Goal: Contribute content: Contribute content

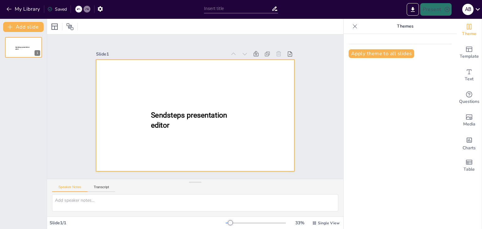
type input "Basiskennis van Hogedruk Hefkussens voor Brandweer Aspiranten"
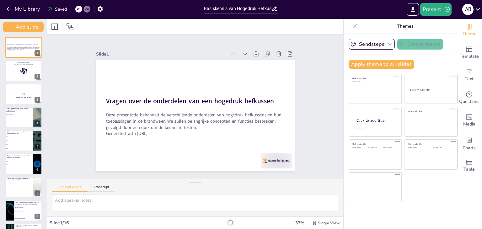
checkbox input "true"
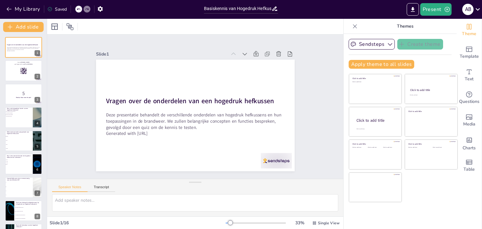
checkbox input "true"
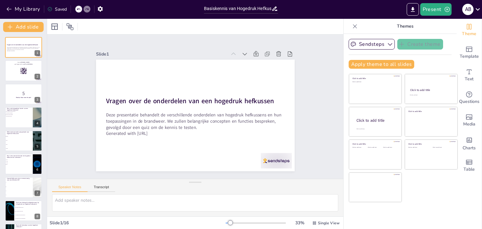
checkbox input "true"
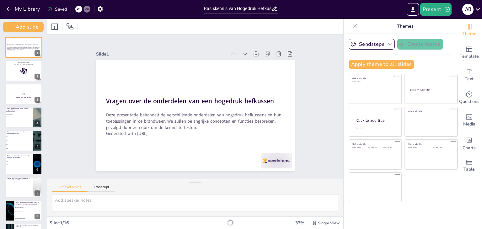
checkbox input "true"
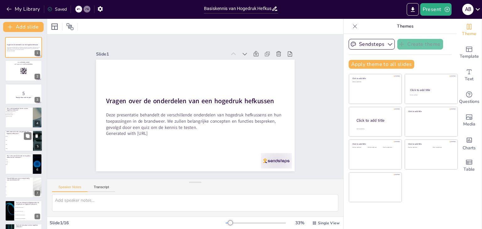
checkbox input "true"
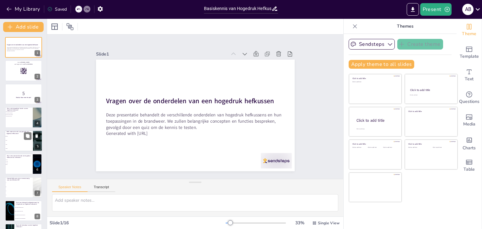
checkbox input "true"
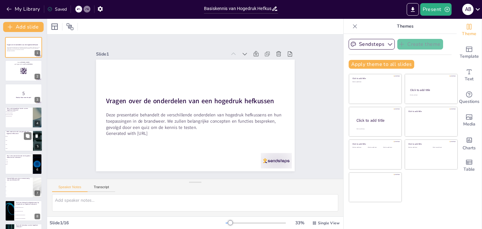
checkbox input "true"
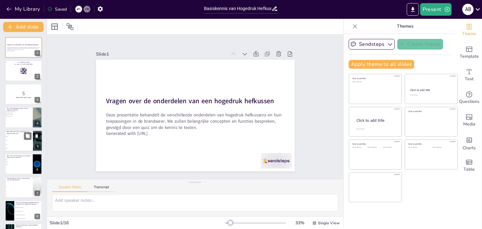
checkbox input "true"
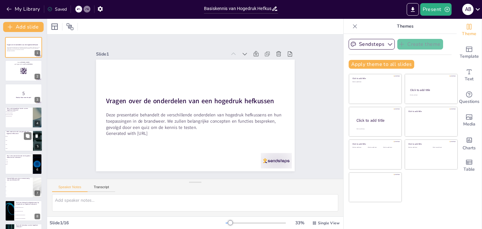
checkbox input "true"
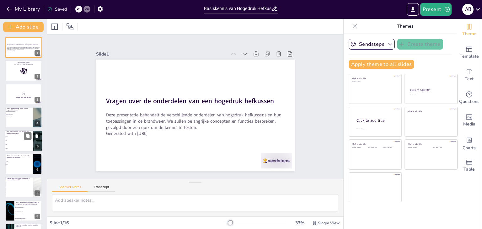
checkbox input "true"
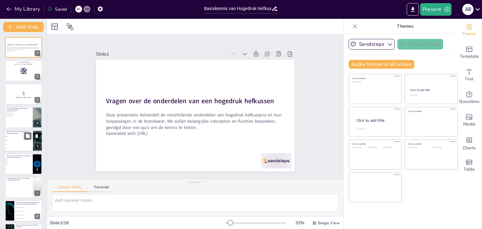
checkbox input "true"
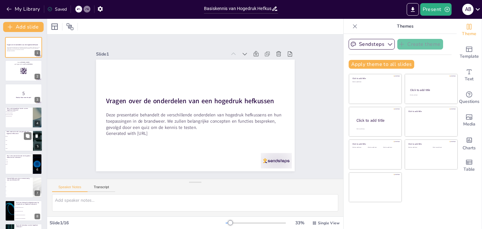
checkbox input "true"
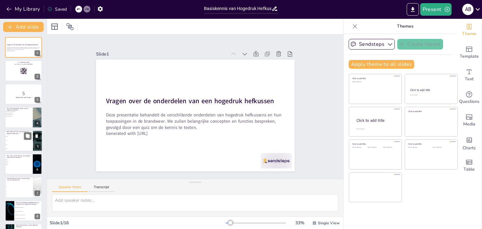
checkbox input "true"
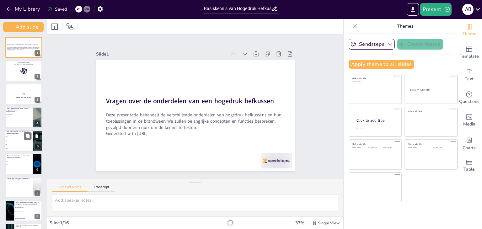
checkbox input "true"
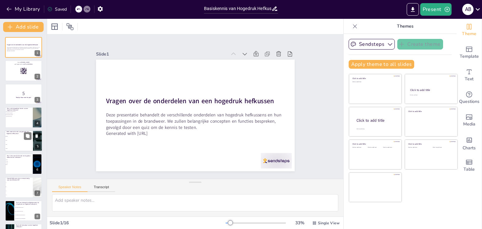
checkbox input "true"
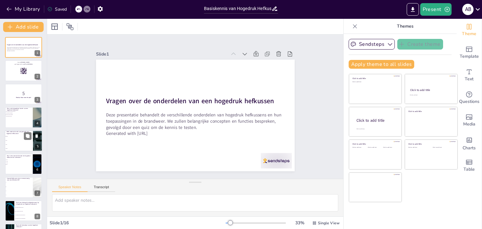
checkbox input "true"
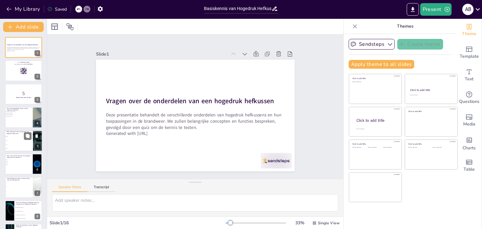
checkbox input "true"
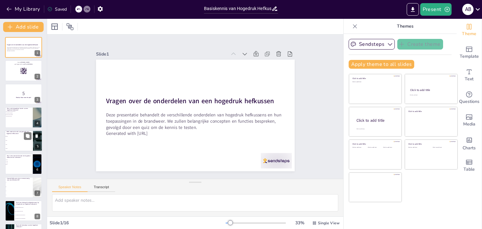
checkbox input "true"
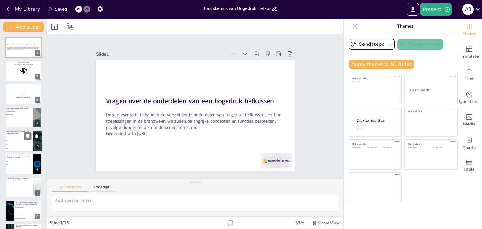
checkbox input "true"
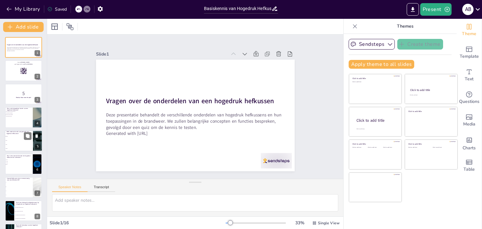
checkbox input "true"
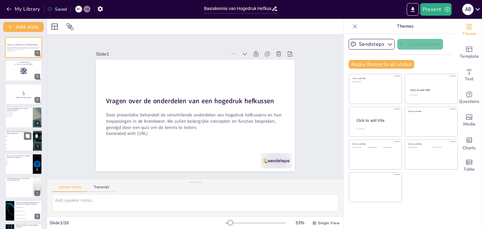
checkbox input "true"
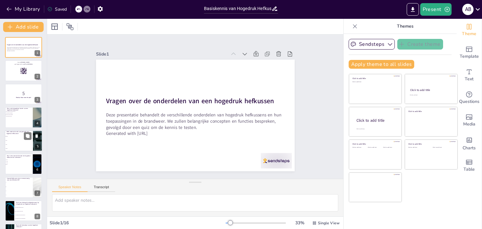
checkbox input "true"
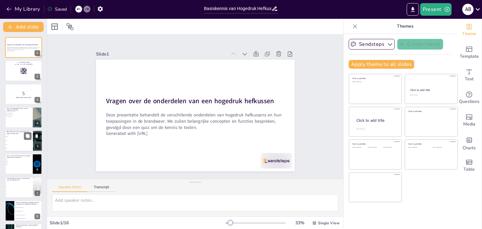
checkbox input "true"
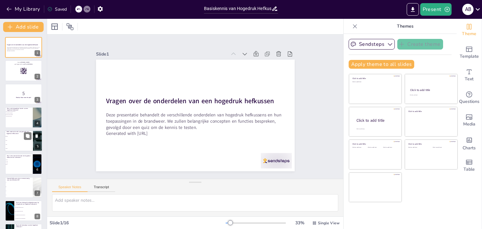
checkbox input "true"
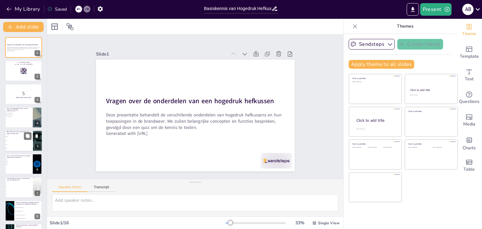
checkbox input "true"
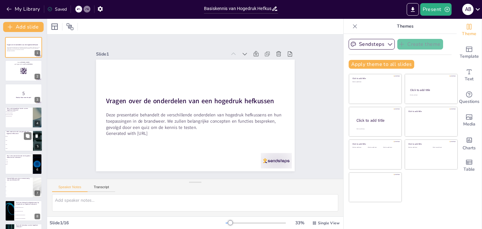
checkbox input "true"
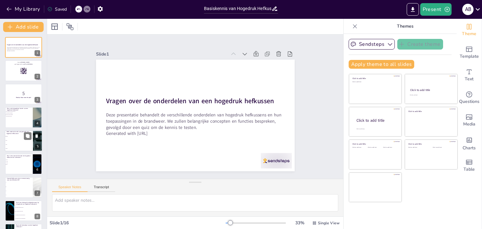
checkbox input "true"
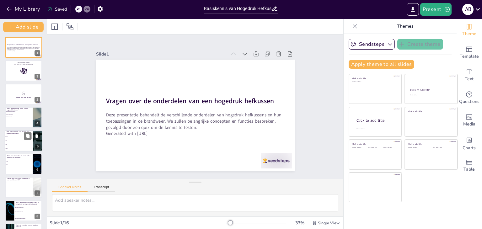
checkbox input "true"
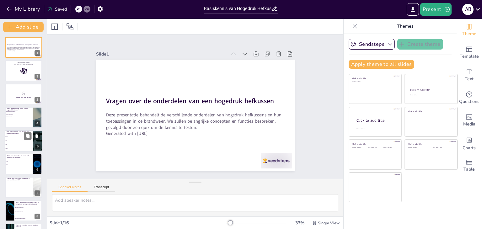
checkbox input "true"
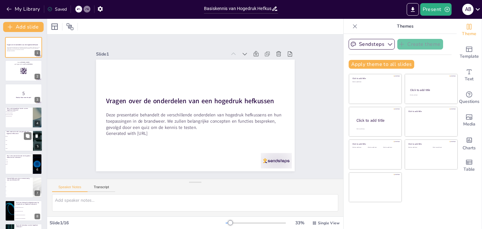
checkbox input "true"
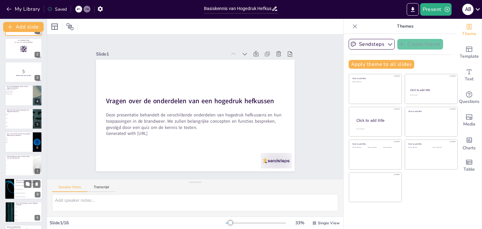
checkbox input "true"
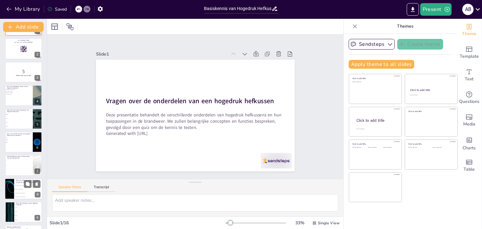
checkbox input "true"
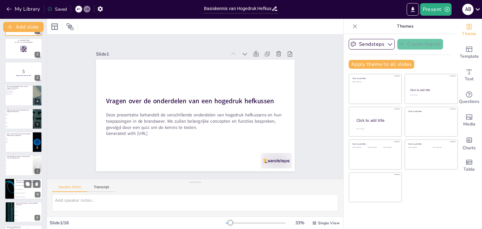
checkbox input "true"
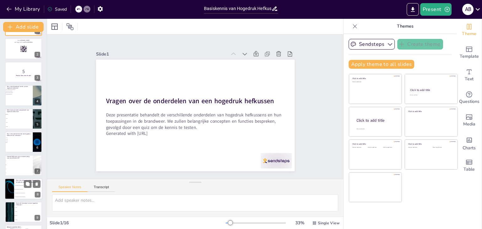
checkbox input "true"
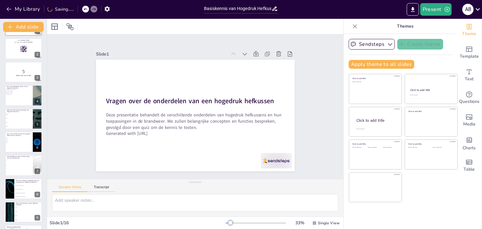
checkbox input "true"
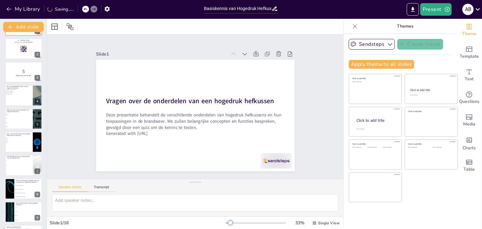
checkbox input "true"
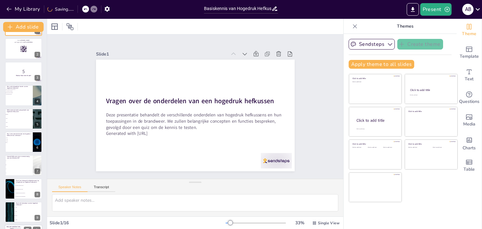
checkbox input "true"
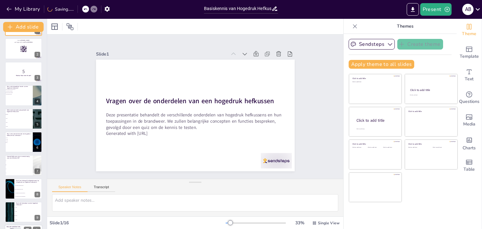
checkbox input "true"
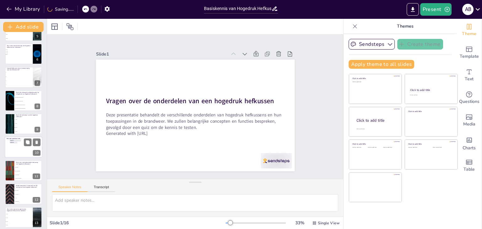
checkbox input "true"
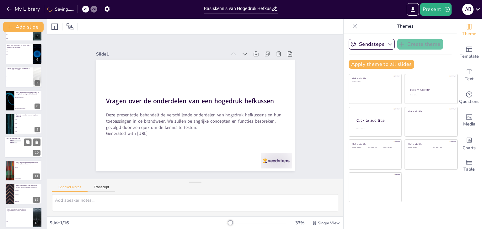
checkbox input "true"
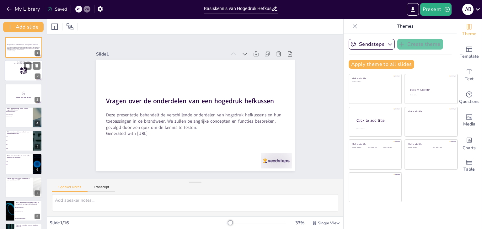
click at [22, 76] on div at bounding box center [24, 70] width 38 height 21
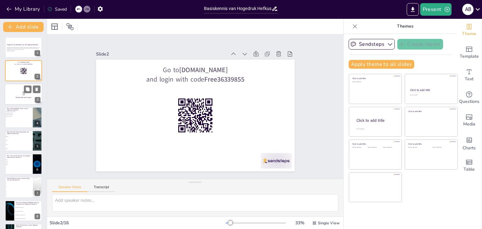
click at [21, 92] on p "5" at bounding box center [24, 93] width 34 height 7
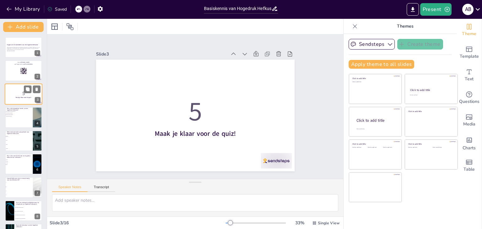
scroll to position [31, 0]
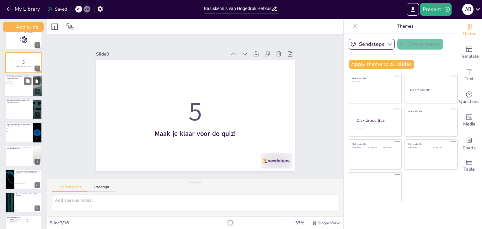
click at [18, 90] on div at bounding box center [24, 85] width 38 height 21
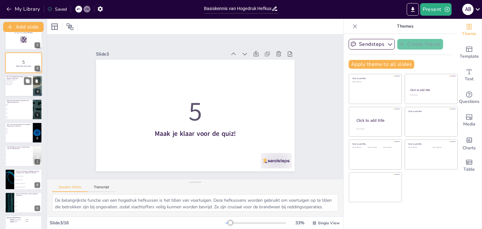
scroll to position [0, 0]
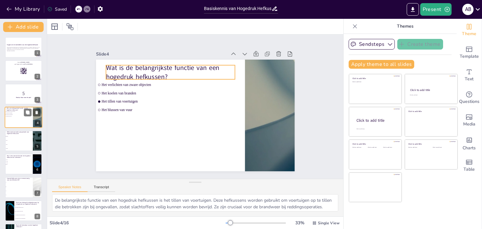
click at [18, 110] on p "Wat is de belangrijkste functie van een hogedruk hefkussen?" at bounding box center [19, 109] width 24 height 3
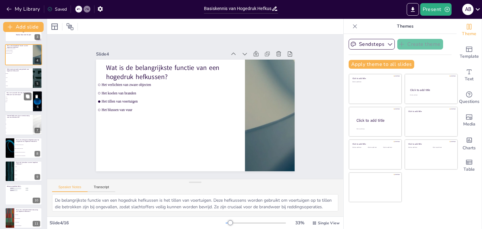
click at [16, 103] on div at bounding box center [24, 101] width 38 height 21
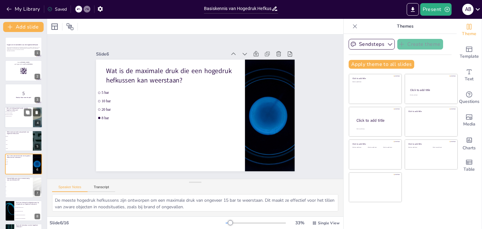
click at [18, 113] on span "Het koelen van branden" at bounding box center [15, 113] width 18 height 1
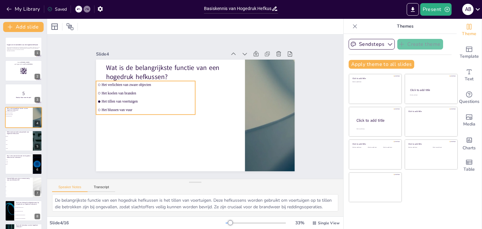
click at [166, 94] on ul "Het verlichten van zware objecten Het koelen van branden Het tillen van voertui…" at bounding box center [145, 98] width 99 height 34
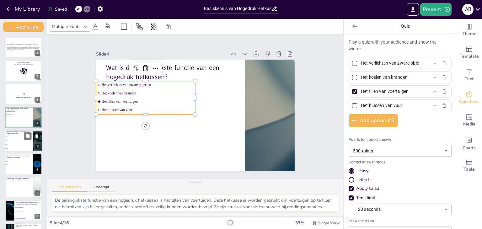
click at [28, 144] on span "Staal" at bounding box center [19, 144] width 27 height 1
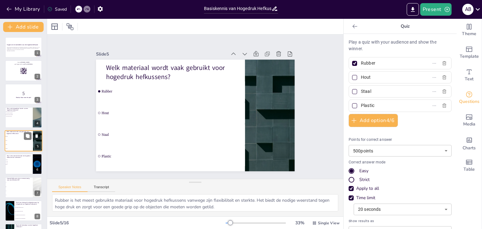
scroll to position [10, 0]
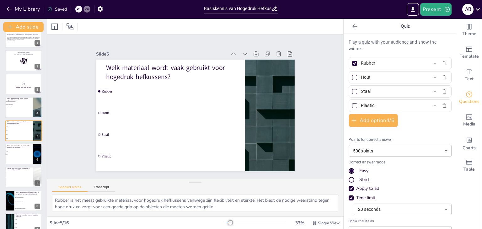
click at [368, 77] on input "Hout" at bounding box center [390, 77] width 58 height 9
click at [419, 124] on div "Play a quiz with your audience and show the winner. Rubber Glasvezel Staal Plas…" at bounding box center [399, 149] width 103 height 221
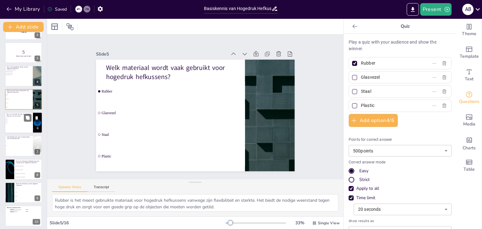
click at [12, 128] on div at bounding box center [24, 122] width 38 height 21
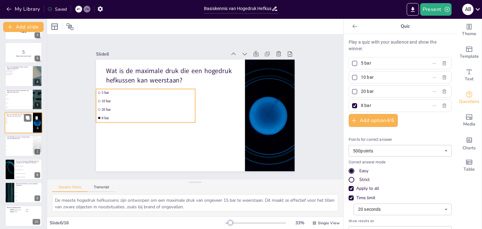
scroll to position [34, 0]
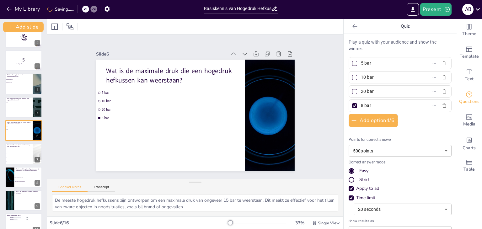
click at [424, 62] on div "Play a quiz with your audience and show the winner. 5 bar 10 bar 20 bar 8 bar A…" at bounding box center [399, 149] width 103 height 221
click at [361, 63] on input "5 bar" at bounding box center [390, 63] width 58 height 9
click at [361, 76] on input "10 bar" at bounding box center [390, 77] width 58 height 9
click at [361, 90] on input "20 bar" at bounding box center [390, 91] width 58 height 9
click at [361, 104] on input "8 bar" at bounding box center [390, 105] width 58 height 9
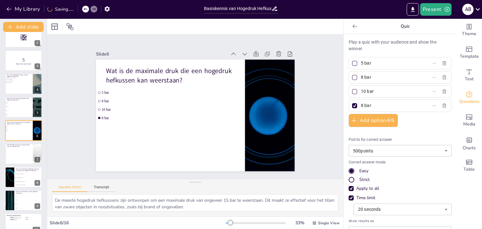
click at [361, 104] on input "8 bar" at bounding box center [390, 105] width 58 height 9
click at [361, 62] on input "5 bar" at bounding box center [390, 63] width 58 height 9
click at [400, 126] on div "Play a quiz with your audience and show the winner. 2 bar 8 bar 10 bar 100 bar …" at bounding box center [399, 149] width 103 height 221
click at [352, 78] on div at bounding box center [355, 78] width 8 height 8
click at [361, 78] on input "8 bar" at bounding box center [390, 77] width 58 height 9
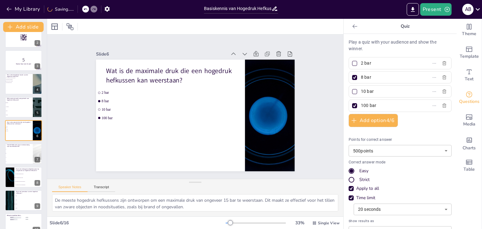
click at [352, 106] on div at bounding box center [354, 105] width 5 height 5
click at [361, 106] on input "100 bar" at bounding box center [390, 105] width 58 height 9
click at [27, 163] on li "4" at bounding box center [19, 162] width 28 height 4
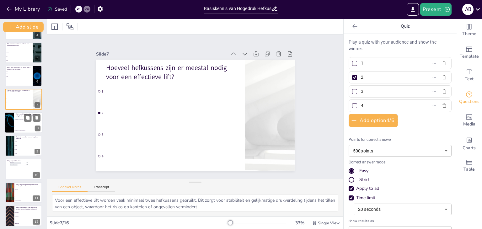
click at [23, 114] on p "Wat is een belangrijk veiligheidsaspect bij het gebruik van hogedruk hefkussens?" at bounding box center [28, 114] width 24 height 3
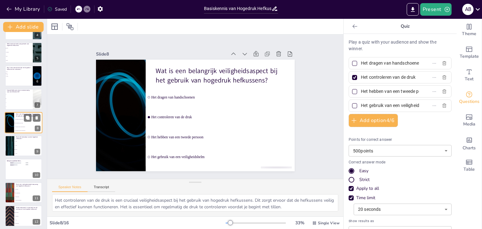
scroll to position [80, 0]
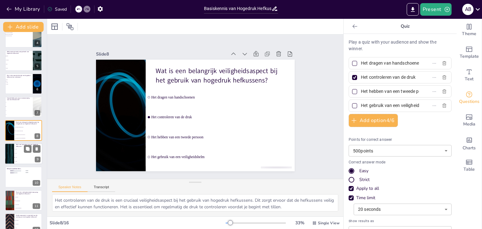
click at [19, 157] on span "10 jaar" at bounding box center [28, 157] width 27 height 1
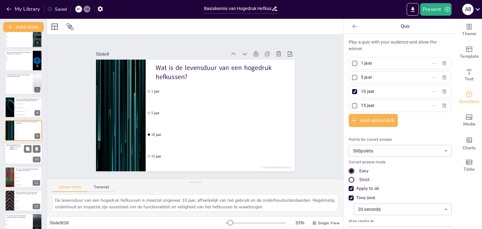
click at [11, 155] on div at bounding box center [24, 153] width 38 height 21
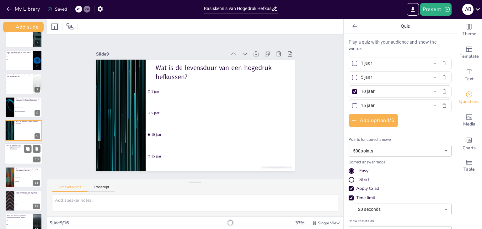
scroll to position [127, 0]
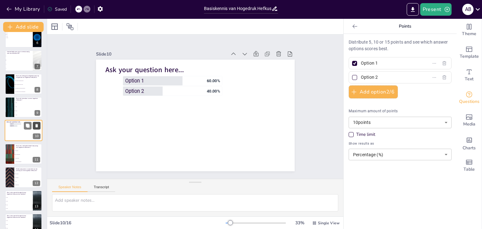
click at [37, 126] on icon at bounding box center [36, 125] width 3 height 3
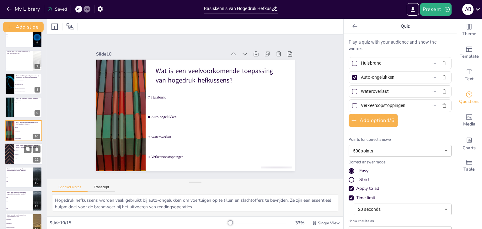
click at [13, 154] on div at bounding box center [10, 153] width 38 height 21
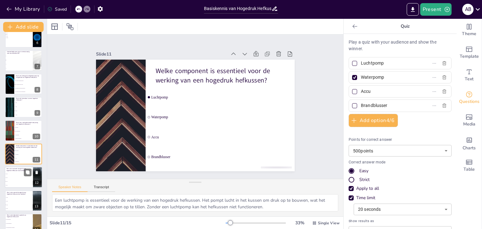
scroll to position [150, 0]
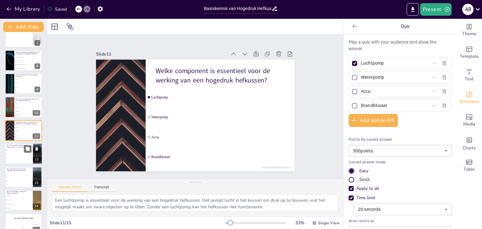
click at [20, 160] on li "90 cm" at bounding box center [19, 162] width 28 height 4
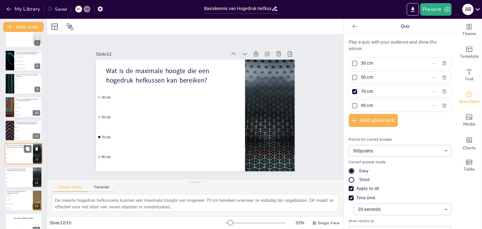
scroll to position [161, 0]
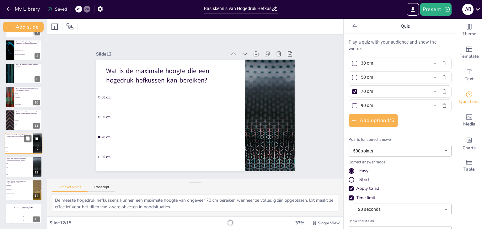
click at [37, 139] on icon at bounding box center [36, 138] width 3 height 3
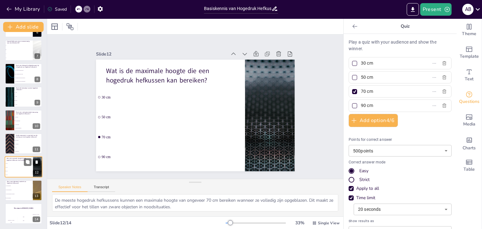
scroll to position [137, 0]
click at [18, 147] on span "Accu" at bounding box center [28, 147] width 27 height 1
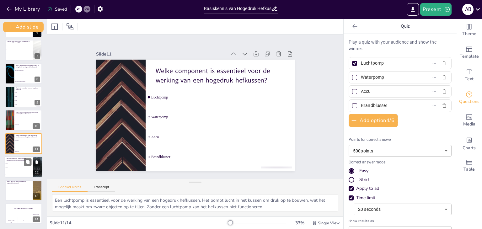
click at [14, 171] on span "70 cm" at bounding box center [19, 171] width 27 height 1
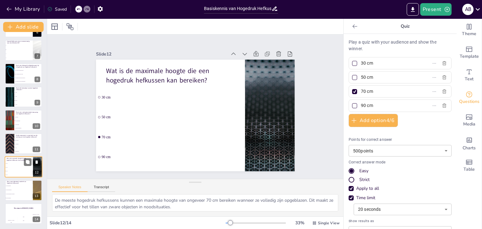
click at [38, 162] on icon at bounding box center [36, 161] width 3 height 3
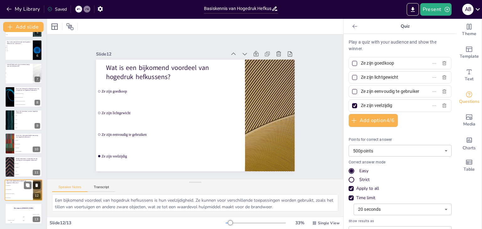
scroll to position [114, 0]
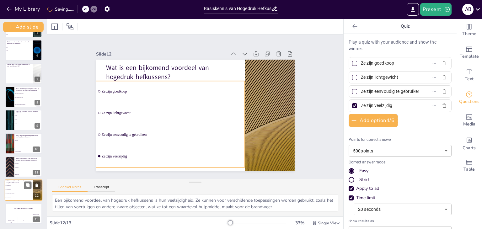
click at [18, 195] on li "Ze zijn eenvoudig te gebruiken" at bounding box center [19, 194] width 28 height 4
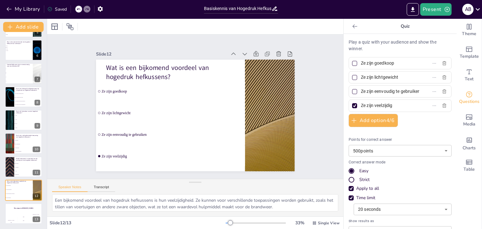
click at [352, 79] on div at bounding box center [354, 77] width 5 height 5
click at [361, 79] on input "Ze zijn lichtgewicht" at bounding box center [390, 77] width 58 height 9
click at [352, 89] on div at bounding box center [354, 91] width 5 height 5
click at [361, 89] on input "Ze zijn eenvoudig te gebruiken" at bounding box center [390, 91] width 58 height 9
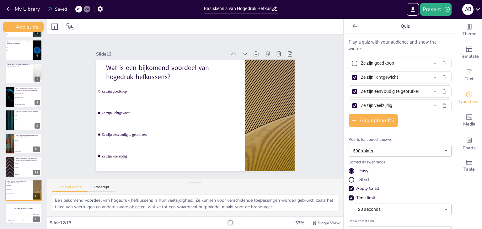
click at [353, 78] on div at bounding box center [354, 77] width 3 height 3
click at [361, 78] on input "Ze zijn lichtgewicht" at bounding box center [390, 77] width 58 height 9
click at [353, 92] on div at bounding box center [354, 91] width 3 height 3
click at [361, 92] on input "Ze zijn eenvoudig te gebruiken" at bounding box center [390, 91] width 58 height 9
click at [353, 77] on div at bounding box center [354, 77] width 3 height 3
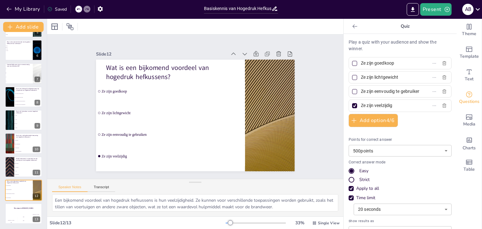
click at [361, 77] on input "Ze zijn lichtgewicht" at bounding box center [390, 77] width 58 height 9
click at [16, 212] on div "The winner is Niels 🏆" at bounding box center [24, 208] width 38 height 11
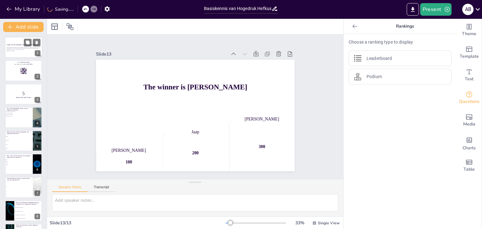
click at [28, 48] on p "Deze presentatie behandelt de verschillende onderdelen van hogedruk hefkussens …" at bounding box center [24, 48] width 34 height 3
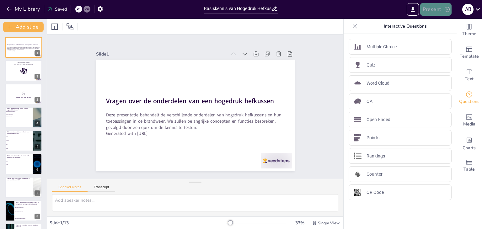
click at [428, 9] on button "Present" at bounding box center [435, 9] width 31 height 13
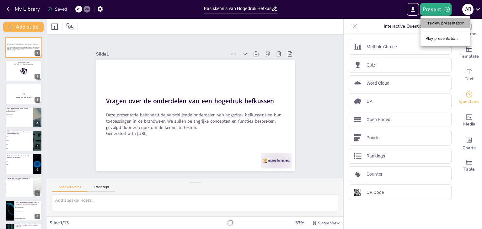
click at [432, 25] on li "Preview presentation" at bounding box center [444, 23] width 49 height 10
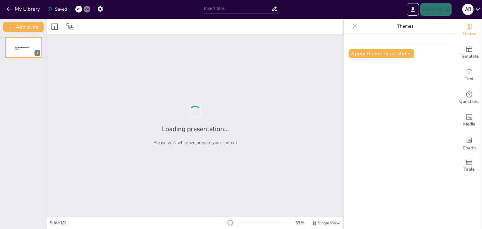
type input "Basiskennis van Hogedruk Hefkussens voor Brandweer Aspiranten"
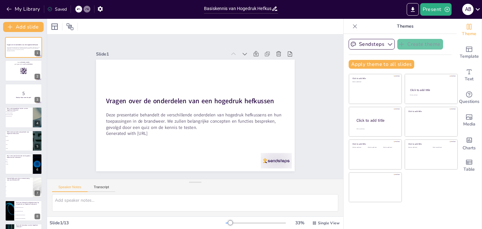
checkbox input "true"
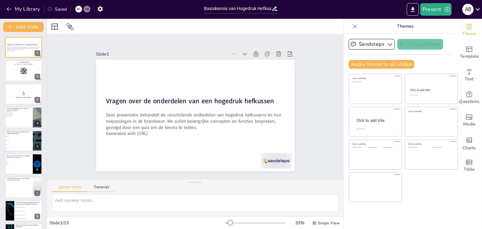
checkbox input "true"
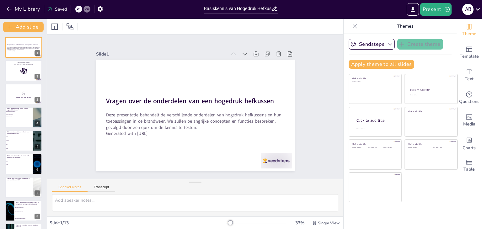
checkbox input "true"
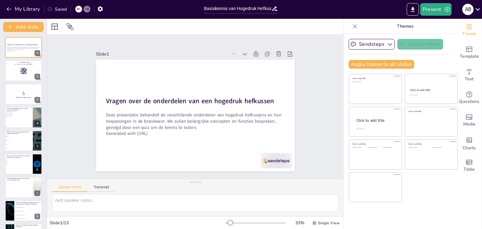
checkbox input "true"
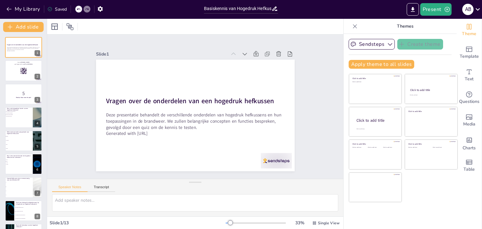
checkbox input "true"
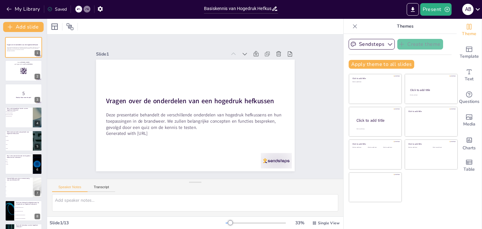
checkbox input "true"
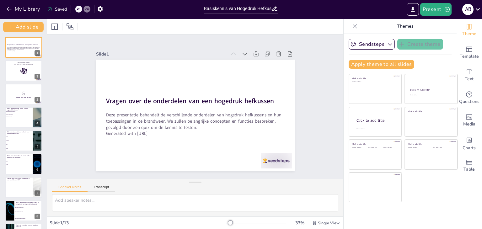
checkbox input "true"
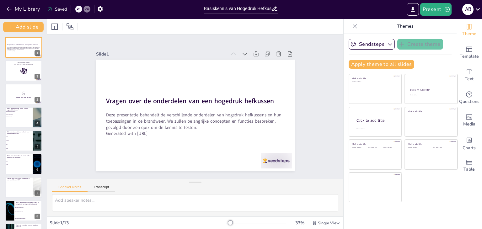
checkbox input "true"
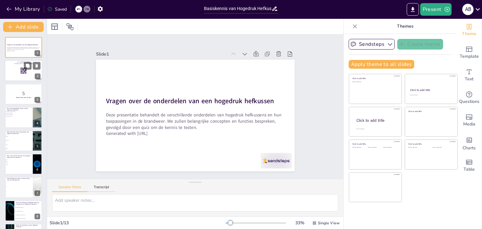
checkbox input "true"
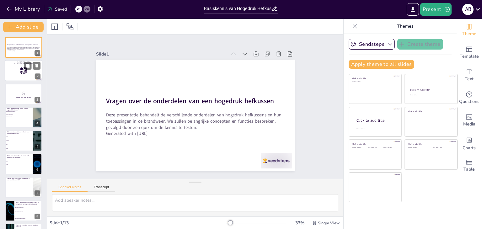
checkbox input "true"
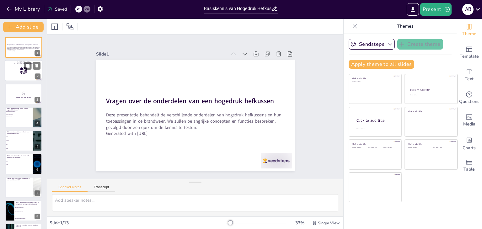
checkbox input "true"
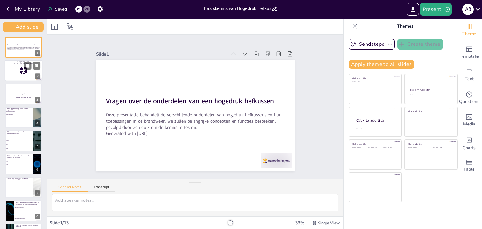
checkbox input "true"
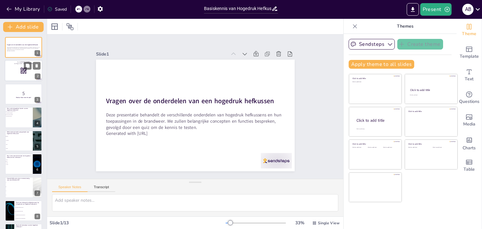
checkbox input "true"
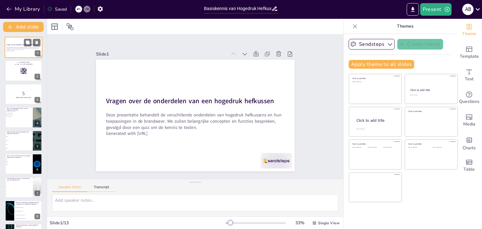
checkbox input "true"
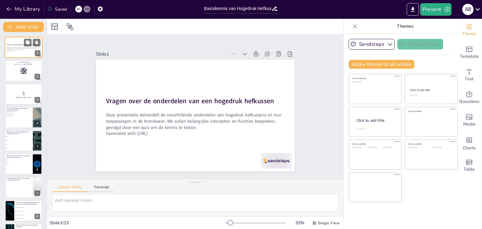
checkbox input "true"
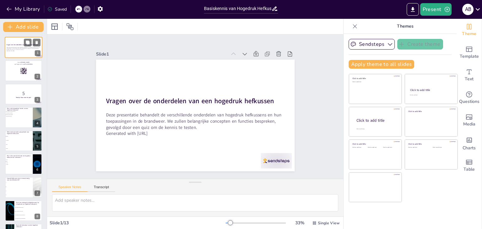
checkbox input "true"
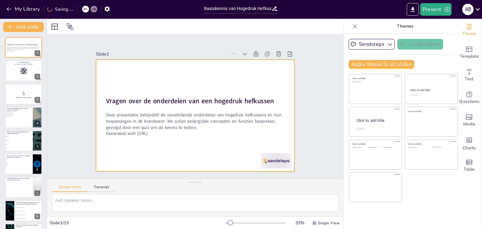
checkbox input "true"
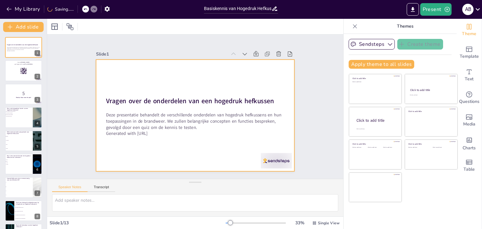
checkbox input "true"
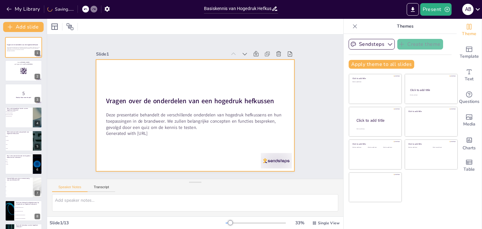
checkbox input "true"
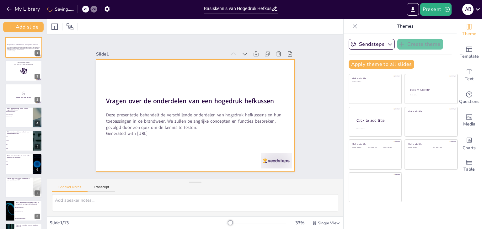
checkbox input "true"
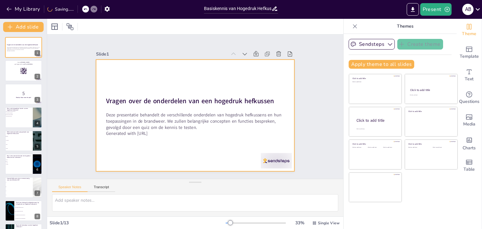
checkbox input "true"
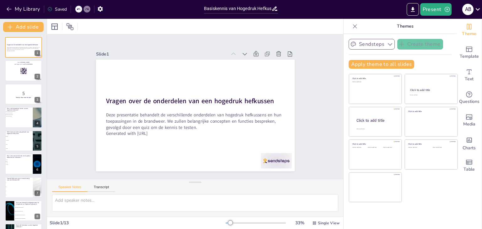
click at [379, 47] on button "Sendsteps" at bounding box center [371, 44] width 46 height 11
click at [461, 53] on span "Template" at bounding box center [468, 56] width 19 height 7
checkbox input "true"
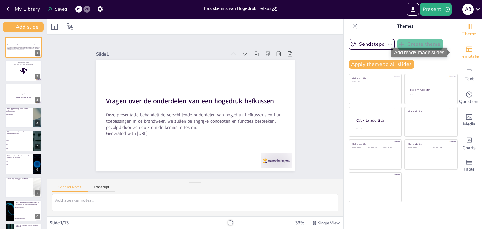
checkbox input "true"
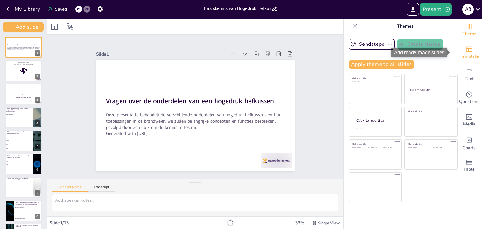
checkbox input "true"
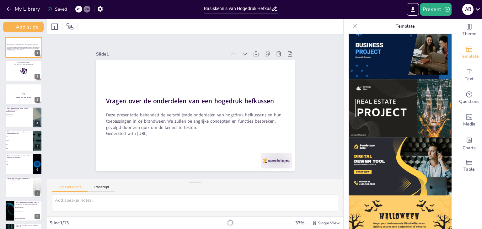
scroll to position [538, 0]
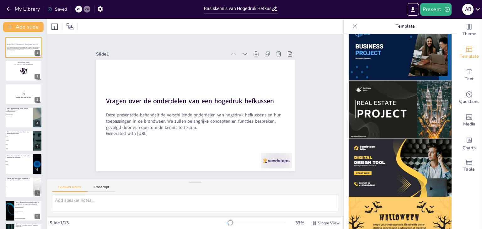
click at [389, 91] on img at bounding box center [399, 110] width 103 height 58
checkbox input "true"
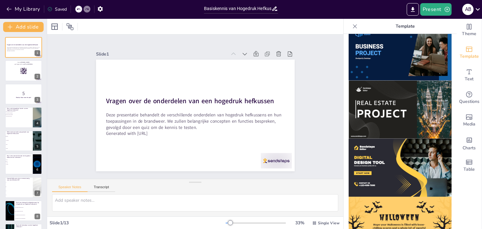
checkbox input "true"
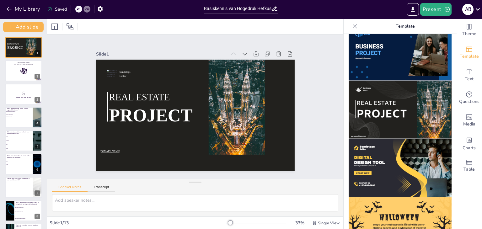
scroll to position [506, 0]
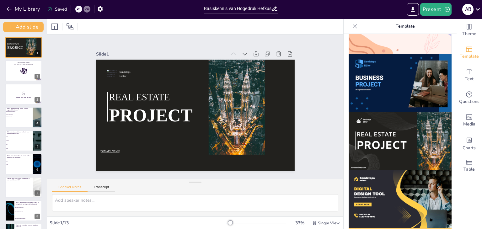
click at [384, 78] on img at bounding box center [399, 83] width 103 height 58
checkbox input "true"
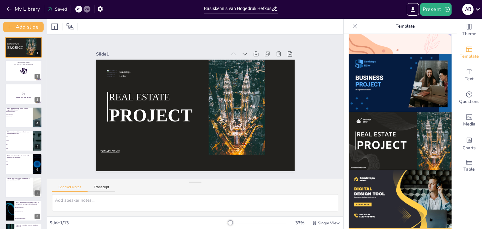
checkbox input "true"
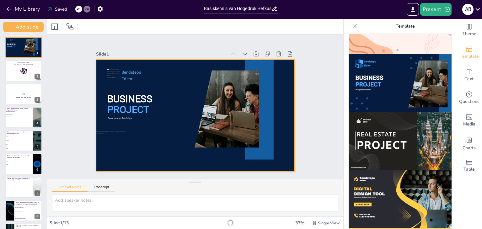
checkbox input "true"
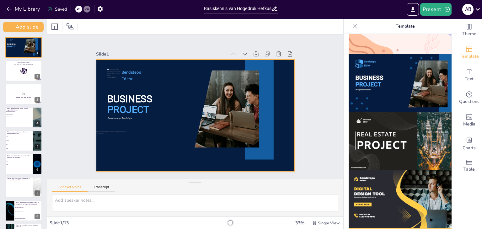
checkbox input "true"
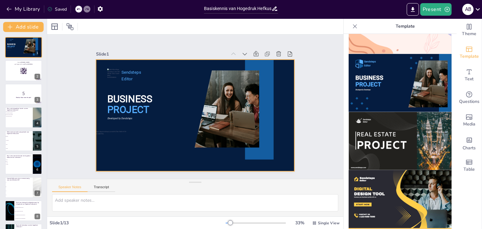
checkbox input "true"
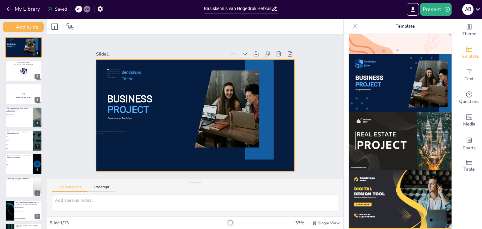
checkbox input "true"
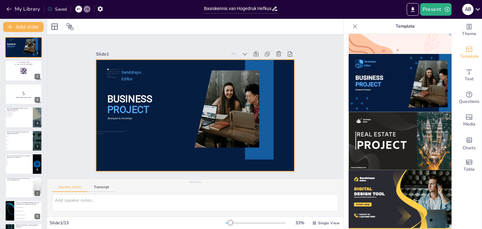
checkbox input "true"
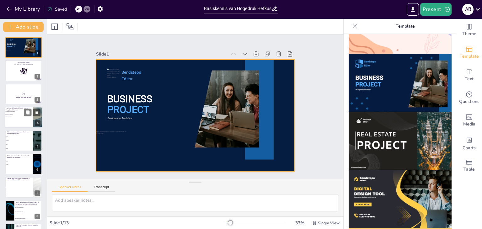
checkbox input "true"
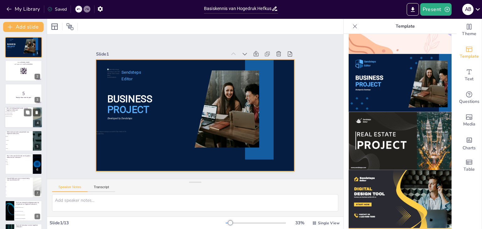
checkbox input "true"
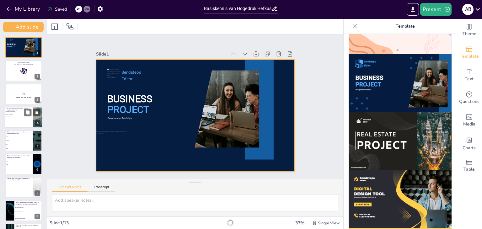
checkbox input "true"
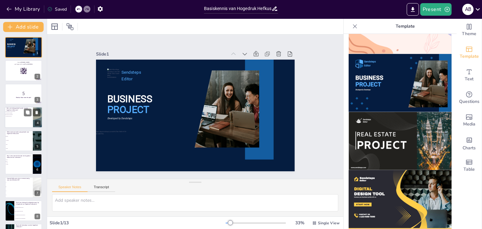
checkbox input "true"
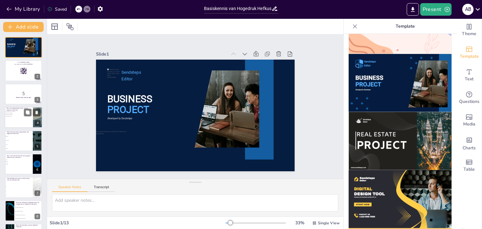
checkbox input "true"
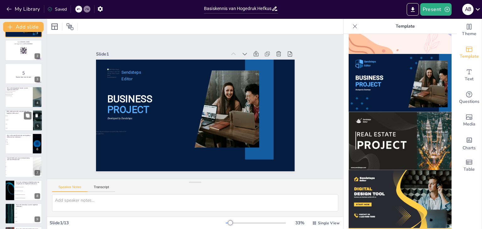
checkbox input "true"
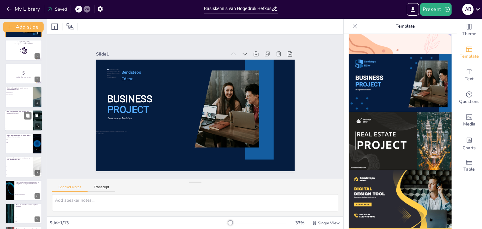
checkbox input "true"
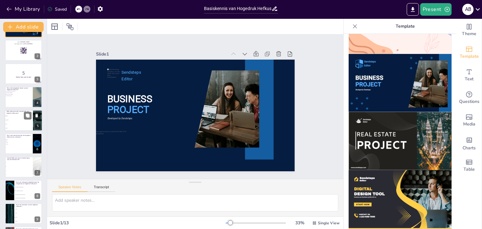
checkbox input "true"
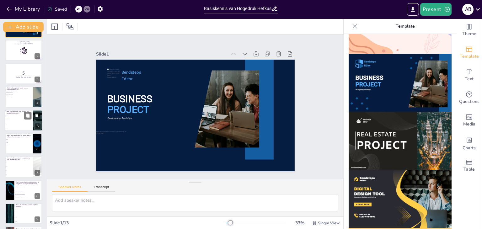
checkbox input "true"
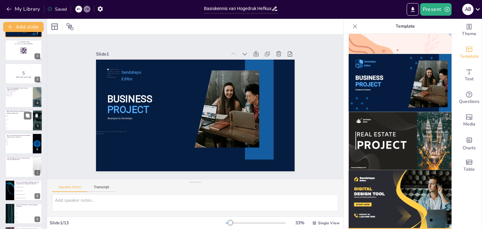
checkbox input "true"
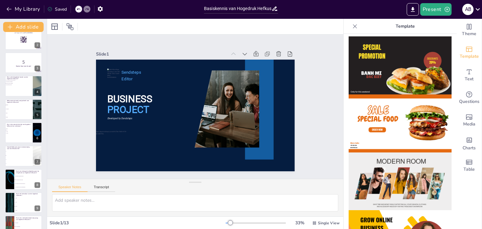
scroll to position [0, 0]
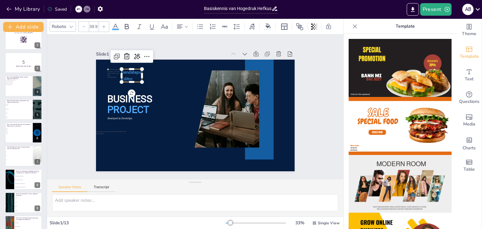
click at [144, 59] on p "Editor" at bounding box center [154, 51] width 21 height 16
click at [141, 43] on icon at bounding box center [145, 37] width 9 height 9
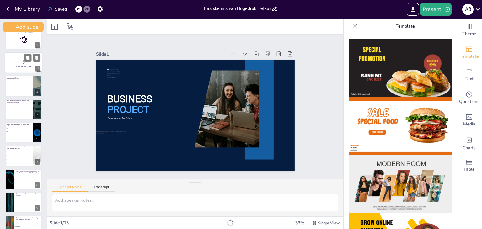
click at [26, 63] on p "5" at bounding box center [24, 61] width 34 height 7
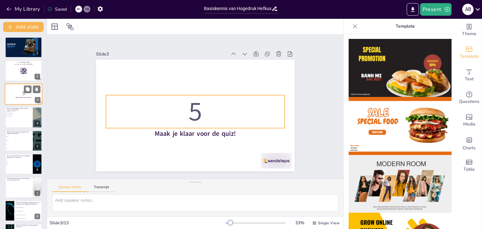
click at [21, 92] on p "5" at bounding box center [24, 93] width 34 height 7
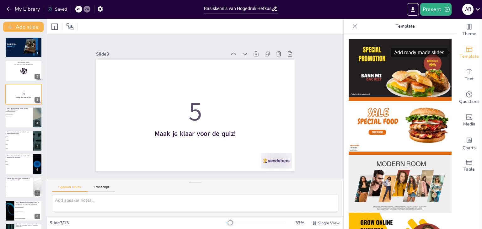
click at [468, 56] on span "Template" at bounding box center [468, 56] width 19 height 7
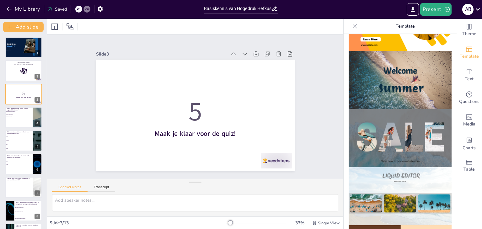
scroll to position [345, 0]
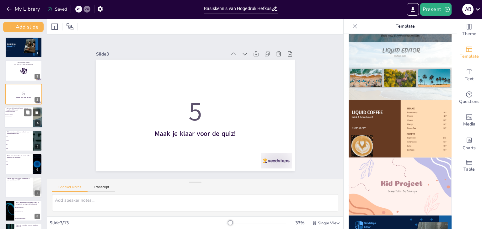
click at [12, 117] on div at bounding box center [24, 117] width 38 height 21
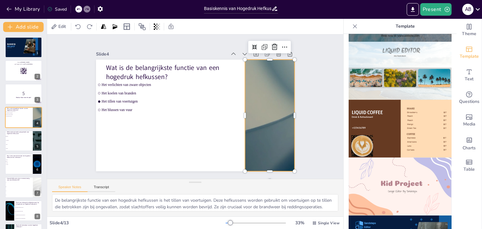
click at [259, 130] on div at bounding box center [259, 145] width 227 height 183
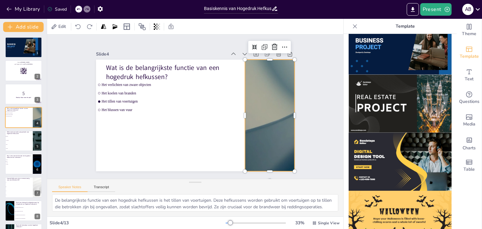
scroll to position [502, 0]
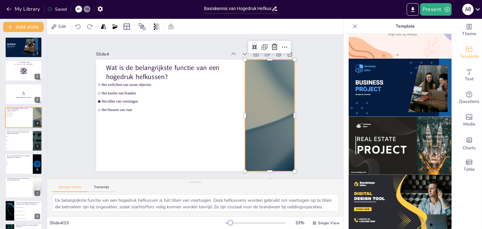
click at [362, 133] on img at bounding box center [399, 146] width 103 height 58
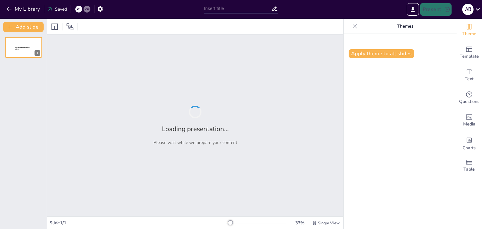
type input "Basiskennis van Hogedruk Hefkussens voor Brandweer Aspiranten"
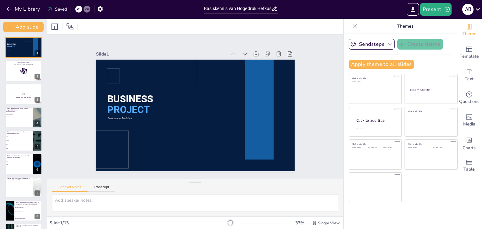
checkbox input "true"
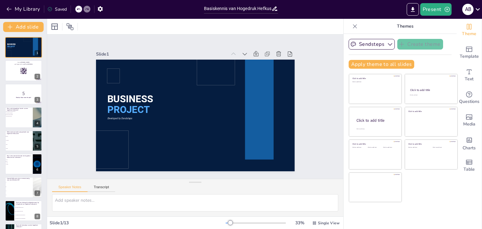
checkbox input "true"
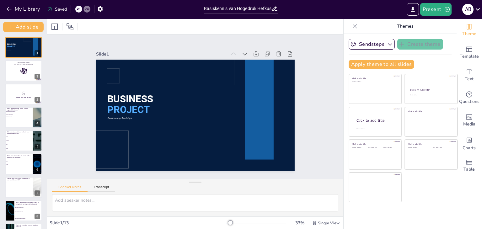
checkbox input "true"
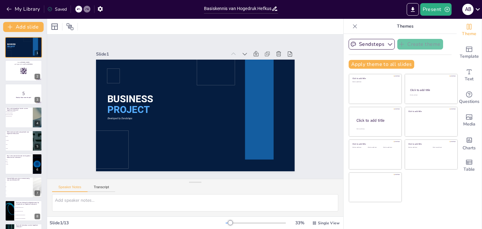
checkbox input "true"
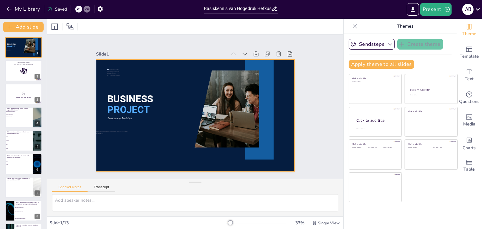
checkbox input "true"
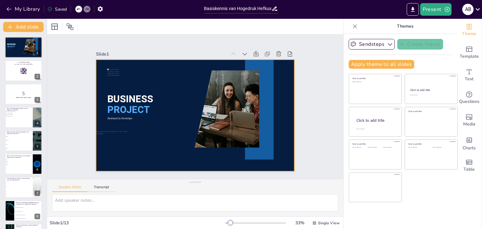
checkbox input "true"
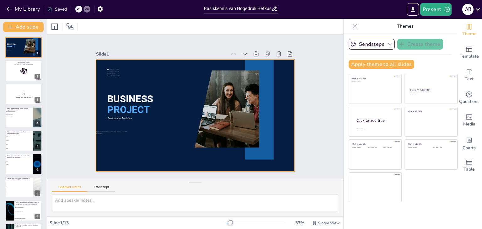
checkbox input "true"
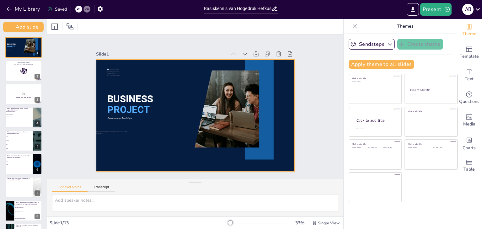
checkbox input "true"
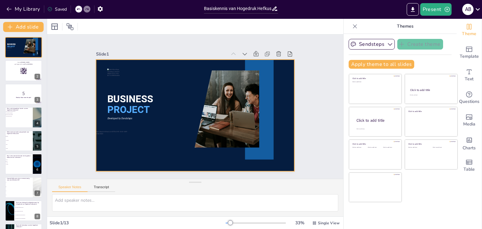
checkbox input "true"
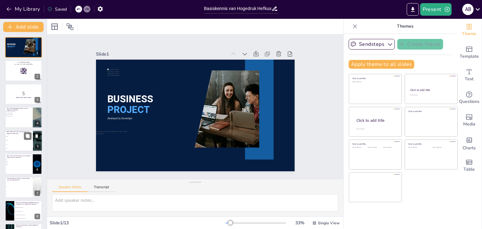
checkbox input "true"
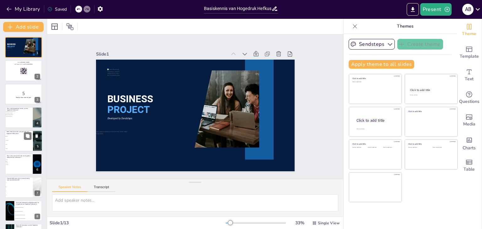
checkbox input "true"
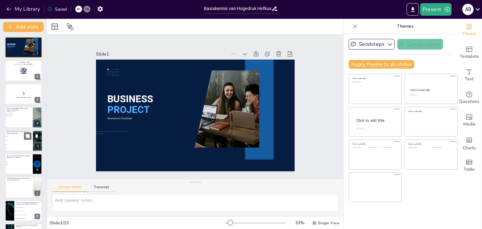
checkbox input "true"
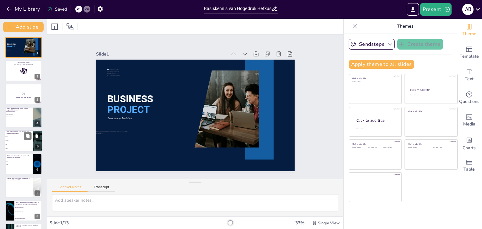
checkbox input "true"
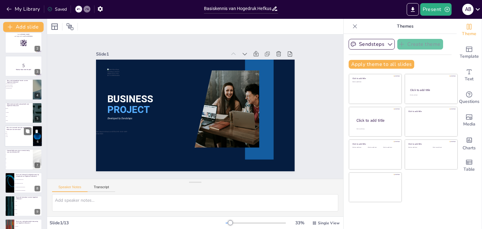
checkbox input "true"
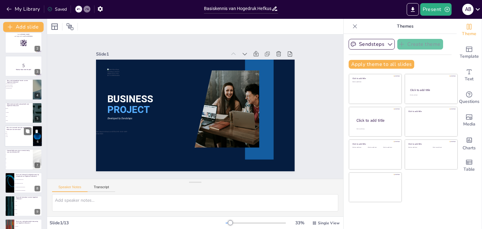
checkbox input "true"
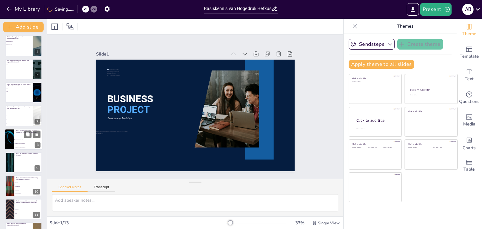
checkbox input "true"
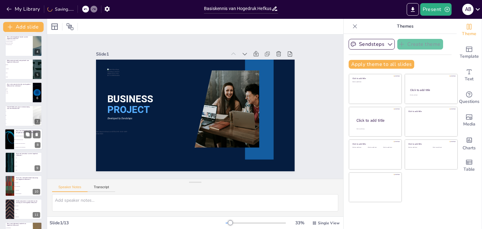
checkbox input "true"
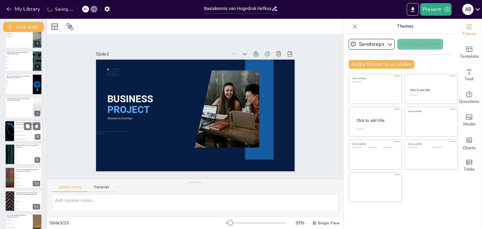
checkbox input "true"
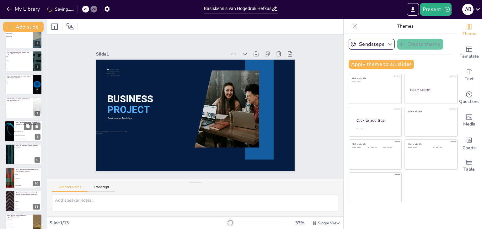
checkbox input "true"
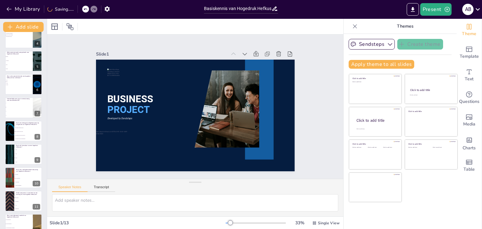
checkbox input "true"
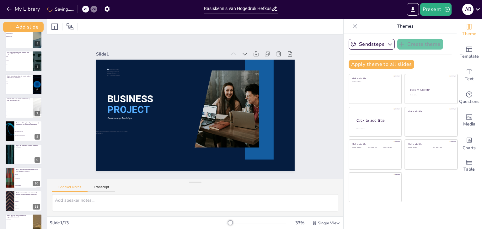
checkbox input "true"
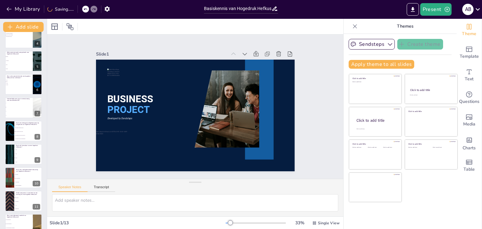
checkbox input "true"
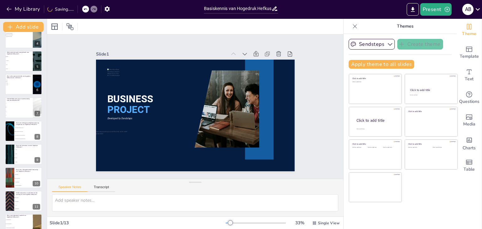
checkbox input "true"
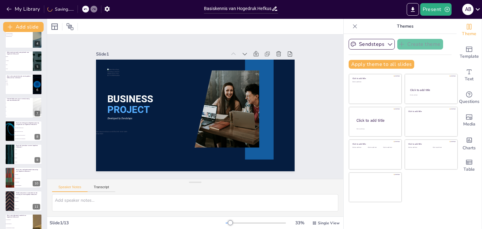
checkbox input "true"
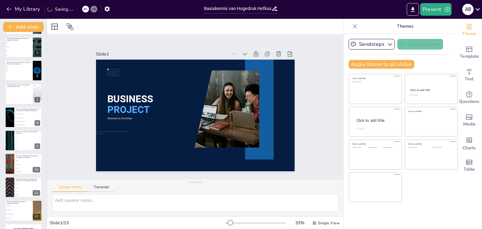
checkbox input "true"
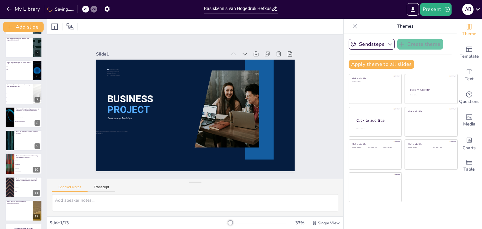
checkbox input "true"
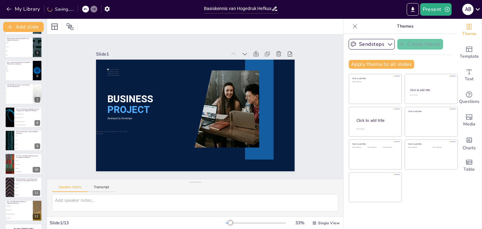
checkbox input "true"
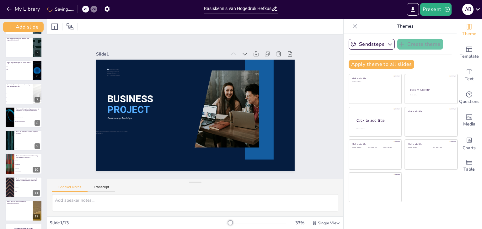
checkbox input "true"
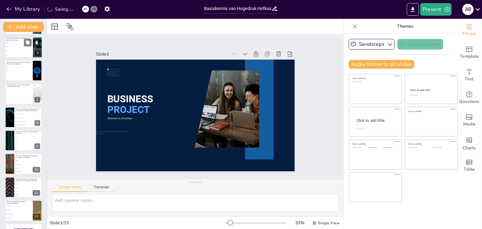
checkbox input "true"
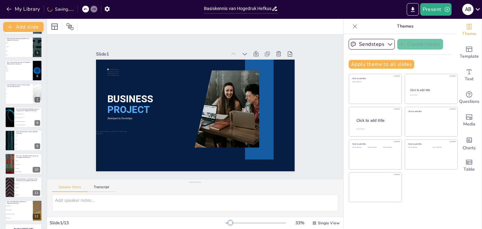
checkbox input "true"
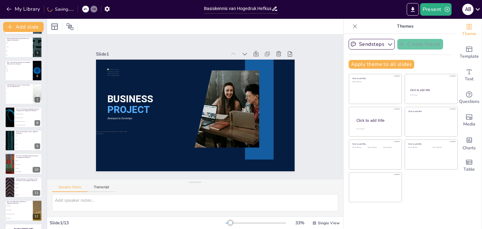
checkbox input "true"
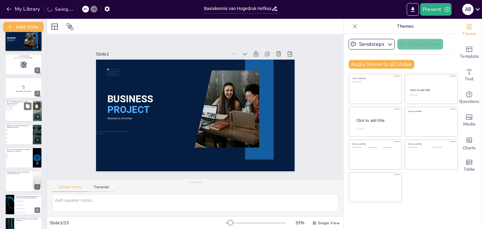
checkbox input "true"
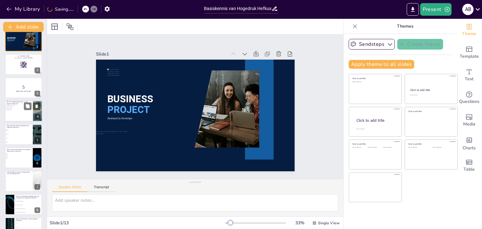
checkbox input "true"
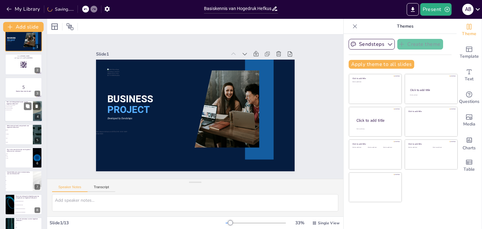
checkbox input "true"
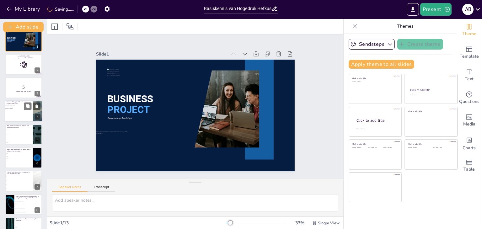
checkbox input "true"
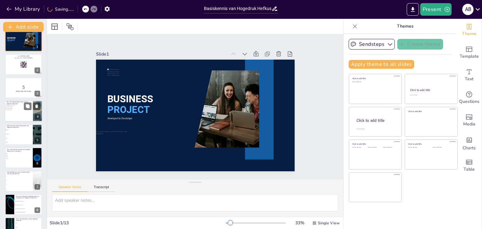
checkbox input "true"
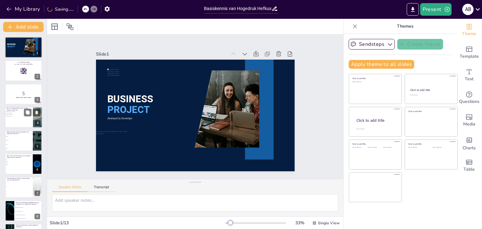
checkbox input "true"
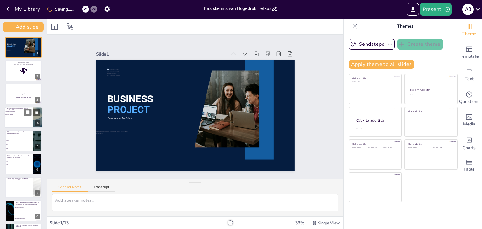
checkbox input "true"
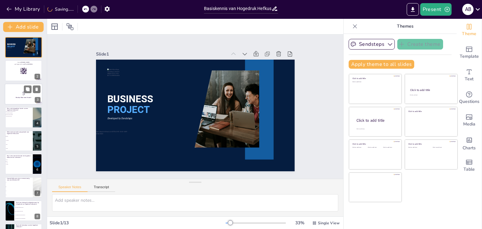
checkbox input "true"
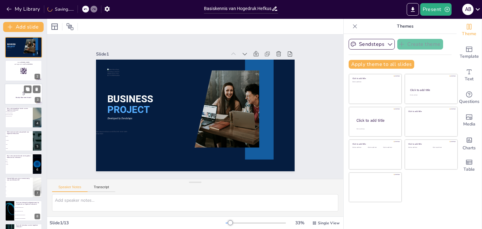
checkbox input "true"
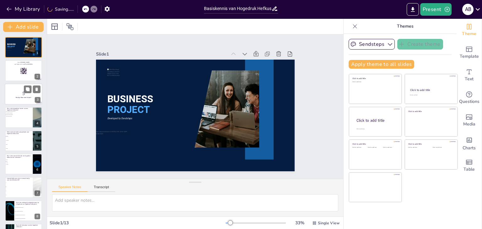
checkbox input "true"
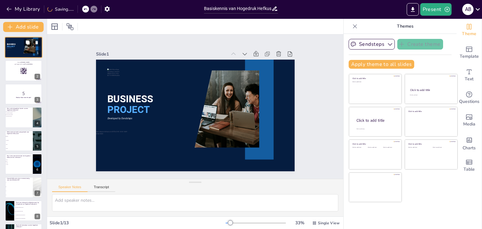
checkbox input "true"
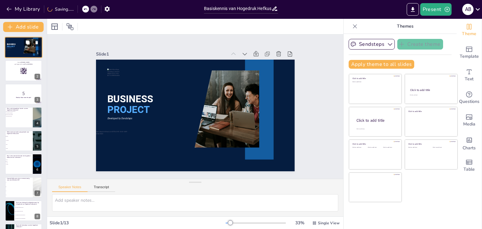
checkbox input "true"
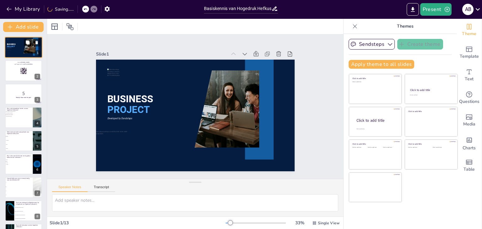
checkbox input "true"
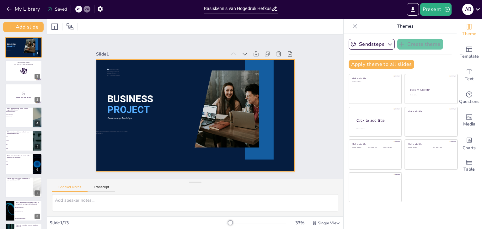
click at [164, 90] on p "BUSINESS" at bounding box center [143, 82] width 63 height 32
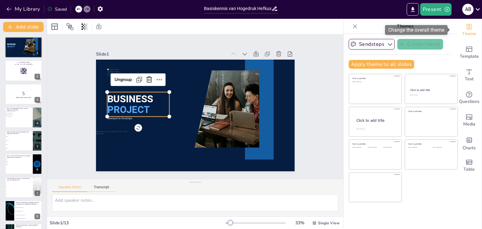
click at [465, 34] on span "Theme" at bounding box center [469, 33] width 14 height 7
click at [433, 31] on div "Change the overall theme" at bounding box center [416, 30] width 62 height 10
click at [467, 28] on icon "Change the overall theme" at bounding box center [469, 27] width 8 height 8
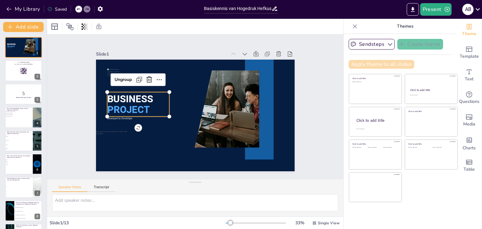
click at [391, 62] on button "Apply theme to all slides" at bounding box center [381, 64] width 66 height 9
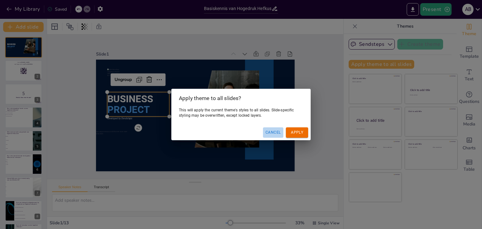
click at [279, 133] on button "Cancel" at bounding box center [273, 132] width 20 height 10
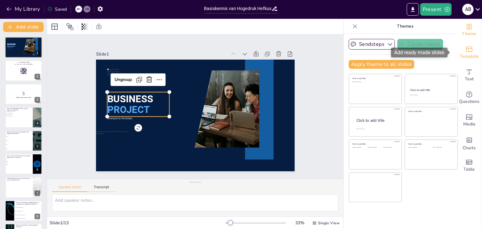
click at [466, 51] on icon "Add ready made slides" at bounding box center [469, 49] width 8 height 8
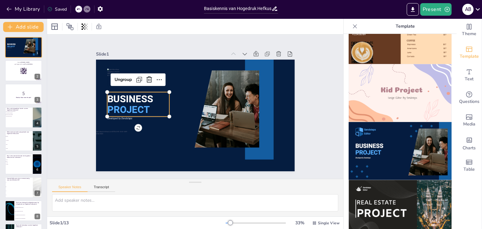
scroll to position [470, 0]
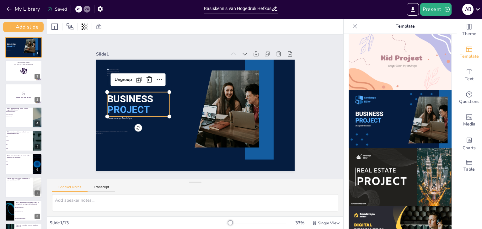
click at [390, 148] on img at bounding box center [399, 177] width 103 height 58
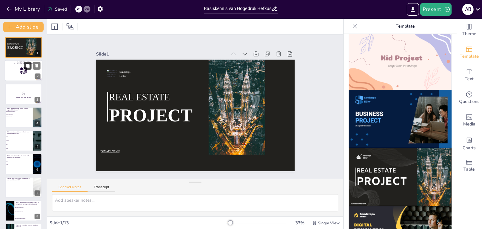
click at [26, 68] on button at bounding box center [28, 66] width 8 height 8
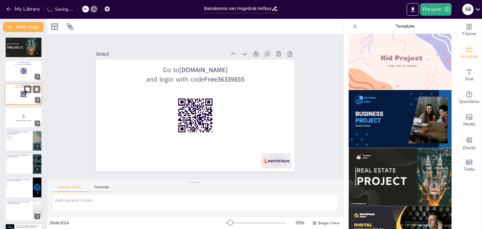
click at [38, 99] on div "3" at bounding box center [38, 100] width 6 height 6
click at [35, 88] on icon at bounding box center [36, 89] width 4 height 4
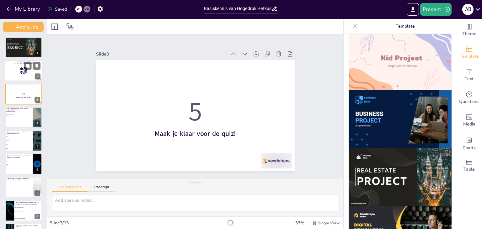
click at [10, 70] on div at bounding box center [24, 70] width 38 height 21
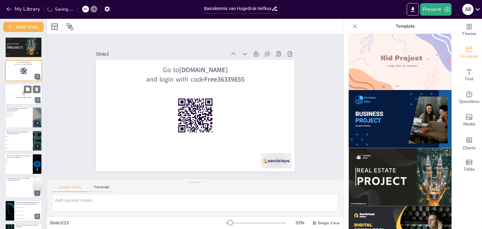
click at [13, 91] on p "5" at bounding box center [24, 93] width 34 height 7
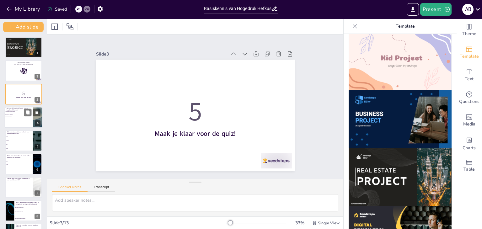
click at [17, 109] on p "Wat is de belangrijkste functie van een hogedruk hefkussen?" at bounding box center [19, 109] width 24 height 3
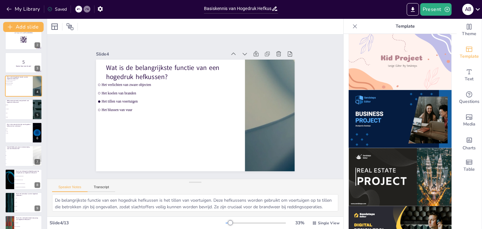
click at [11, 119] on div at bounding box center [23, 109] width 37 height 21
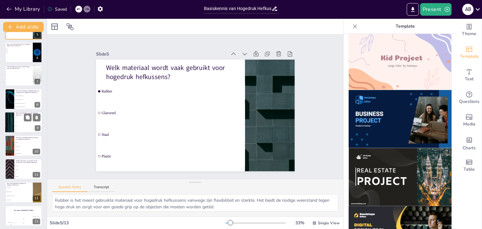
scroll to position [114, 0]
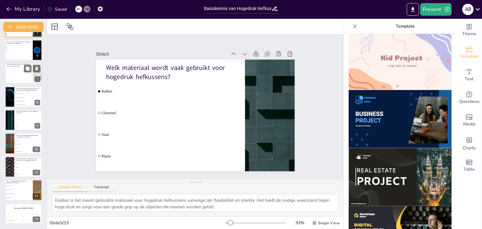
click at [16, 74] on li "2" at bounding box center [19, 73] width 28 height 4
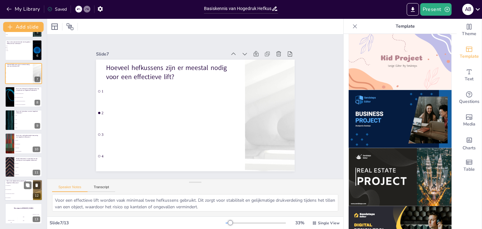
click at [18, 182] on p "Wat is een bijkomend voordeel van hogedruk hefkussens?" at bounding box center [19, 181] width 24 height 3
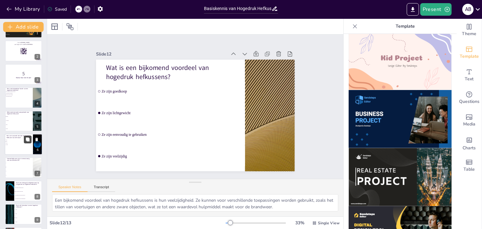
scroll to position [0, 0]
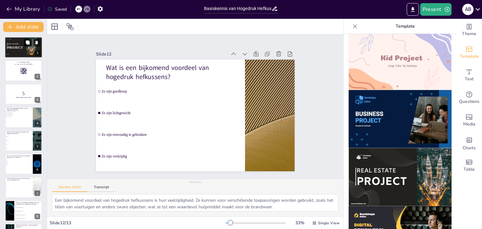
drag, startPoint x: 26, startPoint y: 44, endPoint x: 63, endPoint y: 54, distance: 38.3
click at [26, 44] on icon at bounding box center [27, 42] width 4 height 4
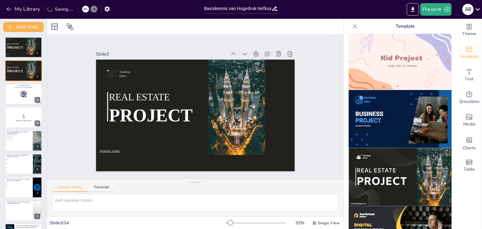
click at [354, 26] on div at bounding box center [355, 26] width 10 height 10
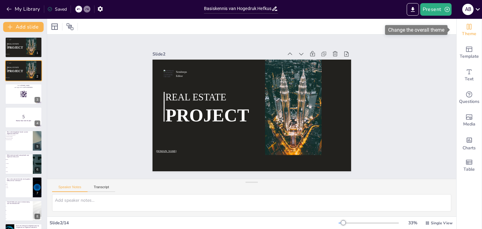
click at [465, 30] on icon "Change the overall theme" at bounding box center [469, 27] width 8 height 8
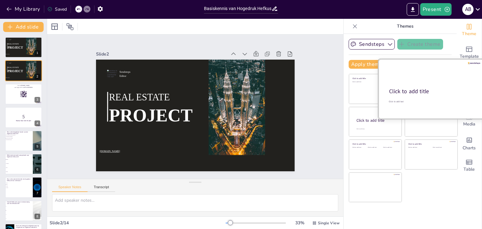
click at [415, 93] on div "Click to add title" at bounding box center [430, 92] width 83 height 8
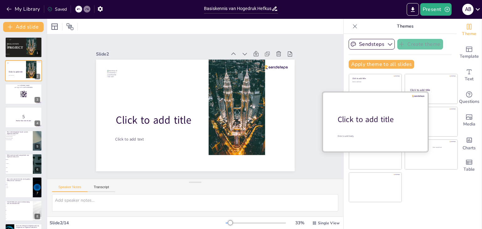
click at [365, 120] on div "Click to add title" at bounding box center [377, 119] width 80 height 11
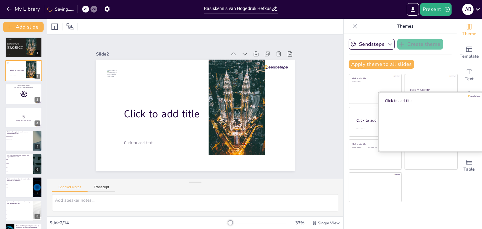
click at [423, 122] on div at bounding box center [430, 121] width 105 height 59
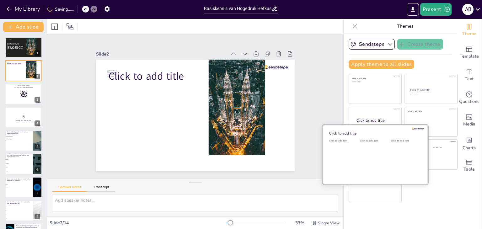
drag, startPoint x: 367, startPoint y: 152, endPoint x: 418, endPoint y: 153, distance: 51.1
click at [367, 152] on div "Click to add text" at bounding box center [374, 158] width 28 height 39
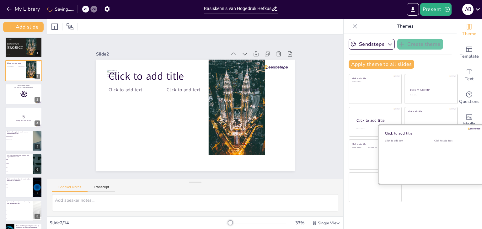
drag, startPoint x: 425, startPoint y: 156, endPoint x: 415, endPoint y: 156, distance: 11.0
click at [425, 156] on div at bounding box center [430, 154] width 105 height 59
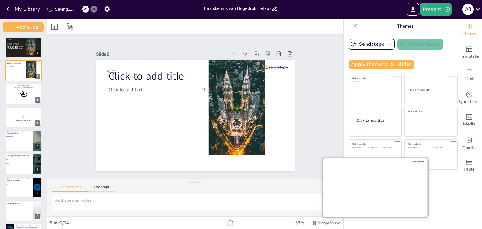
drag, startPoint x: 376, startPoint y: 186, endPoint x: 373, endPoint y: 184, distance: 4.1
click at [376, 186] on div at bounding box center [374, 186] width 105 height 59
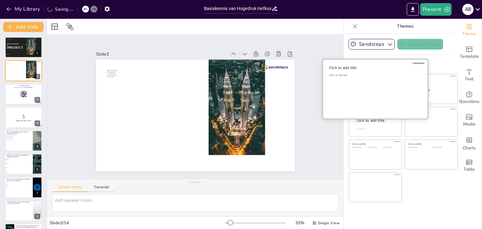
click at [367, 72] on div at bounding box center [374, 88] width 105 height 59
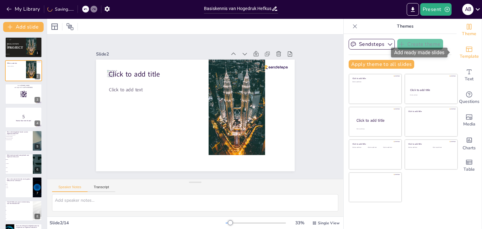
click at [465, 49] on icon "Add ready made slides" at bounding box center [469, 49] width 8 height 8
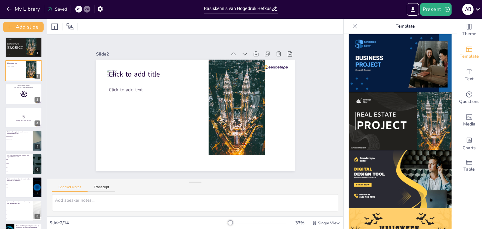
scroll to position [564, 0]
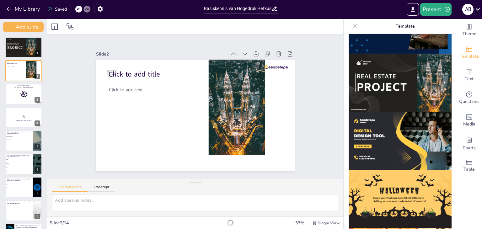
drag, startPoint x: 365, startPoint y: 66, endPoint x: 384, endPoint y: 87, distance: 27.7
click at [366, 66] on img at bounding box center [399, 83] width 103 height 58
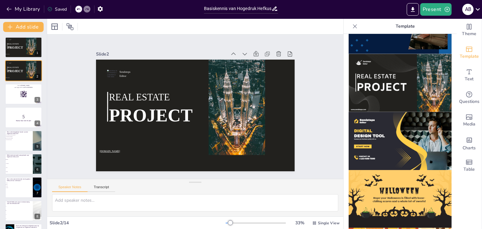
click at [371, 55] on img at bounding box center [399, 83] width 103 height 58
click at [39, 65] on icon at bounding box center [36, 66] width 4 height 4
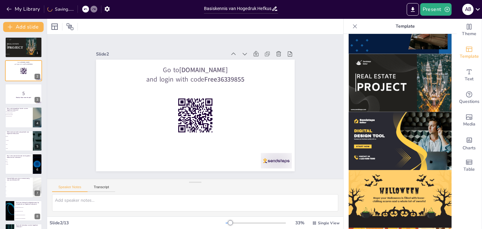
drag, startPoint x: 23, startPoint y: 123, endPoint x: 60, endPoint y: 128, distance: 36.7
click at [24, 123] on div at bounding box center [23, 117] width 37 height 21
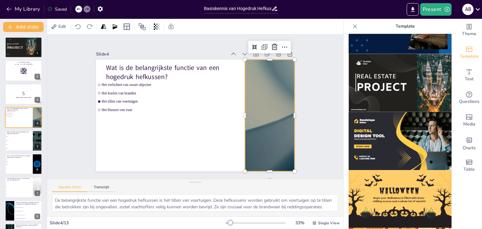
click at [258, 132] on div at bounding box center [265, 130] width 217 height 151
click at [300, 98] on icon at bounding box center [302, 99] width 5 height 3
click at [290, 62] on icon at bounding box center [294, 66] width 9 height 9
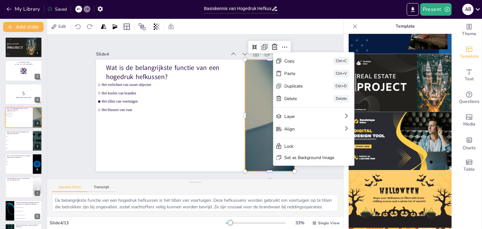
click at [275, 67] on icon at bounding box center [279, 71] width 9 height 9
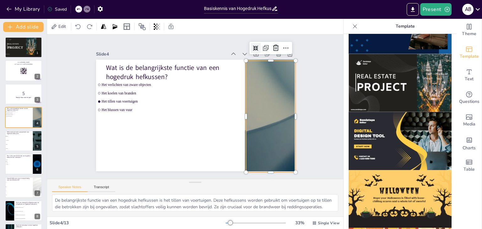
click at [273, 83] on icon at bounding box center [276, 86] width 7 height 7
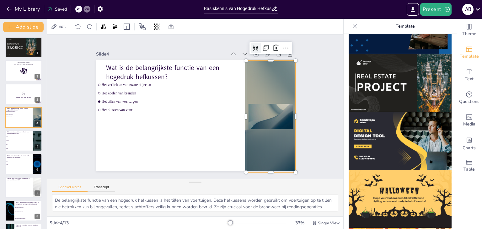
click at [271, 74] on icon at bounding box center [274, 77] width 7 height 7
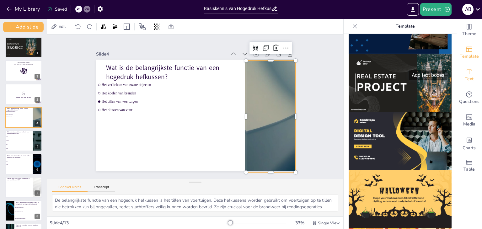
click at [465, 75] on icon "Add text boxes" at bounding box center [469, 72] width 8 height 8
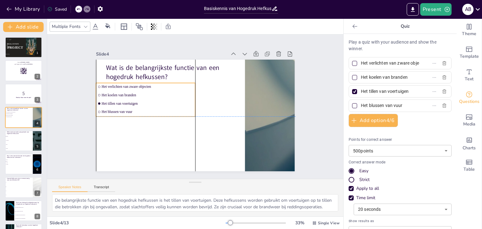
drag, startPoint x: 111, startPoint y: 82, endPoint x: 112, endPoint y: 87, distance: 5.1
click at [123, 87] on span "Het verlichten van zware objecten" at bounding box center [164, 66] width 82 height 50
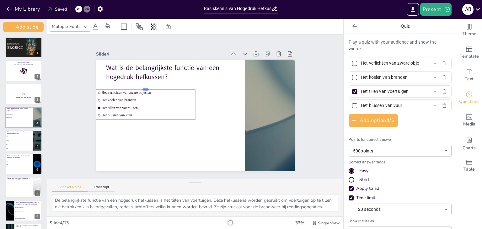
drag, startPoint x: 140, startPoint y: 82, endPoint x: 140, endPoint y: 86, distance: 3.4
click at [140, 86] on div at bounding box center [151, 76] width 98 height 25
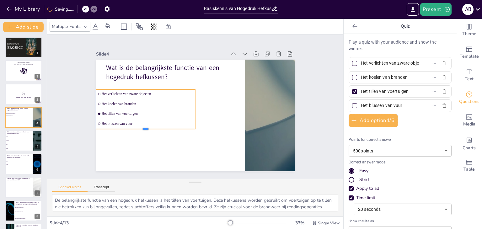
drag, startPoint x: 139, startPoint y: 118, endPoint x: 128, endPoint y: 126, distance: 13.9
click at [139, 127] on div at bounding box center [140, 114] width 96 height 35
click at [19, 139] on li "Glasvezel" at bounding box center [19, 140] width 28 height 4
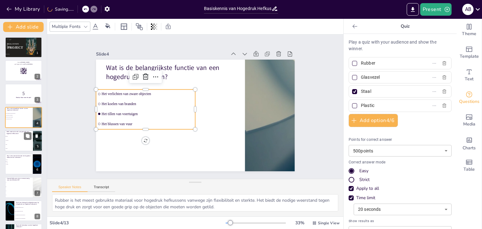
scroll to position [10, 0]
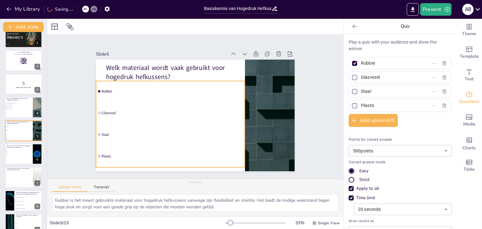
click at [138, 83] on li "Rubber" at bounding box center [172, 89] width 150 height 36
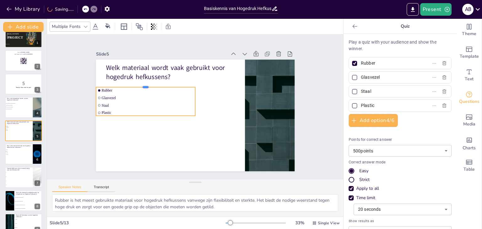
drag, startPoint x: 142, startPoint y: 78, endPoint x: 138, endPoint y: 107, distance: 29.1
click at [152, 83] on div at bounding box center [183, 53] width 62 height 83
drag, startPoint x: 139, startPoint y: 113, endPoint x: 138, endPoint y: 127, distance: 13.5
click at [138, 127] on div at bounding box center [139, 109] width 93 height 45
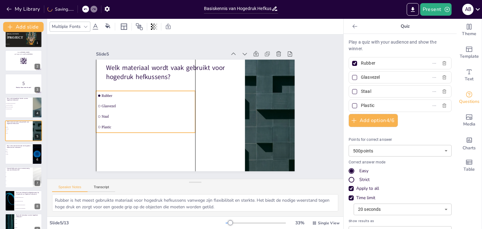
drag, startPoint x: 137, startPoint y: 101, endPoint x: 137, endPoint y: 104, distance: 3.4
click at [137, 104] on span "Glasvezel" at bounding box center [148, 101] width 92 height 14
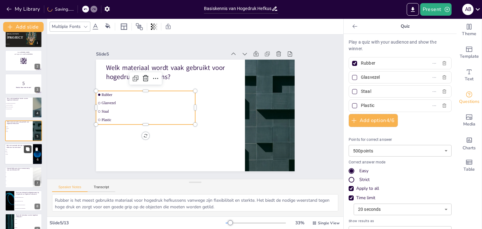
click at [27, 147] on icon at bounding box center [28, 149] width 4 height 4
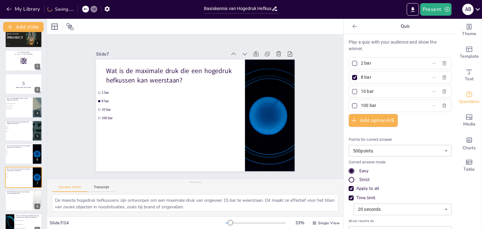
scroll to position [57, 0]
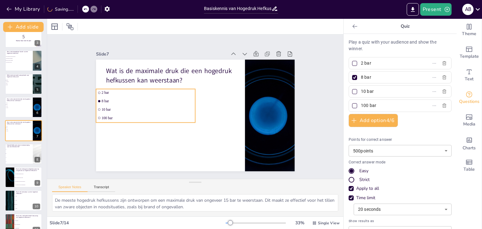
click at [143, 94] on ul "2 bar 8 bar 10 bar 100 bar" at bounding box center [147, 95] width 104 height 53
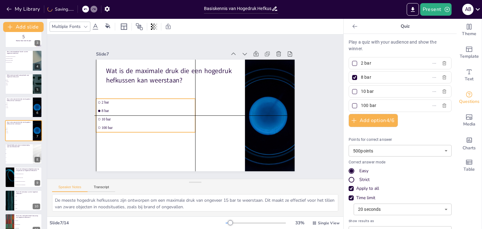
drag, startPoint x: 136, startPoint y: 98, endPoint x: 130, endPoint y: 117, distance: 19.6
click at [135, 108] on span "8 bar" at bounding box center [147, 100] width 91 height 23
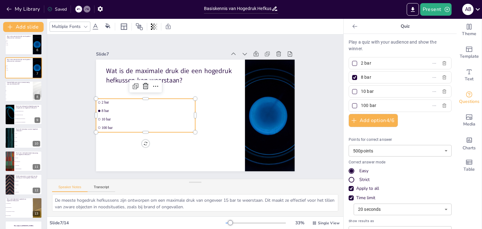
drag, startPoint x: 23, startPoint y: 86, endPoint x: 56, endPoint y: 95, distance: 34.5
click at [23, 86] on span "1" at bounding box center [19, 86] width 26 height 1
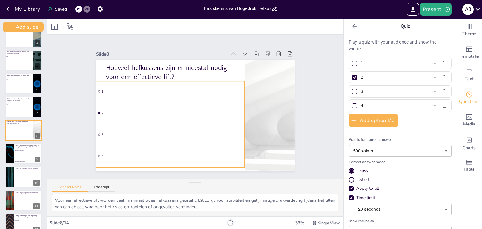
click at [111, 104] on ul "1 2 3 4" at bounding box center [165, 109] width 172 height 149
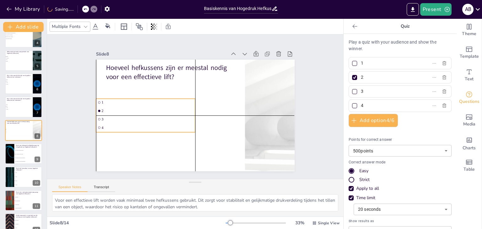
drag, startPoint x: 125, startPoint y: 95, endPoint x: 128, endPoint y: 113, distance: 18.0
click at [128, 113] on li "3" at bounding box center [144, 114] width 99 height 18
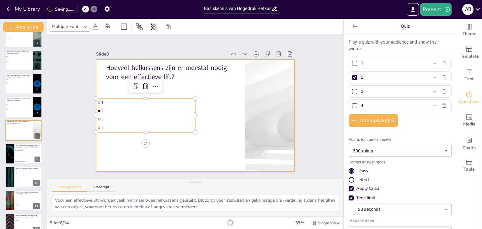
drag, startPoint x: 128, startPoint y: 150, endPoint x: 128, endPoint y: 154, distance: 4.1
click at [128, 150] on div at bounding box center [194, 116] width 209 height 132
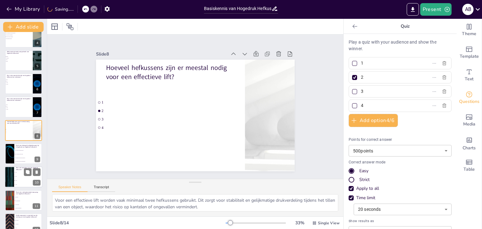
click at [18, 159] on li "Het hebben van een tweede persoon" at bounding box center [28, 157] width 28 height 3
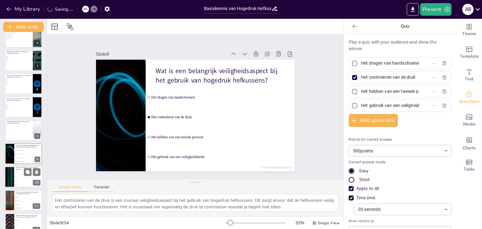
scroll to position [103, 0]
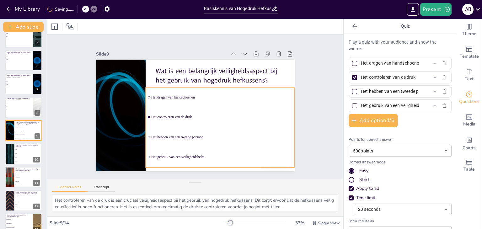
click at [165, 102] on ul "Het dragen van handschoenen Het controleren van de druk Het hebben van een twee…" at bounding box center [217, 129] width 156 height 95
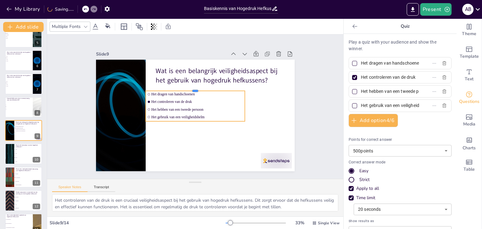
drag, startPoint x: 190, startPoint y: 85, endPoint x: 190, endPoint y: 88, distance: 3.2
click at [190, 88] on div at bounding box center [199, 88] width 98 height 25
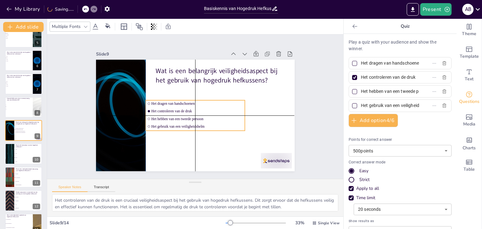
drag, startPoint x: 188, startPoint y: 104, endPoint x: 187, endPoint y: 114, distance: 9.8
click at [187, 114] on li "Het hebben van een tweede persoon" at bounding box center [193, 118] width 99 height 17
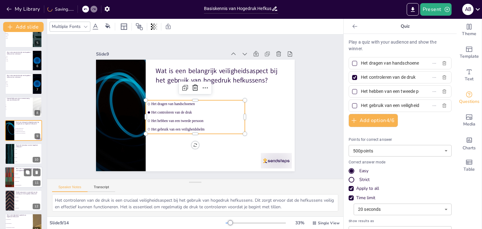
drag, startPoint x: 19, startPoint y: 155, endPoint x: 26, endPoint y: 155, distance: 6.3
click at [19, 155] on ul "1 jaar 5 jaar 10 jaar 15 jaar" at bounding box center [28, 155] width 28 height 16
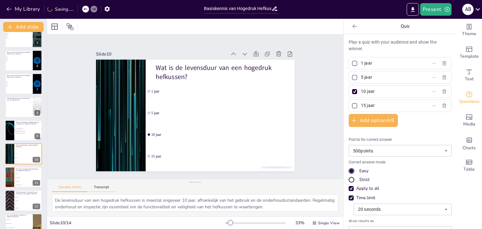
scroll to position [127, 0]
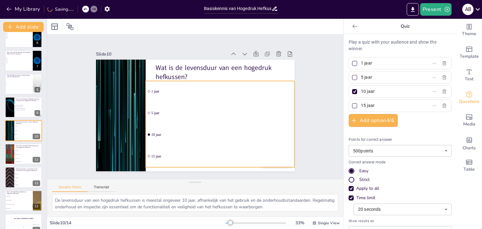
click at [203, 70] on div "Wat is de levensduur van een hogedruk hefkussen? 1 jaar 5 jaar 10 jaar 15 jaar" at bounding box center [199, 60] width 197 height 21
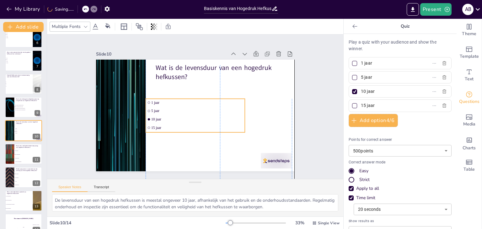
drag, startPoint x: 199, startPoint y: 99, endPoint x: 198, endPoint y: 115, distance: 16.6
click at [198, 115] on span "10 jaar" at bounding box center [194, 119] width 91 height 23
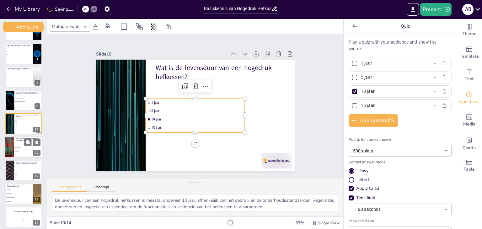
scroll to position [137, 0]
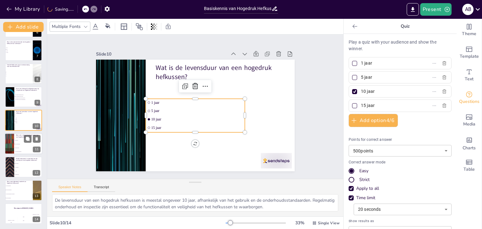
click at [12, 141] on div at bounding box center [10, 143] width 38 height 21
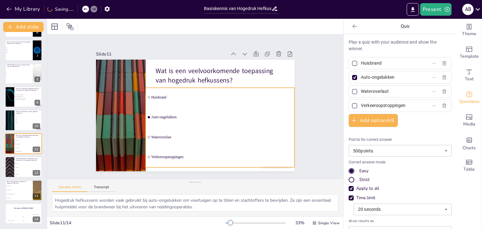
click at [179, 108] on li "Auto-ongelukken" at bounding box center [217, 122] width 150 height 50
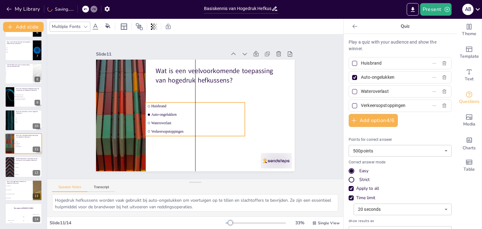
drag, startPoint x: 185, startPoint y: 108, endPoint x: 184, endPoint y: 123, distance: 14.5
click at [184, 123] on li "Wateroverlast" at bounding box center [194, 123] width 99 height 8
drag, startPoint x: 16, startPoint y: 168, endPoint x: 88, endPoint y: 158, distance: 72.8
click at [16, 168] on li "Waterpomp" at bounding box center [28, 167] width 28 height 3
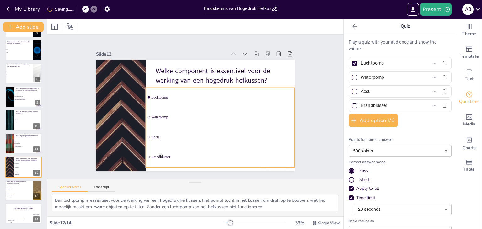
click at [155, 81] on div "Welke component is essentieel voor de werking van een hogedruk hefkussen? Lucht…" at bounding box center [205, 60] width 194 height 41
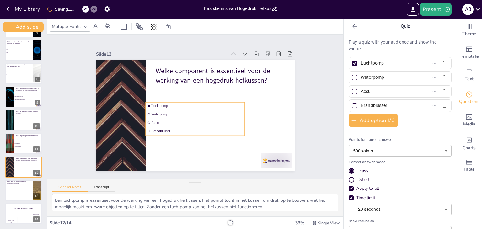
drag, startPoint x: 184, startPoint y: 106, endPoint x: 183, endPoint y: 120, distance: 14.5
click at [183, 120] on span "Accu" at bounding box center [195, 123] width 92 height 14
drag, startPoint x: 15, startPoint y: 189, endPoint x: 63, endPoint y: 162, distance: 54.5
click at [16, 188] on li "Ze zijn lichtgewicht" at bounding box center [19, 190] width 28 height 4
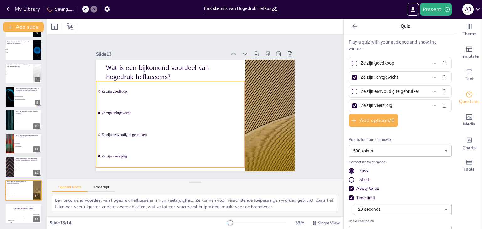
click at [174, 121] on ul "Ze zijn goedkoop Ze zijn lichtgewicht Ze zijn eenvoudig te gebruiken Ze zijn ve…" at bounding box center [170, 124] width 149 height 86
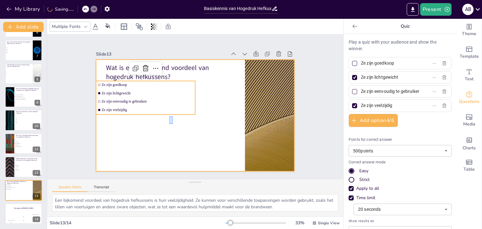
drag, startPoint x: 172, startPoint y: 116, endPoint x: 169, endPoint y: 124, distance: 8.2
click at [169, 124] on div at bounding box center [191, 114] width 227 height 183
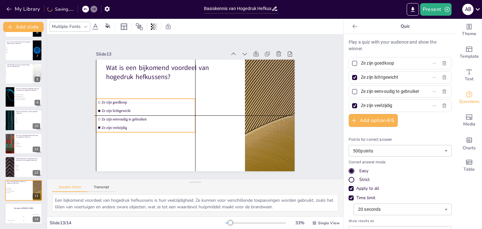
drag, startPoint x: 161, startPoint y: 104, endPoint x: 160, endPoint y: 117, distance: 13.2
click at [160, 115] on span "Ze zijn eenvoudig te gebruiken" at bounding box center [154, 79] width 65 height 71
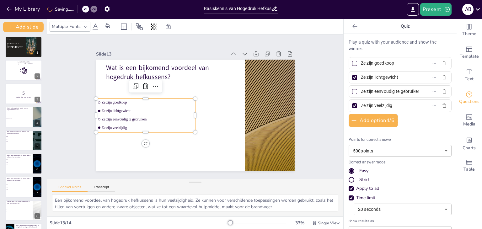
scroll to position [0, 0]
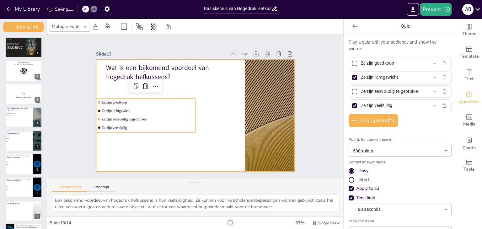
click at [231, 94] on div at bounding box center [191, 114] width 227 height 183
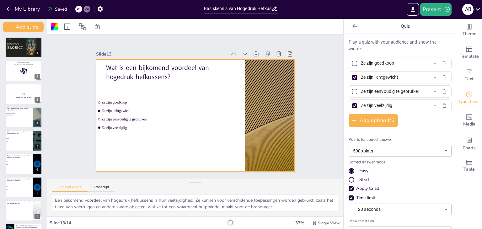
click at [307, 77] on div "Slide 1 Sendsteps Editor REAL ESTATE PROJECT www.sendsteps.com Slide 2 Go to se…" at bounding box center [195, 106] width 262 height 195
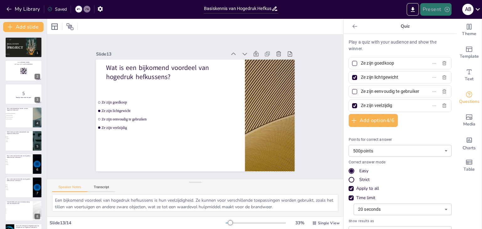
click at [436, 13] on button "Present" at bounding box center [435, 9] width 31 height 13
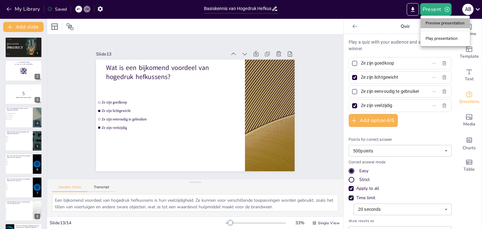
click at [434, 24] on li "Preview presentation" at bounding box center [444, 23] width 49 height 10
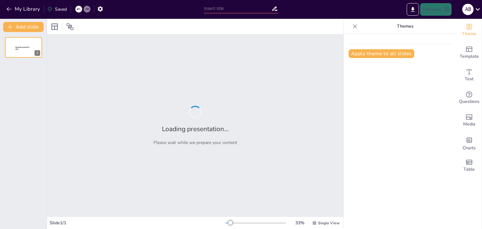
type input "Basiskennis van Hogedruk Hefkussens voor Brandweer Aspiranten"
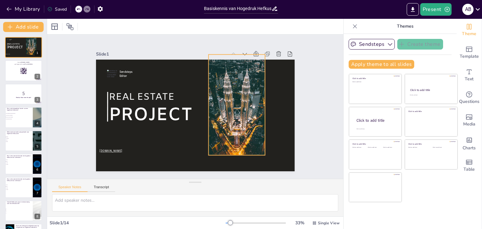
checkbox input "true"
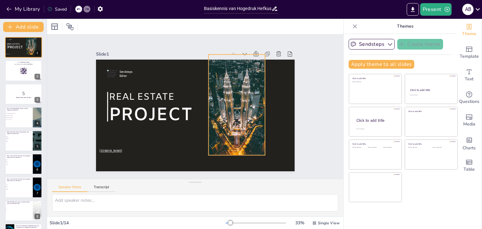
checkbox input "true"
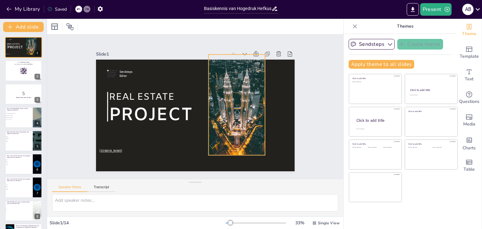
checkbox input "true"
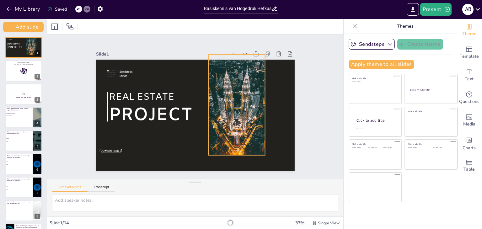
checkbox input "true"
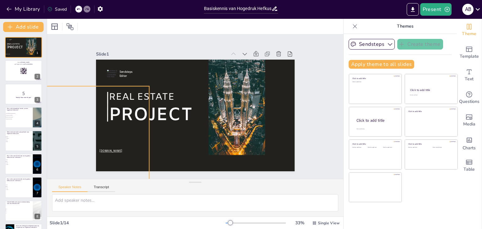
checkbox input "true"
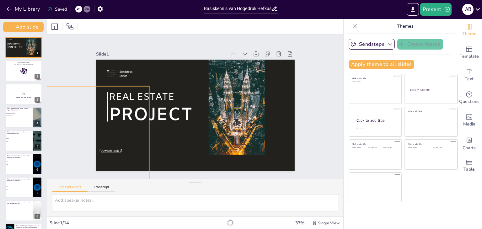
checkbox input "true"
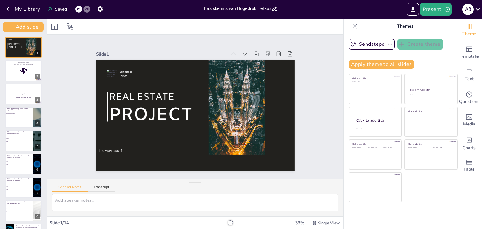
checkbox input "true"
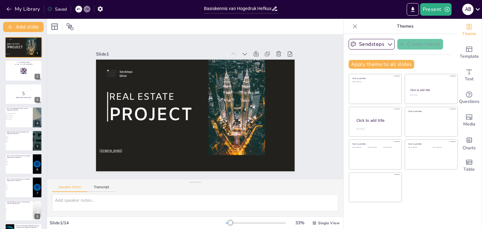
checkbox input "true"
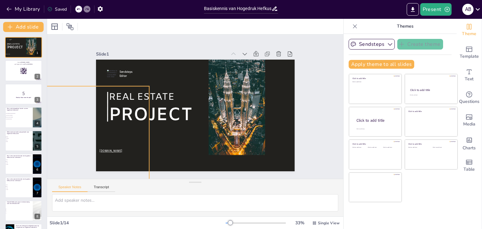
checkbox input "true"
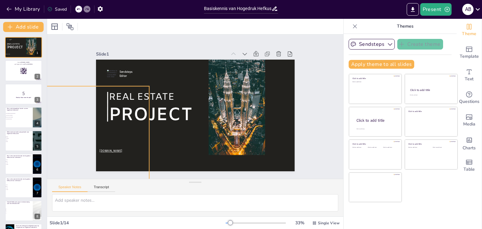
checkbox input "true"
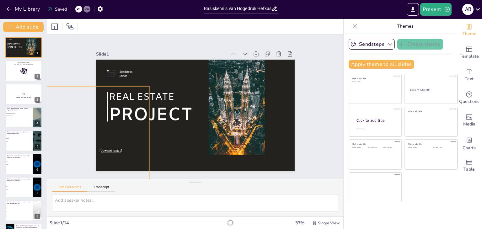
checkbox input "true"
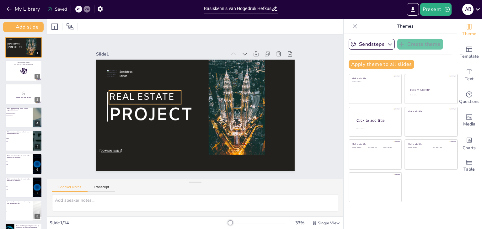
checkbox input "true"
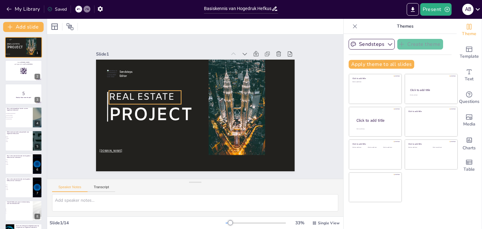
checkbox input "true"
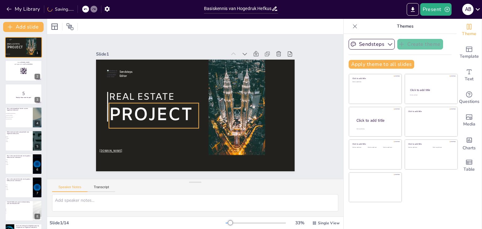
checkbox input "true"
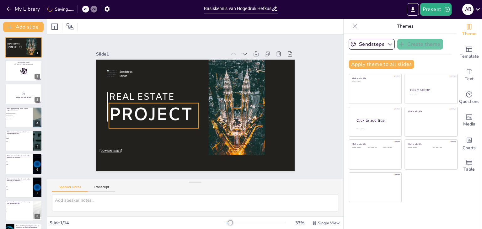
checkbox input "true"
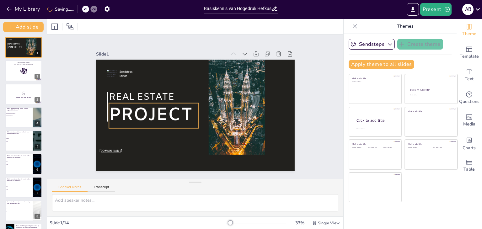
checkbox input "true"
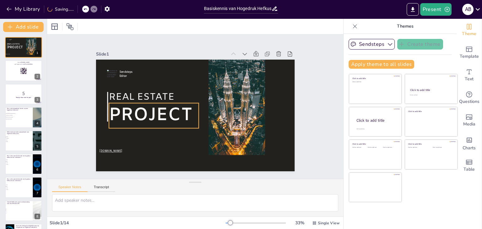
checkbox input "true"
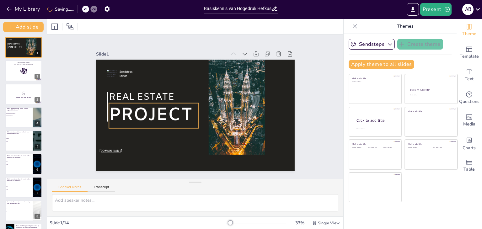
checkbox input "true"
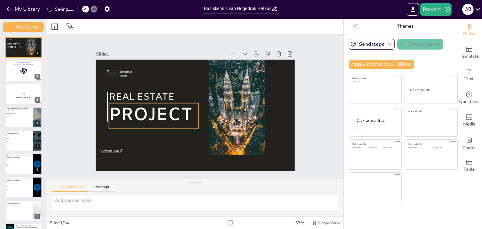
checkbox input "true"
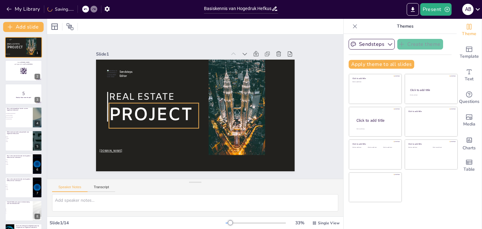
checkbox input "true"
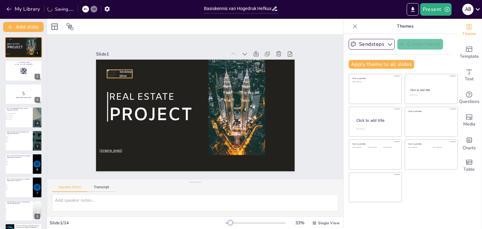
checkbox input "true"
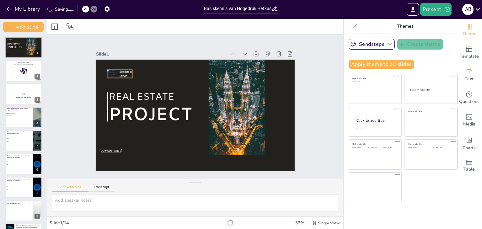
checkbox input "true"
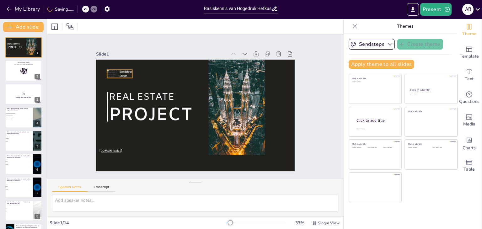
checkbox input "true"
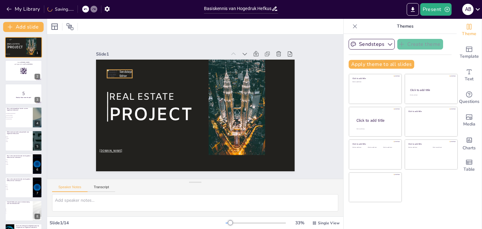
checkbox input "true"
click at [129, 54] on div "Sendsteps Editor" at bounding box center [142, 46] width 26 height 18
checkbox input "true"
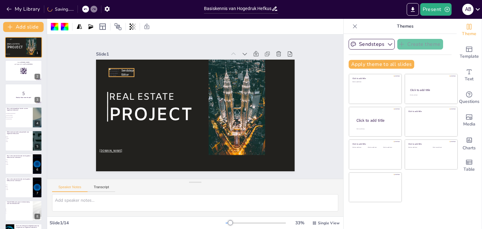
checkbox input "true"
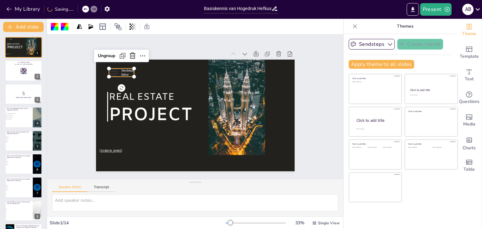
checkbox input "true"
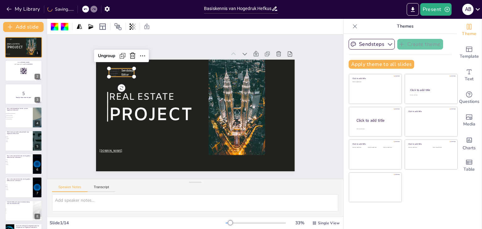
checkbox input "true"
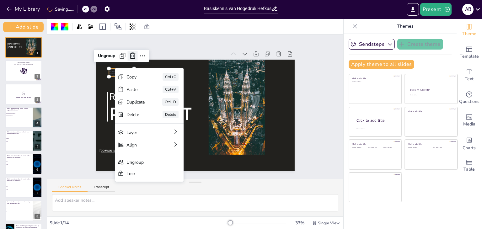
checkbox input "true"
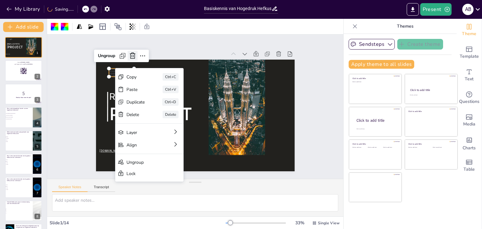
checkbox input "true"
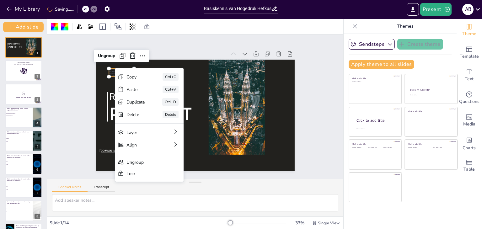
checkbox input "true"
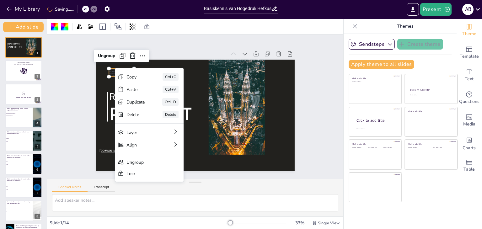
checkbox input "true"
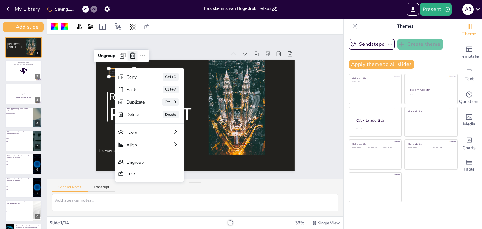
checkbox input "true"
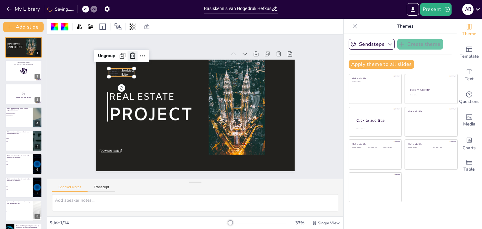
click at [194, 32] on icon at bounding box center [199, 26] width 11 height 11
checkbox input "true"
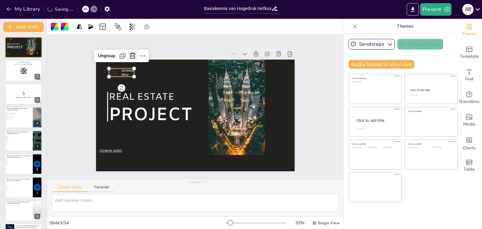
checkbox input "true"
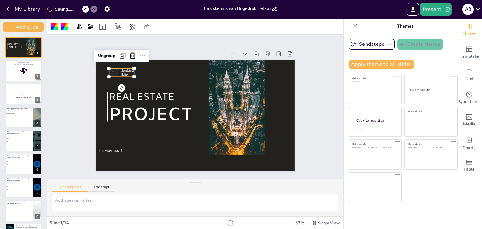
checkbox input "true"
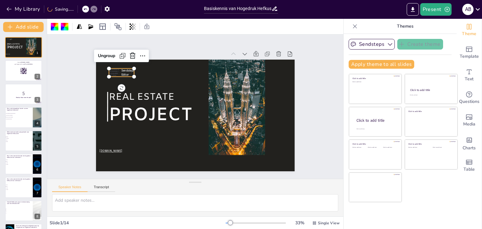
checkbox input "true"
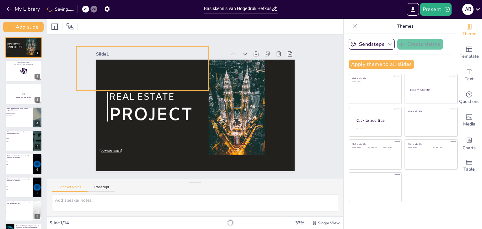
checkbox input "true"
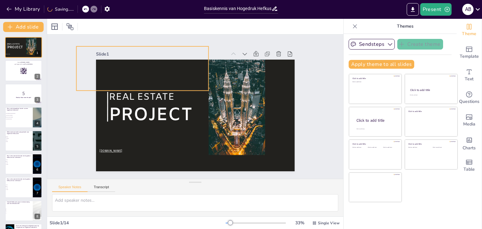
checkbox input "true"
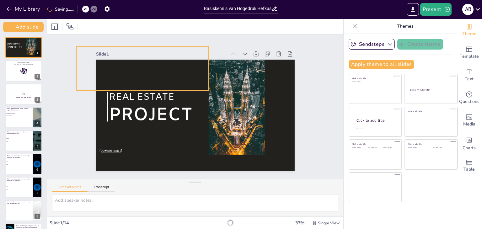
checkbox input "true"
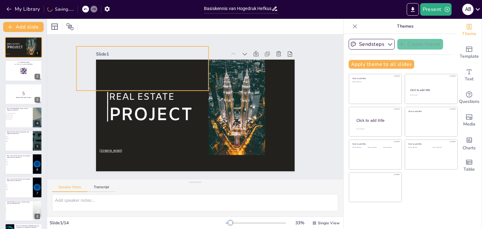
checkbox input "true"
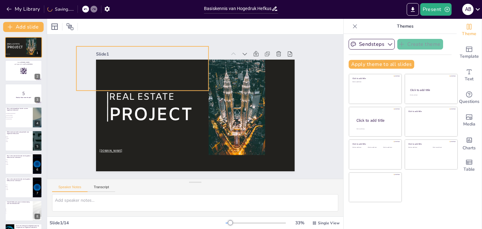
checkbox input "true"
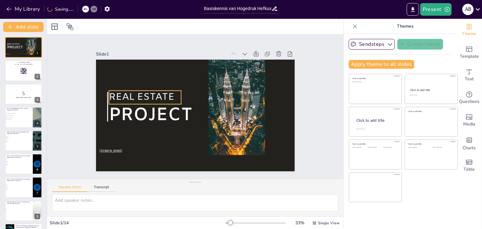
checkbox input "true"
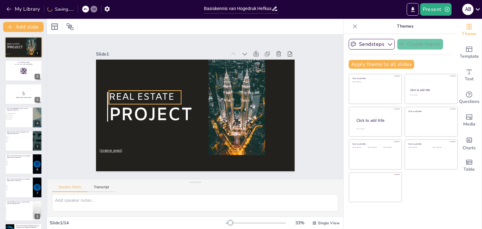
checkbox input "true"
click at [133, 91] on span "REAL ESTATE" at bounding box center [161, 63] width 57 height 53
checkbox input "true"
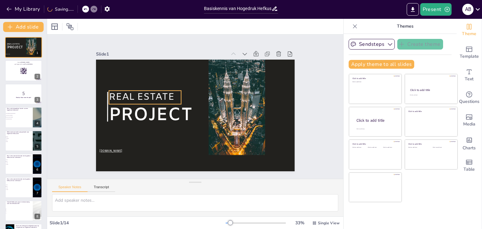
checkbox input "true"
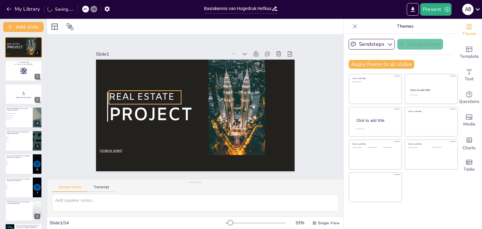
checkbox input "true"
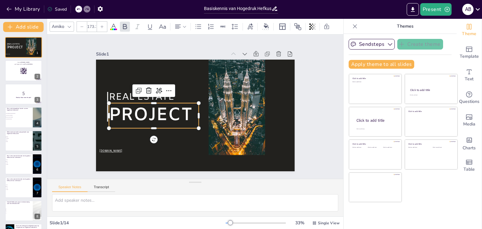
click at [165, 106] on span "PROJECT" at bounding box center [181, 63] width 33 height 86
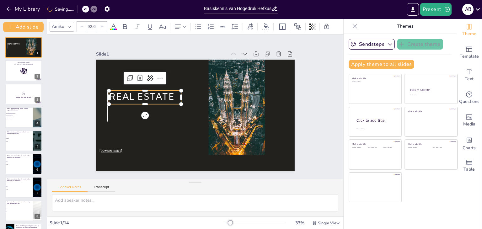
click at [180, 85] on span "REAL ESTATE" at bounding box center [193, 52] width 26 height 66
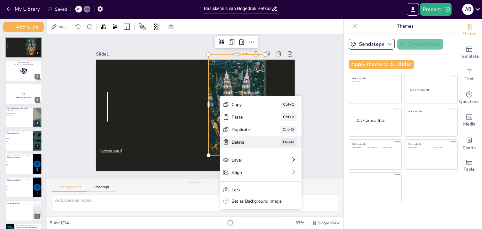
click at [252, 196] on div "Delete" at bounding box center [268, 203] width 32 height 15
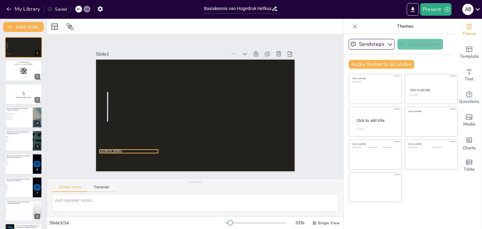
click at [114, 137] on span "www.sendsteps.com" at bounding box center [103, 133] width 23 height 8
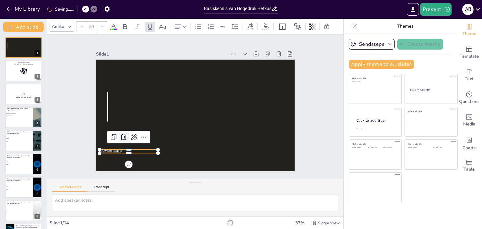
click at [119, 109] on icon at bounding box center [118, 105] width 8 height 8
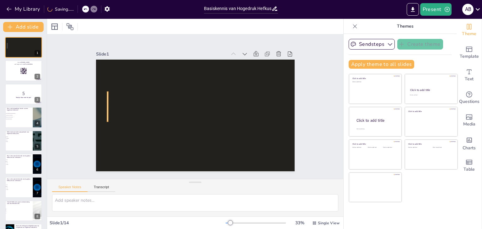
click at [234, 46] on div at bounding box center [247, 36] width 26 height 20
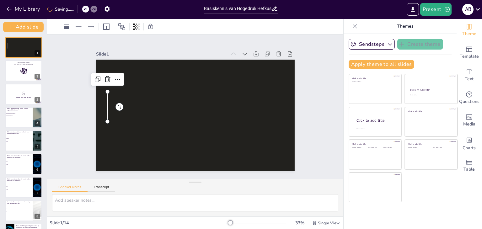
drag, startPoint x: 100, startPoint y: 76, endPoint x: 104, endPoint y: 78, distance: 4.4
click at [112, 65] on icon at bounding box center [115, 61] width 7 height 7
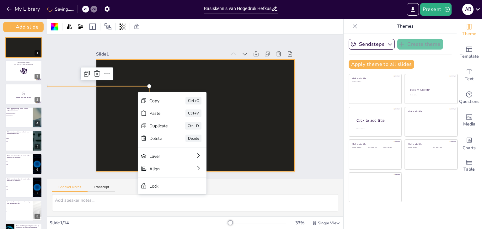
click at [178, 82] on div at bounding box center [151, 58] width 138 height 71
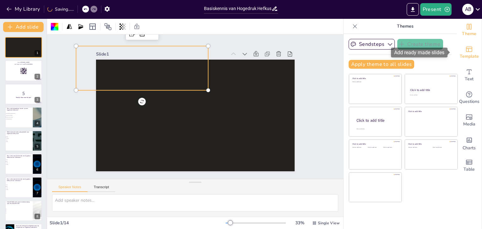
click at [465, 52] on icon "Add ready made slides" at bounding box center [469, 49] width 8 height 8
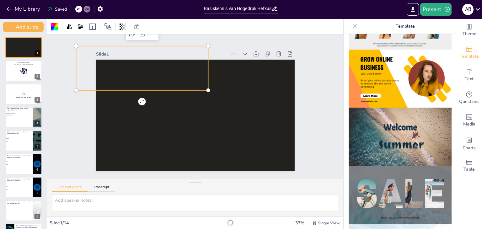
scroll to position [157, 0]
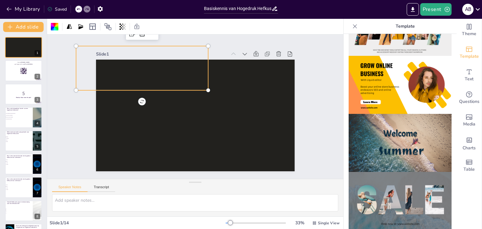
click at [367, 141] on img at bounding box center [399, 143] width 103 height 58
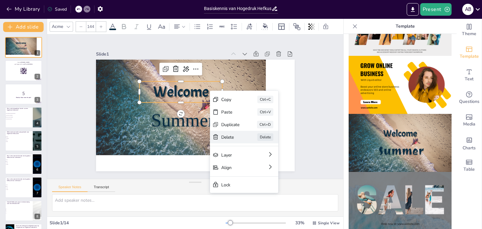
click at [138, 31] on div "Delete" at bounding box center [127, 26] width 19 height 10
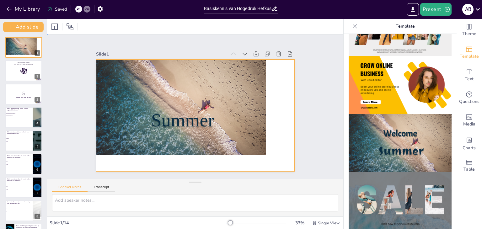
click at [208, 93] on div at bounding box center [182, 101] width 194 height 156
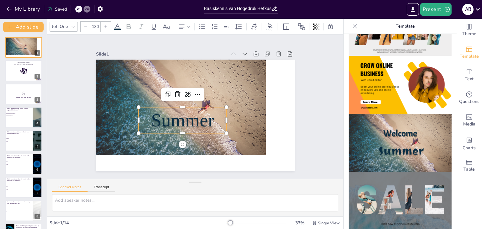
click at [192, 122] on span "Summer" at bounding box center [176, 107] width 61 height 57
click at [186, 90] on icon at bounding box center [190, 86] width 8 height 8
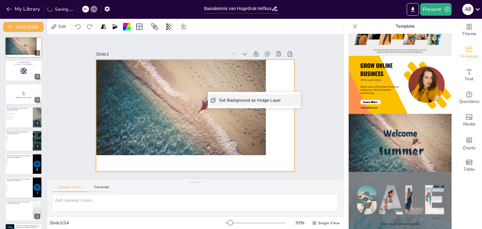
click at [253, 152] on div "Set Background as Image Layer" at bounding box center [283, 164] width 61 height 25
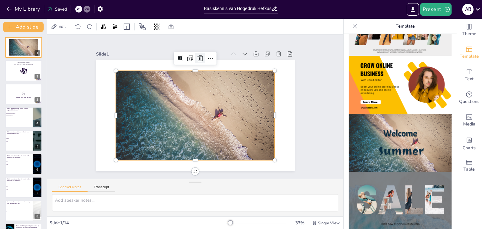
click at [214, 60] on icon at bounding box center [219, 65] width 10 height 10
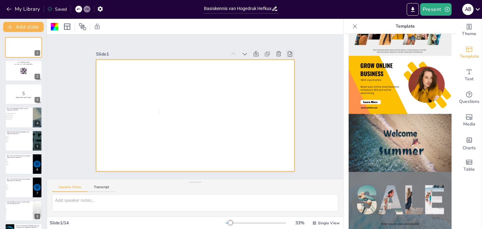
click at [296, 126] on icon at bounding box center [300, 130] width 9 height 9
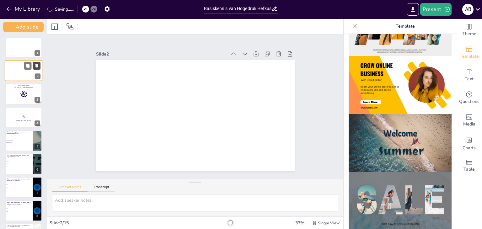
click at [36, 66] on icon at bounding box center [36, 65] width 3 height 3
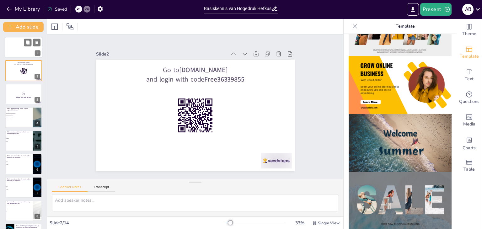
click at [15, 48] on div at bounding box center [24, 47] width 38 height 21
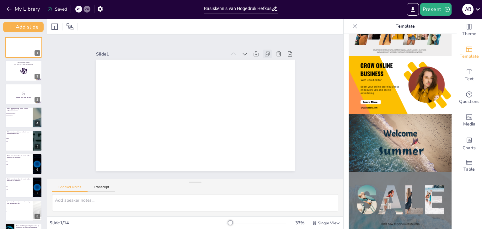
click at [276, 75] on icon at bounding box center [280, 79] width 8 height 8
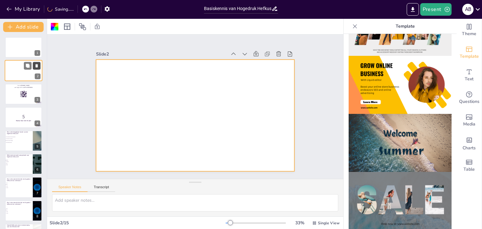
click at [38, 67] on icon at bounding box center [36, 66] width 4 height 4
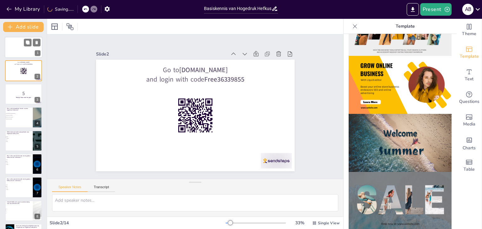
click at [23, 53] on div at bounding box center [24, 47] width 38 height 21
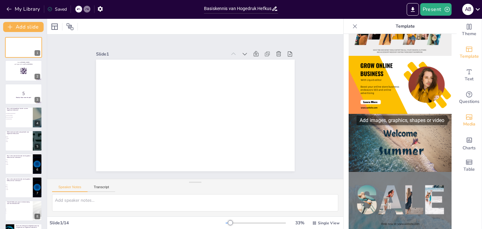
click at [464, 121] on span "Media" at bounding box center [469, 124] width 12 height 7
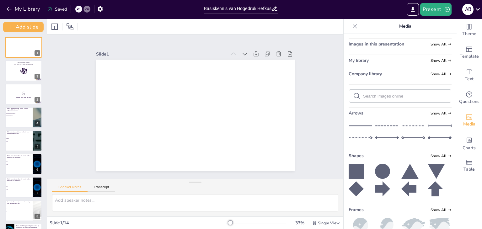
scroll to position [0, 0]
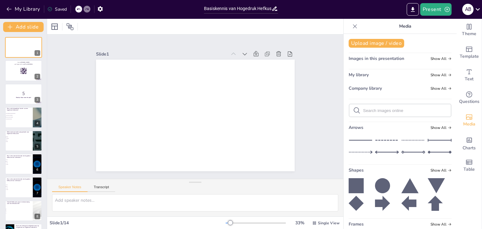
click at [377, 59] on span "Images in this presentation" at bounding box center [375, 58] width 55 height 6
drag, startPoint x: 422, startPoint y: 58, endPoint x: 425, endPoint y: 58, distance: 3.8
click at [423, 58] on div "Images in this presentation Show All" at bounding box center [399, 59] width 103 height 8
click at [430, 58] on span "Show All" at bounding box center [440, 58] width 21 height 4
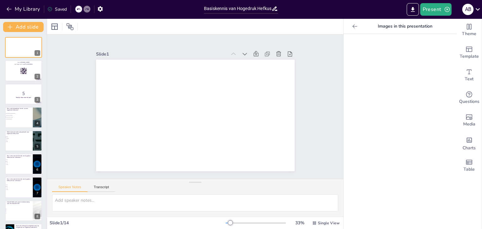
click at [350, 29] on div at bounding box center [355, 26] width 10 height 10
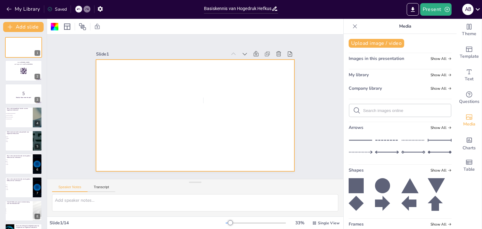
click at [204, 95] on div at bounding box center [191, 114] width 227 height 183
click at [140, 98] on div at bounding box center [190, 113] width 226 height 207
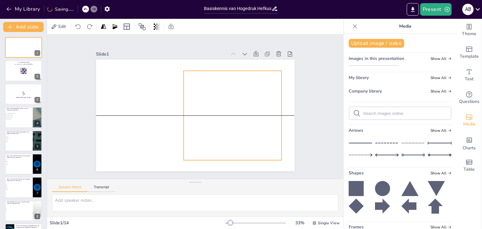
drag, startPoint x: 184, startPoint y: 111, endPoint x: 222, endPoint y: 112, distance: 37.3
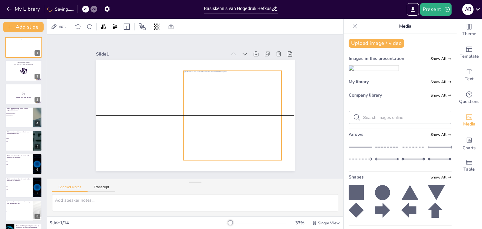
click at [222, 112] on div at bounding box center [220, 136] width 132 height 130
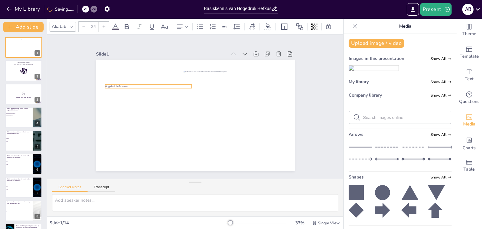
drag, startPoint x: 143, startPoint y: 70, endPoint x: 142, endPoint y: 85, distance: 14.8
click at [142, 85] on p "Hogedruk hefkussens" at bounding box center [154, 76] width 86 height 21
drag, startPoint x: 143, startPoint y: 86, endPoint x: 140, endPoint y: 103, distance: 17.9
click at [140, 103] on div at bounding box center [149, 98] width 86 height 23
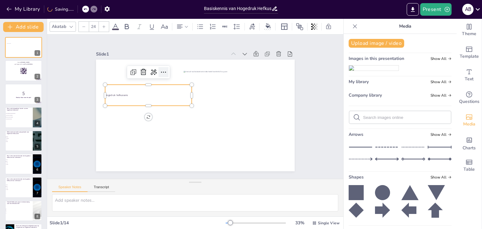
click at [175, 67] on icon at bounding box center [180, 62] width 10 height 10
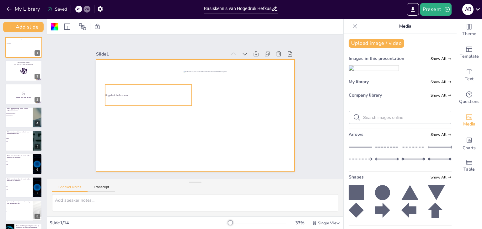
click at [113, 96] on div "Hogedruk hefkussens" at bounding box center [157, 77] width 88 height 55
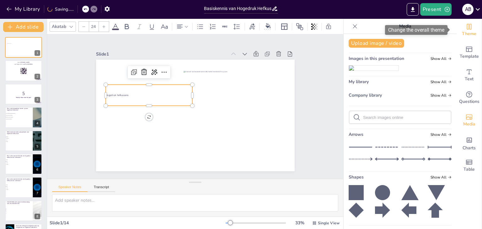
click at [469, 32] on span "Theme" at bounding box center [469, 33] width 14 height 7
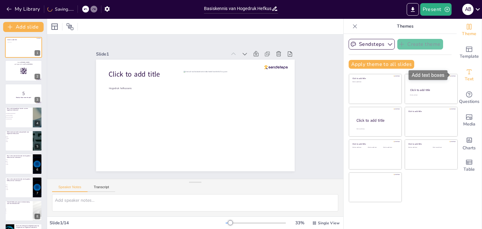
click at [465, 78] on span "Text" at bounding box center [468, 79] width 9 height 7
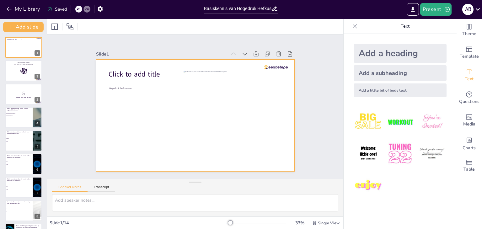
click at [114, 82] on div at bounding box center [191, 114] width 227 height 183
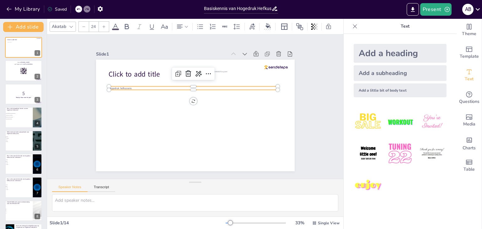
click at [118, 71] on span "Hogedruk hefkussens" at bounding box center [129, 66] width 23 height 10
click at [210, 73] on icon at bounding box center [214, 77] width 9 height 9
click at [103, 26] on icon at bounding box center [104, 27] width 4 height 4
click at [103, 26] on div at bounding box center [104, 27] width 10 height 10
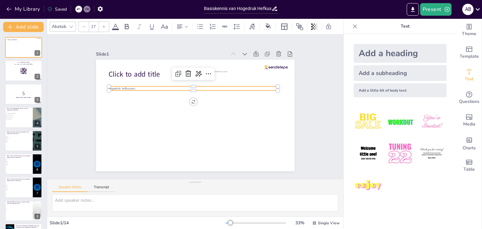
click at [103, 26] on div at bounding box center [104, 27] width 10 height 10
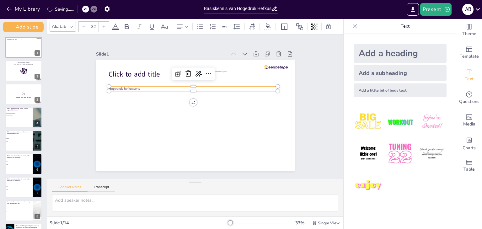
click at [103, 26] on div at bounding box center [104, 27] width 10 height 10
drag, startPoint x: 103, startPoint y: 26, endPoint x: 104, endPoint y: 31, distance: 5.2
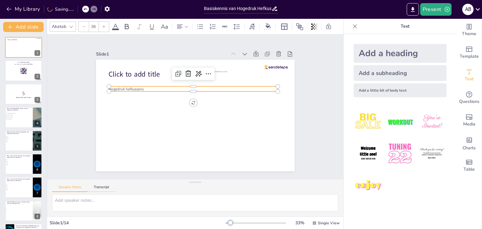
click at [103, 26] on div at bounding box center [104, 27] width 10 height 10
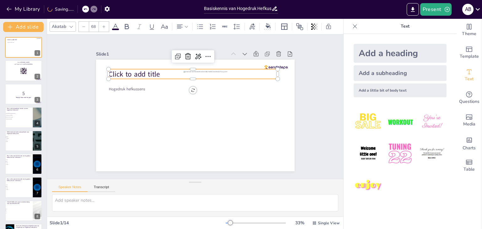
click at [134, 65] on span "Click to add title" at bounding box center [158, 48] width 49 height 34
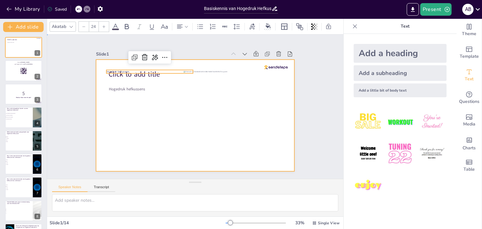
click at [137, 81] on div at bounding box center [190, 113] width 226 height 207
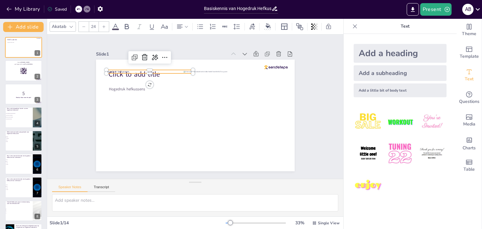
click at [252, 61] on span "Hogedruk hefkussens" at bounding box center [258, 50] width 12 height 22
click at [200, 42] on icon at bounding box center [205, 37] width 11 height 11
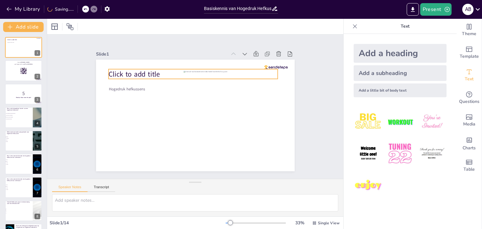
click at [134, 67] on span "Click to add title" at bounding box center [152, 52] width 51 height 30
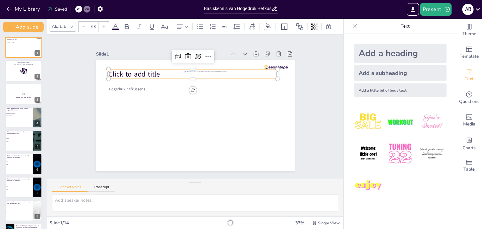
drag, startPoint x: 153, startPoint y: 70, endPoint x: 158, endPoint y: 70, distance: 4.7
click at [166, 147] on span "Click to add title" at bounding box center [176, 173] width 20 height 52
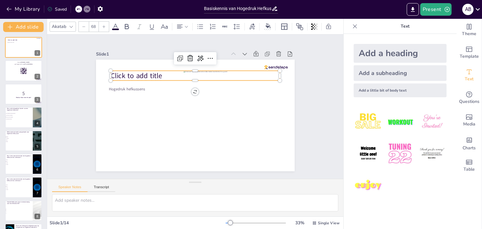
click at [158, 70] on p "Click to add title" at bounding box center [213, 81] width 143 height 107
click at [157, 66] on span "Click to add title" at bounding box center [165, 47] width 47 height 38
click at [230, 73] on span "Click to add title" at bounding box center [242, 60] width 25 height 52
drag, startPoint x: 137, startPoint y: 73, endPoint x: 143, endPoint y: 73, distance: 5.7
click at [138, 71] on span "Click to add title" at bounding box center [149, 58] width 52 height 25
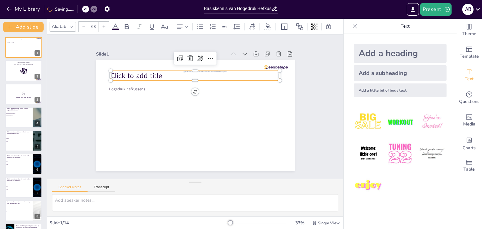
click at [166, 72] on p "Click to add title" at bounding box center [220, 88] width 108 height 143
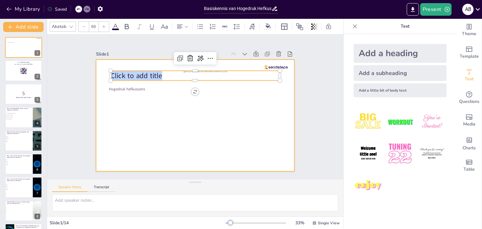
drag, startPoint x: 159, startPoint y: 72, endPoint x: 94, endPoint y: 74, distance: 65.3
click at [94, 74] on div "Hogedruk hefkussens Click to add title" at bounding box center [201, 113] width 222 height 216
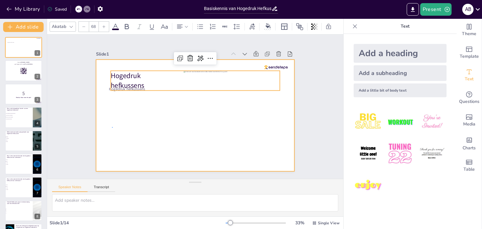
drag, startPoint x: 112, startPoint y: 127, endPoint x: 119, endPoint y: 112, distance: 16.1
click at [114, 125] on div at bounding box center [189, 112] width 216 height 222
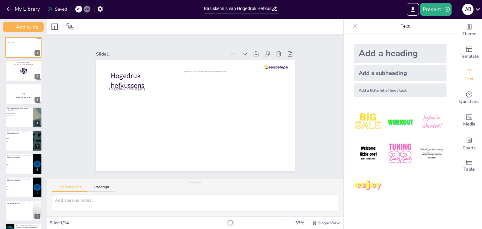
click at [136, 63] on span "hefkussens" at bounding box center [152, 50] width 33 height 28
click at [203, 48] on span "Hogedruk" at bounding box center [211, 31] width 16 height 31
drag, startPoint x: 126, startPoint y: 76, endPoint x: 139, endPoint y: 83, distance: 14.8
click at [129, 61] on span "Hogedruk" at bounding box center [144, 50] width 31 height 21
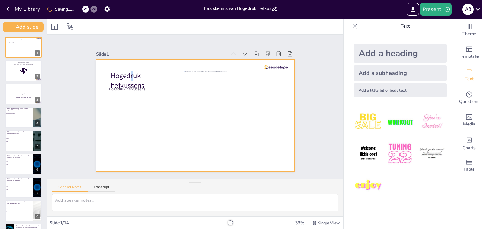
click at [142, 104] on div at bounding box center [195, 98] width 198 height 112
click at [143, 105] on div at bounding box center [203, 102] width 196 height 228
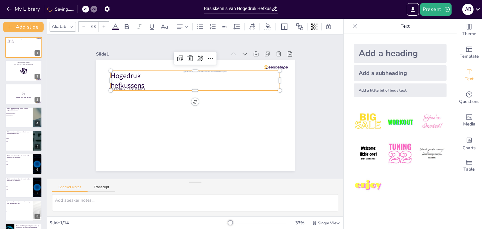
click at [133, 67] on span "hefkussens" at bounding box center [147, 54] width 34 height 25
drag, startPoint x: 192, startPoint y: 89, endPoint x: 192, endPoint y: 82, distance: 7.5
click at [192, 82] on div "Hogedruk hefkussens Hogedruk hefkussens" at bounding box center [202, 103] width 167 height 223
drag, startPoint x: 191, startPoint y: 88, endPoint x: 191, endPoint y: 81, distance: 7.2
click at [191, 81] on div "Hogedruk hefkussens Hogedruk hefkussens" at bounding box center [189, 101] width 216 height 222
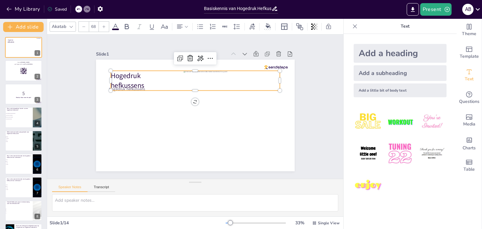
drag, startPoint x: 164, startPoint y: 76, endPoint x: 144, endPoint y: 79, distance: 20.4
click at [194, 76] on p "Hogedruk" at bounding box center [225, 116] width 62 height 164
click at [136, 91] on div at bounding box center [198, 94] width 169 height 23
drag, startPoint x: 157, startPoint y: 77, endPoint x: 168, endPoint y: 78, distance: 11.6
click at [158, 77] on p "Hogedruk" at bounding box center [174, 85] width 120 height 132
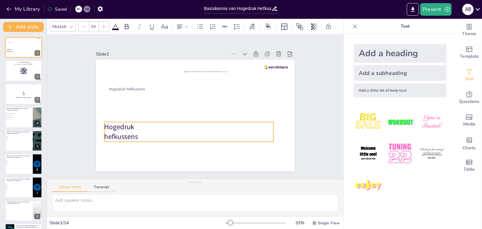
drag, startPoint x: 196, startPoint y: 77, endPoint x: 161, endPoint y: 101, distance: 42.4
click at [189, 121] on p "Hogedruk" at bounding box center [179, 120] width 151 height 93
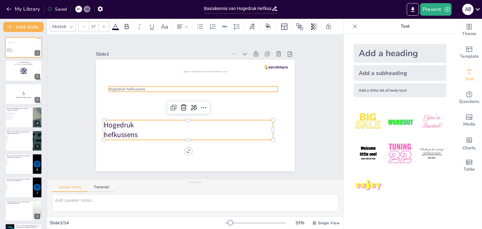
click at [128, 68] on span "Hogedruk hefkussens" at bounding box center [145, 57] width 34 height 23
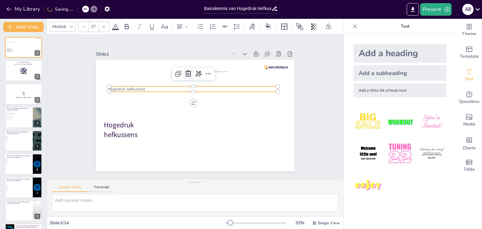
click at [203, 71] on icon at bounding box center [208, 76] width 11 height 11
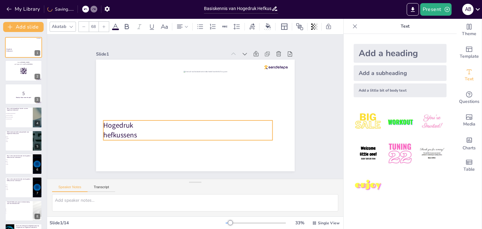
click at [127, 110] on span "Hogedruk" at bounding box center [115, 100] width 31 height 18
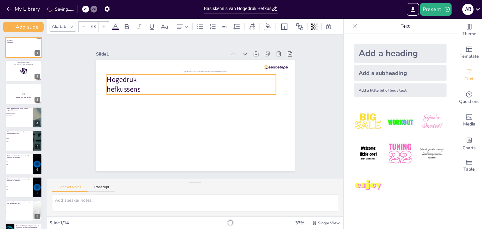
drag, startPoint x: 121, startPoint y: 124, endPoint x: 124, endPoint y: 82, distance: 43.1
click at [179, 44] on span "Hogedruk" at bounding box center [189, 28] width 21 height 31
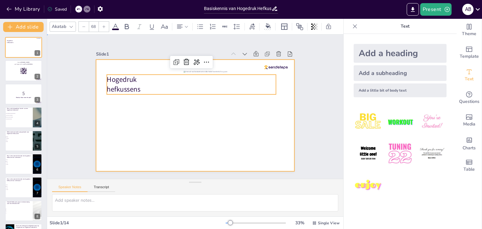
click at [130, 132] on div at bounding box center [191, 114] width 228 height 196
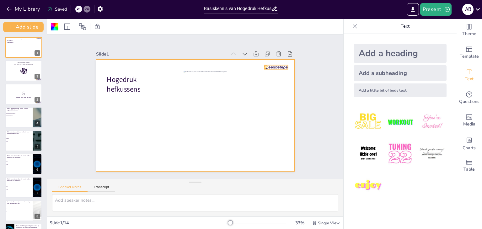
click at [269, 62] on div "Hogedruk hefkussens" at bounding box center [191, 114] width 227 height 183
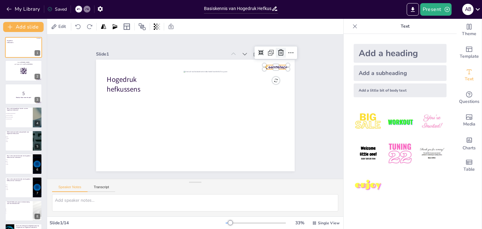
click at [288, 130] on icon at bounding box center [292, 134] width 8 height 8
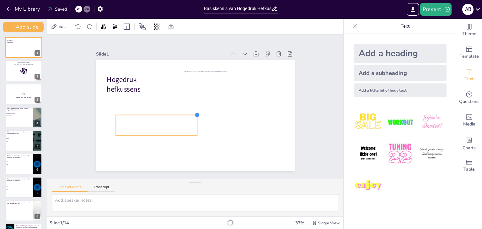
drag, startPoint x: 270, startPoint y: 93, endPoint x: 213, endPoint y: 114, distance: 60.1
click at [195, 116] on div "Hogedruk hefkussens" at bounding box center [193, 115] width 217 height 151
drag, startPoint x: 155, startPoint y: 122, endPoint x: 147, endPoint y: 143, distance: 22.4
click at [141, 143] on div at bounding box center [131, 127] width 87 height 46
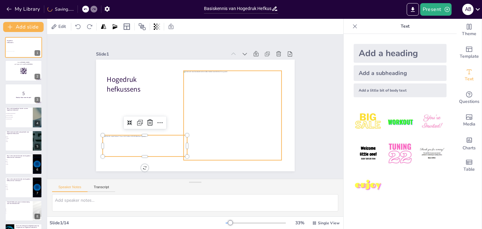
click at [222, 140] on div at bounding box center [171, 137] width 121 height 126
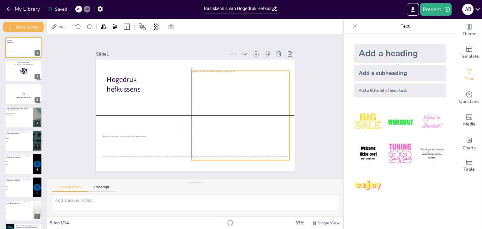
drag, startPoint x: 225, startPoint y: 133, endPoint x: 231, endPoint y: 130, distance: 6.5
click at [199, 130] on div at bounding box center [150, 97] width 98 height 89
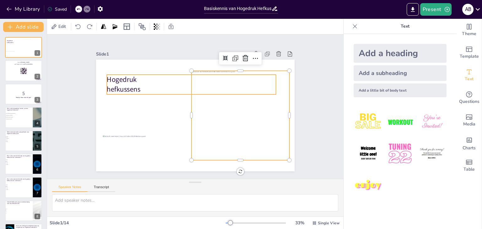
click at [145, 83] on p "hefkussens" at bounding box center [199, 89] width 151 height 93
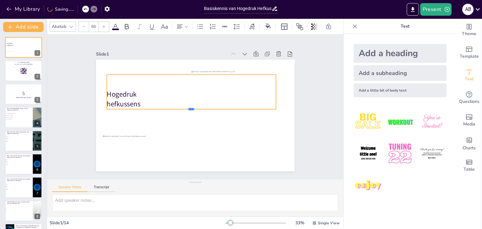
drag, startPoint x: 184, startPoint y: 92, endPoint x: 186, endPoint y: 107, distance: 14.9
click at [186, 107] on div at bounding box center [188, 106] width 103 height 140
click at [142, 101] on p "hefkussens" at bounding box center [194, 102] width 121 height 132
drag, startPoint x: 132, startPoint y: 100, endPoint x: 138, endPoint y: 101, distance: 6.3
click at [138, 101] on p "hefkussens" at bounding box center [194, 102] width 132 height 120
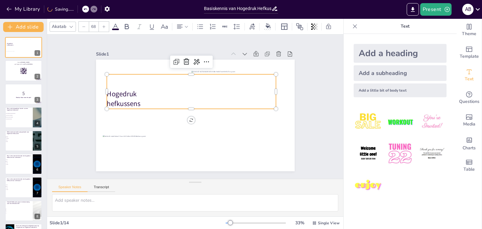
click at [102, 24] on div at bounding box center [104, 27] width 10 height 10
click at [102, 25] on icon at bounding box center [104, 27] width 4 height 4
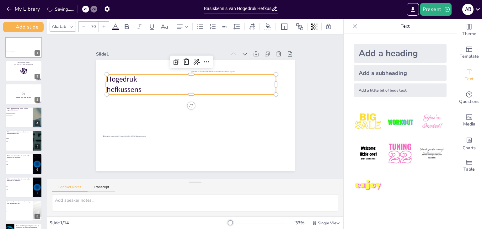
click at [102, 25] on icon at bounding box center [104, 27] width 4 height 4
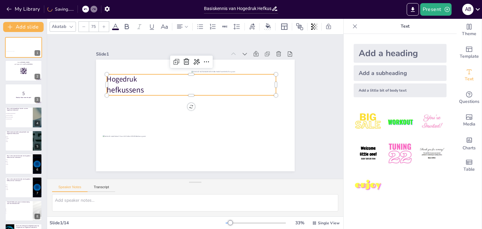
click at [102, 25] on icon at bounding box center [104, 27] width 4 height 4
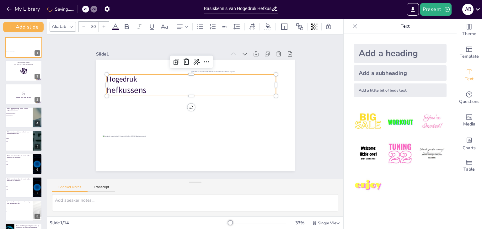
click at [142, 86] on p "hefkussens" at bounding box center [196, 89] width 164 height 63
drag, startPoint x: 134, startPoint y: 79, endPoint x: 117, endPoint y: 82, distance: 17.8
click at [112, 77] on div "Hogedruk hefkussens" at bounding box center [203, 103] width 183 height 227
click at [120, 88] on span "hefkussens" at bounding box center [127, 89] width 40 height 11
drag, startPoint x: 131, startPoint y: 79, endPoint x: 105, endPoint y: 79, distance: 26.0
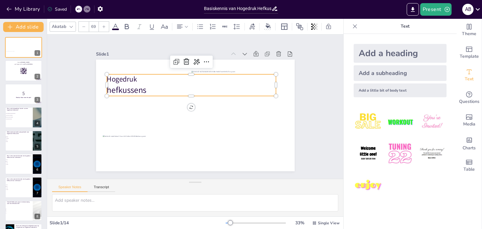
click at [107, 79] on p "Hogedruk" at bounding box center [191, 79] width 169 height 10
click at [147, 77] on p "Hogedruk" at bounding box center [204, 80] width 151 height 93
click at [163, 78] on p "Hogedruk" at bounding box center [168, 110] width 10 height 169
click at [137, 78] on p "Hogedruk" at bounding box center [208, 83] width 143 height 108
click at [144, 51] on span "Hogedruk" at bounding box center [158, 38] width 29 height 28
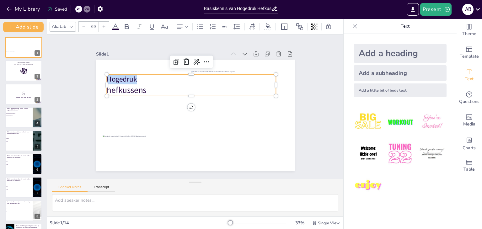
drag, startPoint x: 131, startPoint y: 77, endPoint x: 102, endPoint y: 79, distance: 29.2
click at [102, 79] on div "Hogedruk hefkussens" at bounding box center [189, 113] width 216 height 222
click at [105, 27] on div at bounding box center [104, 27] width 10 height 10
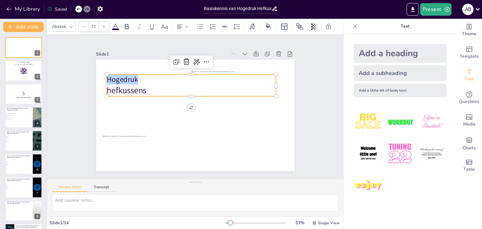
click at [105, 27] on div at bounding box center [104, 27] width 10 height 10
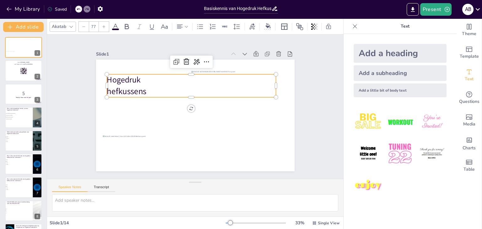
click at [105, 27] on div at bounding box center [104, 27] width 10 height 10
drag, startPoint x: 139, startPoint y: 93, endPoint x: 146, endPoint y: 94, distance: 6.7
click at [196, 93] on p "hefkussens" at bounding box center [210, 104] width 29 height 169
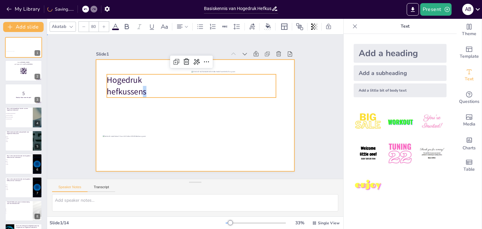
click at [144, 109] on div at bounding box center [189, 113] width 222 height 216
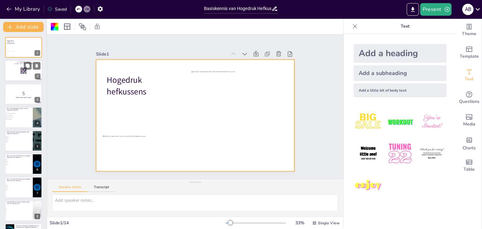
click at [27, 73] on div at bounding box center [24, 70] width 38 height 21
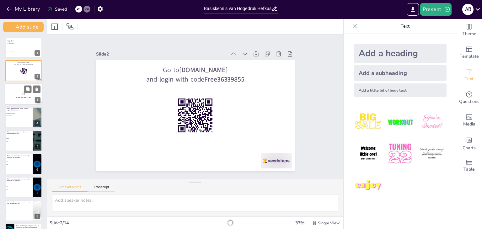
click at [20, 94] on p "5" at bounding box center [24, 93] width 34 height 7
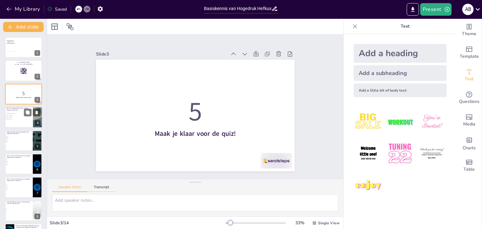
click at [20, 116] on li "Het tillen van voertuigen" at bounding box center [14, 117] width 19 height 2
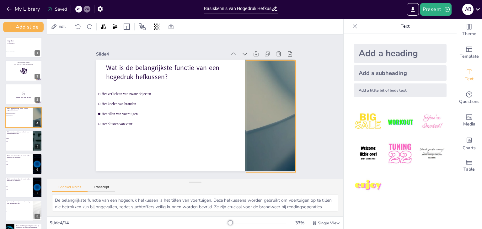
click at [256, 99] on div at bounding box center [231, 173] width 207 height 226
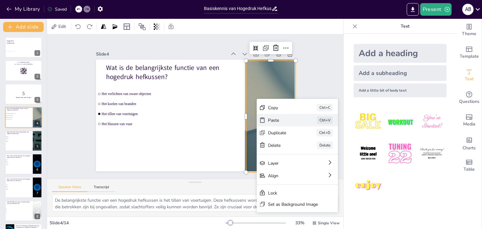
click at [114, 20] on icon at bounding box center [110, 16] width 8 height 8
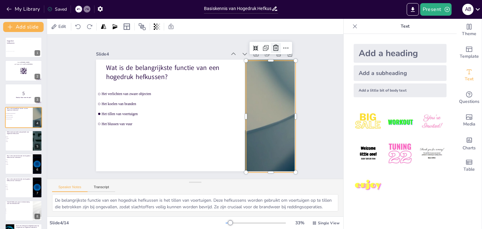
click at [285, 71] on icon at bounding box center [289, 75] width 9 height 9
click at [256, 109] on div at bounding box center [225, 175] width 196 height 228
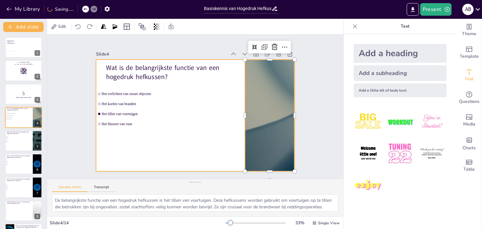
click at [225, 110] on div at bounding box center [204, 107] width 132 height 209
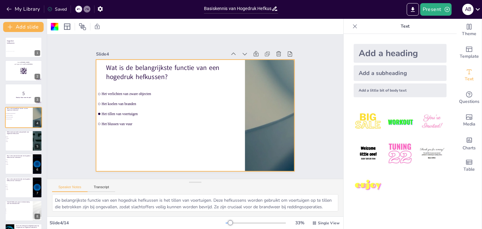
click at [249, 114] on div at bounding box center [256, 63] width 222 height 216
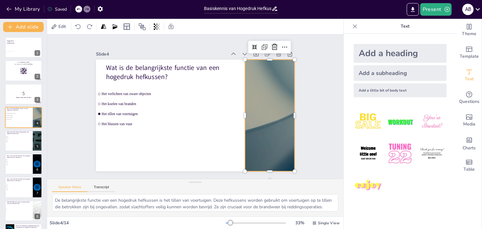
click at [265, 88] on div at bounding box center [245, 52] width 207 height 226
click at [281, 61] on icon at bounding box center [285, 65] width 9 height 9
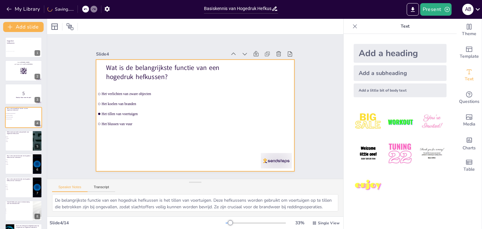
click at [248, 92] on div at bounding box center [192, 97] width 223 height 167
click at [247, 108] on div at bounding box center [191, 114] width 227 height 183
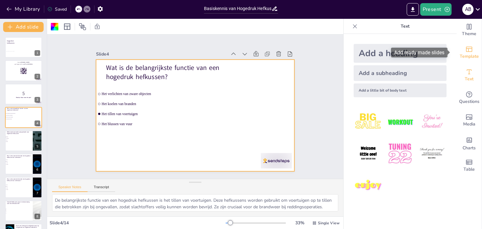
click at [456, 51] on div "Template" at bounding box center [468, 52] width 25 height 23
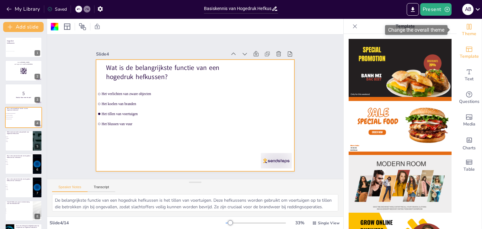
click at [465, 32] on span "Theme" at bounding box center [469, 33] width 14 height 7
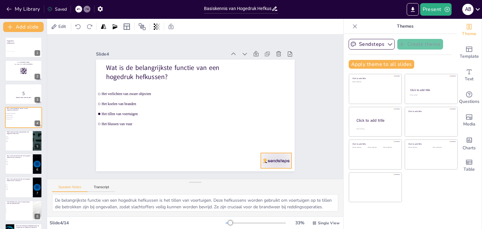
click at [236, 185] on div at bounding box center [219, 201] width 34 height 32
click at [271, 161] on icon at bounding box center [266, 165] width 9 height 9
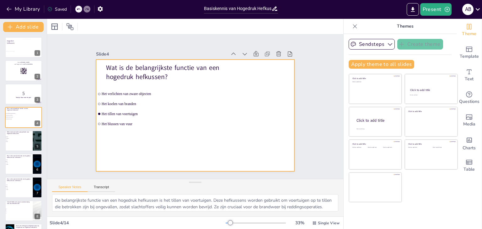
click at [244, 123] on div at bounding box center [192, 114] width 223 height 167
click at [243, 122] on div at bounding box center [187, 103] width 183 height 227
click at [196, 103] on div at bounding box center [191, 114] width 228 height 196
click at [225, 105] on div at bounding box center [187, 101] width 207 height 226
drag, startPoint x: 19, startPoint y: 136, endPoint x: 90, endPoint y: 128, distance: 71.3
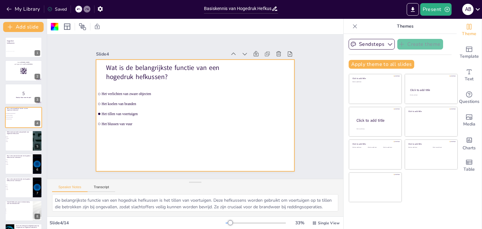
click at [21, 130] on div "Welk materiaal wordt vaak gebruikt voor hogedruk hefkussens? Rubber Glasvezel S…" at bounding box center [23, 130] width 37 height 0
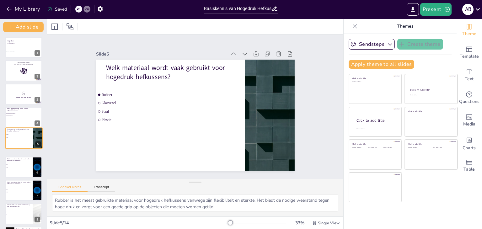
scroll to position [10, 0]
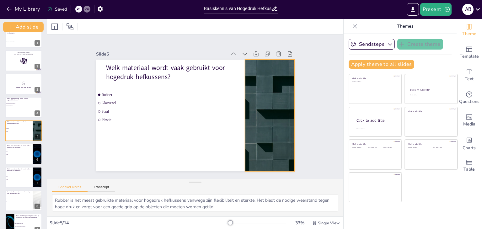
click at [263, 113] on div at bounding box center [259, 145] width 227 height 183
click at [255, 107] on div at bounding box center [202, 180] width 151 height 217
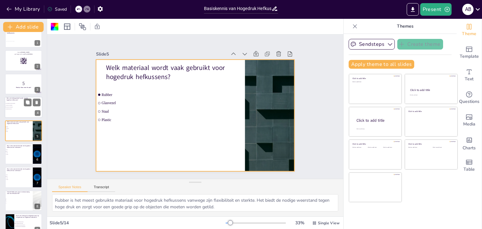
click at [24, 107] on div at bounding box center [24, 107] width 38 height 21
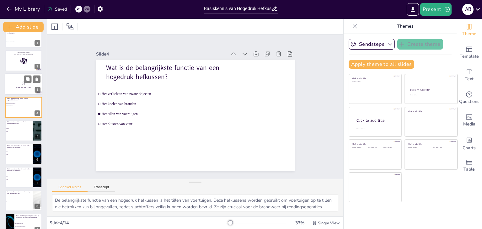
scroll to position [0, 0]
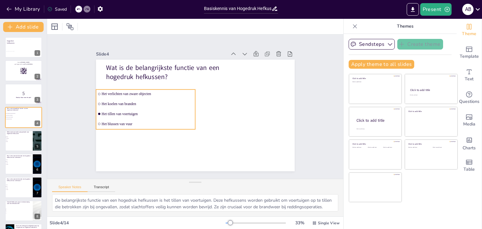
click at [180, 110] on span "Het tillen van voertuigen" at bounding box center [150, 89] width 82 height 50
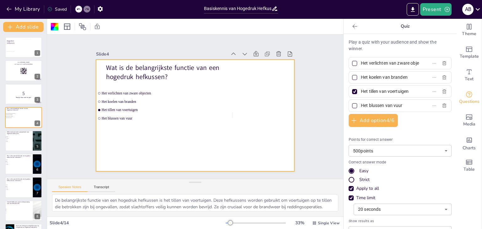
click at [359, 180] on div "Strict" at bounding box center [364, 180] width 10 height 6
click at [349, 169] on div "Easy" at bounding box center [351, 171] width 4 height 4
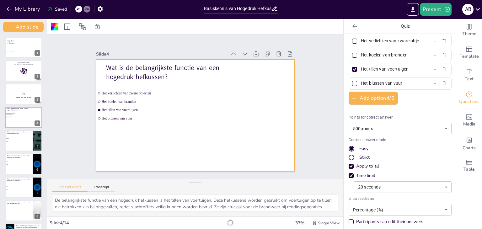
scroll to position [35, 0]
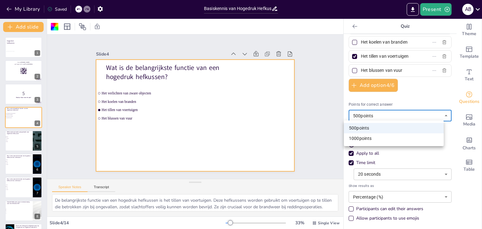
click at [366, 113] on body "My Library Saved Basiskennis van Hogedruk Hefkussens voor Brandweer Aspiranten …" at bounding box center [241, 114] width 482 height 229
click at [366, 113] on div at bounding box center [241, 114] width 482 height 229
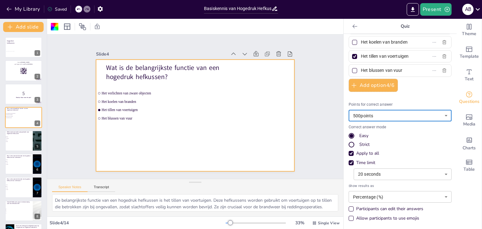
click at [376, 172] on body "My Library Saved Basiskennis van Hogedruk Hefkussens voor Brandweer Aspiranten …" at bounding box center [241, 114] width 482 height 229
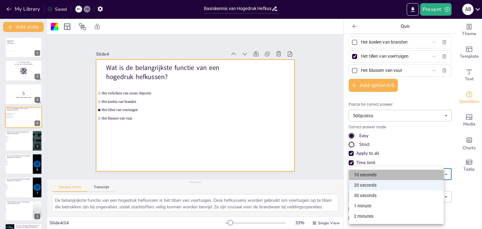
click at [371, 175] on li "10 seconds" at bounding box center [396, 175] width 95 height 10
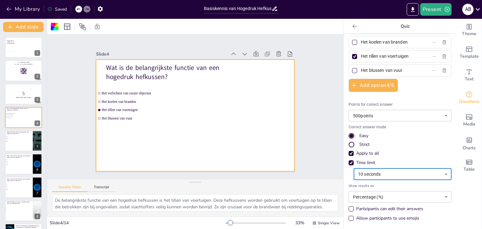
click at [394, 199] on body "My Library Saved Basiskennis van Hogedruk Hefkussens voor Brandweer Aspiranten …" at bounding box center [241, 114] width 482 height 229
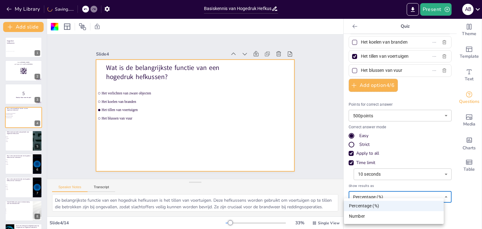
click at [394, 199] on ul "Percentage (%) Number" at bounding box center [394, 211] width 100 height 26
click at [394, 194] on div at bounding box center [241, 114] width 482 height 229
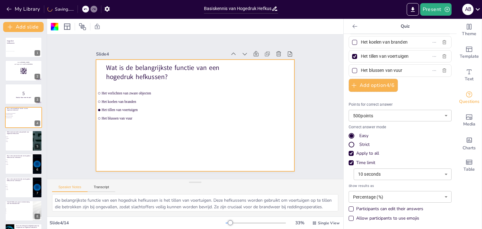
click at [393, 152] on div "Apply to all" at bounding box center [399, 153] width 103 height 6
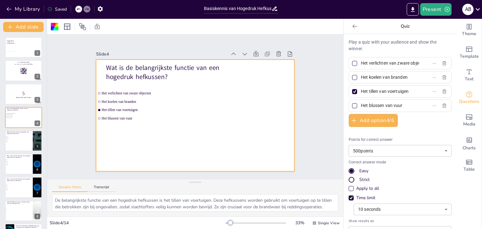
scroll to position [0, 0]
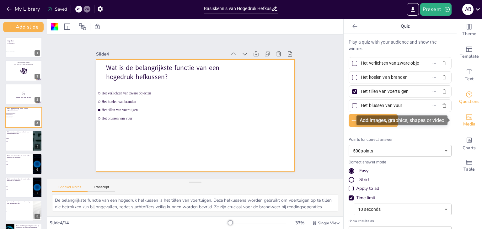
click at [465, 119] on icon "Add images, graphics, shapes or video" at bounding box center [469, 117] width 8 height 8
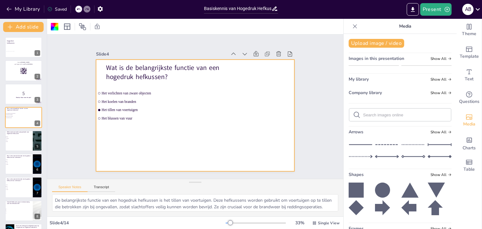
click at [413, 66] on img at bounding box center [426, 66] width 50 height 0
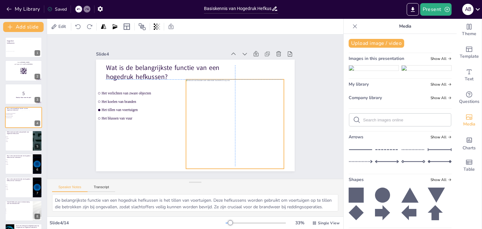
drag, startPoint x: 222, startPoint y: 129, endPoint x: 232, endPoint y: 135, distance: 11.8
click at [232, 135] on div at bounding box center [220, 141] width 129 height 126
click at [193, 118] on div at bounding box center [200, 149] width 126 height 129
click at [236, 143] on icon at bounding box center [239, 147] width 8 height 8
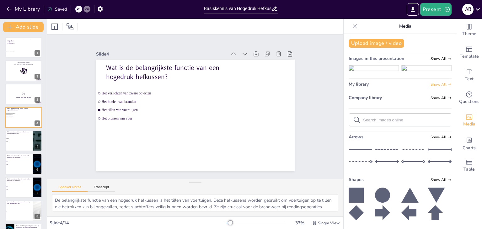
click at [430, 87] on span "Show All" at bounding box center [440, 84] width 21 height 4
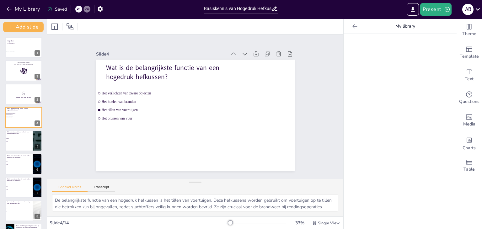
click at [351, 29] on icon at bounding box center [354, 26] width 6 height 6
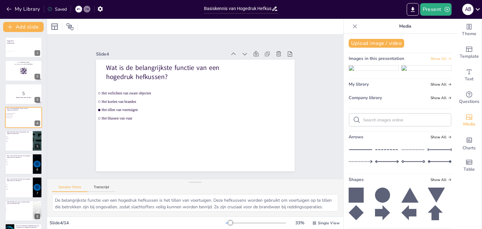
click at [430, 56] on span "Show All" at bounding box center [440, 58] width 21 height 4
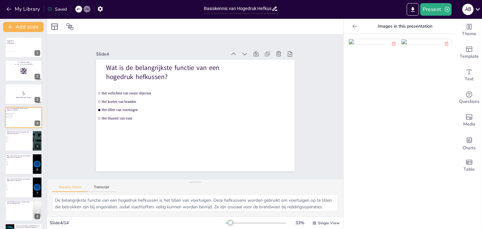
drag, startPoint x: 399, startPoint y: 132, endPoint x: 376, endPoint y: 151, distance: 29.6
click at [376, 151] on div at bounding box center [399, 131] width 113 height 195
click at [418, 141] on div at bounding box center [399, 131] width 113 height 195
click at [396, 138] on div at bounding box center [399, 131] width 113 height 195
click at [423, 136] on div at bounding box center [399, 131] width 113 height 195
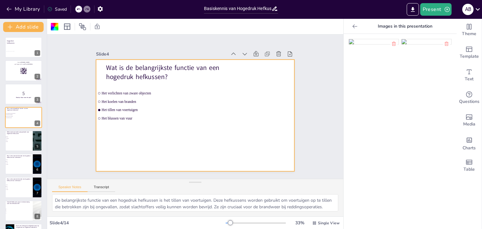
click at [365, 117] on div at bounding box center [399, 131] width 113 height 195
click at [366, 124] on div at bounding box center [399, 131] width 113 height 195
drag, startPoint x: 28, startPoint y: 50, endPoint x: 100, endPoint y: 71, distance: 74.6
click at [29, 50] on div at bounding box center [32, 47] width 18 height 17
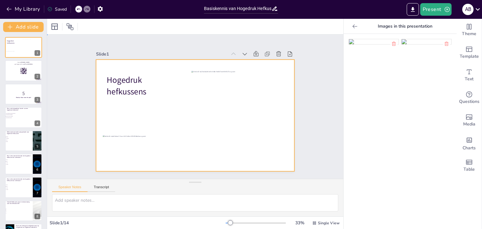
click at [154, 114] on div at bounding box center [204, 107] width 132 height 209
click at [155, 114] on div at bounding box center [186, 103] width 167 height 223
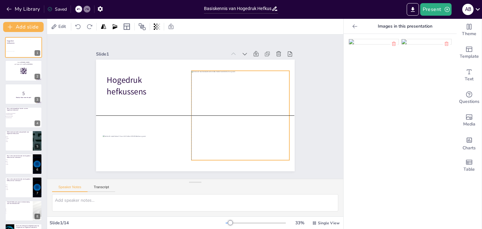
click at [206, 117] on div at bounding box center [227, 140] width 132 height 130
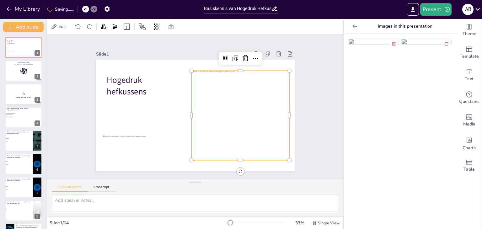
click at [203, 126] on div at bounding box center [227, 140] width 132 height 130
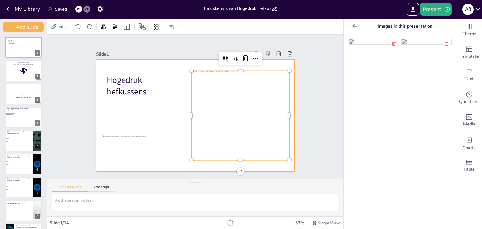
click at [169, 114] on div at bounding box center [187, 110] width 183 height 227
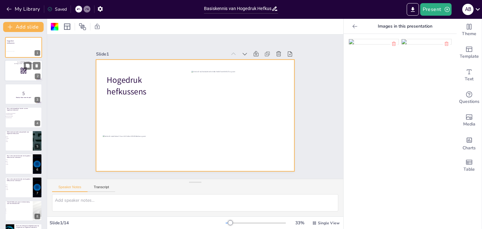
click at [29, 71] on div at bounding box center [24, 70] width 38 height 21
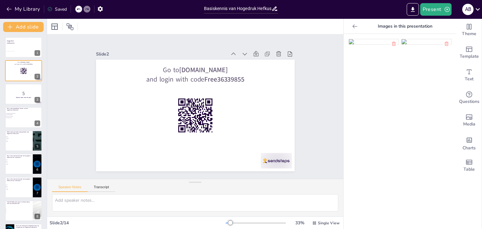
click at [20, 98] on strong "Maak je klaar voor de quiz!" at bounding box center [23, 98] width 15 height 2
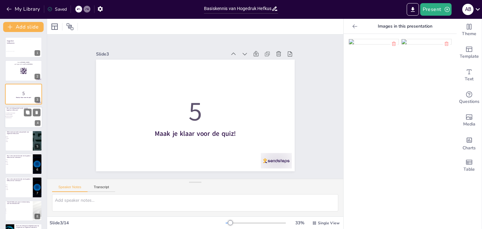
click at [32, 118] on div at bounding box center [24, 117] width 38 height 21
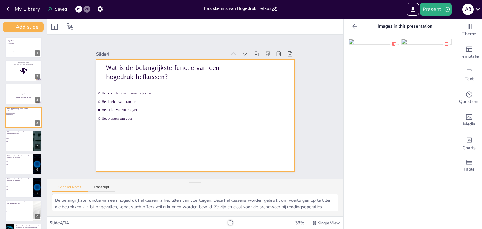
click at [240, 122] on div at bounding box center [204, 106] width 112 height 198
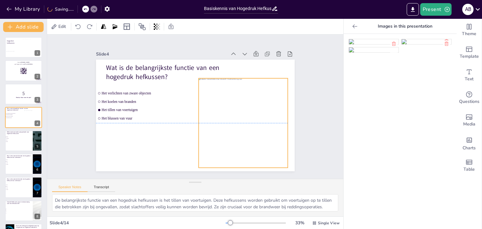
drag, startPoint x: 199, startPoint y: 113, endPoint x: 247, endPoint y: 118, distance: 48.3
click at [222, 118] on div at bounding box center [169, 150] width 106 height 106
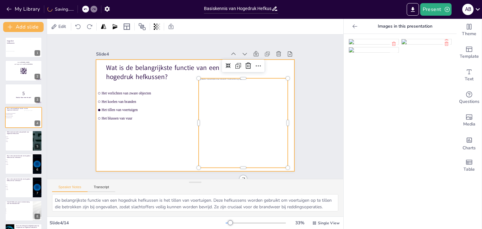
click at [180, 140] on div at bounding box center [203, 103] width 167 height 223
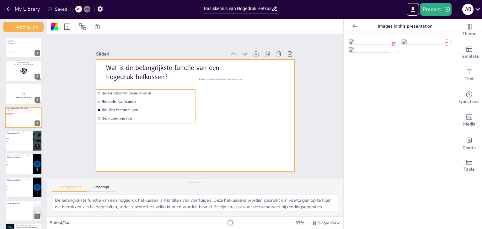
click at [198, 99] on span "Het koelen van branden" at bounding box center [226, 71] width 57 height 77
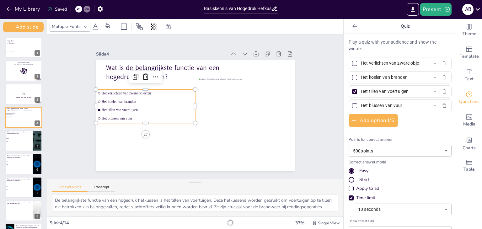
click at [386, 64] on input "Het verlichten van zware objecten" at bounding box center [390, 63] width 58 height 9
drag, startPoint x: 383, startPoint y: 63, endPoint x: 396, endPoint y: 70, distance: 15.2
click at [383, 63] on input "Het verlichten van zware objecten" at bounding box center [390, 63] width 58 height 9
drag, startPoint x: 351, startPoint y: 64, endPoint x: 351, endPoint y: 73, distance: 9.1
click at [352, 64] on div at bounding box center [354, 63] width 5 height 5
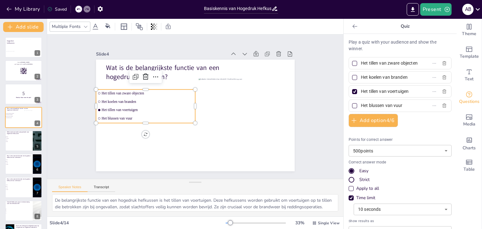
click at [361, 64] on input "Het tillen van zware objecten" at bounding box center [390, 63] width 58 height 9
click at [352, 89] on div at bounding box center [354, 91] width 5 height 5
click at [361, 89] on input "Het tillen van voertuigen" at bounding box center [390, 91] width 58 height 9
drag, startPoint x: 400, startPoint y: 105, endPoint x: 357, endPoint y: 106, distance: 43.0
click at [361, 106] on input "Het blussen van vuur" at bounding box center [390, 105] width 58 height 9
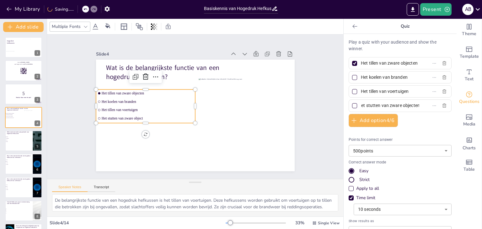
scroll to position [0, 8]
click at [414, 129] on div "Play a quiz with your audience and show the winner. Het tillen van zware object…" at bounding box center [399, 149] width 103 height 221
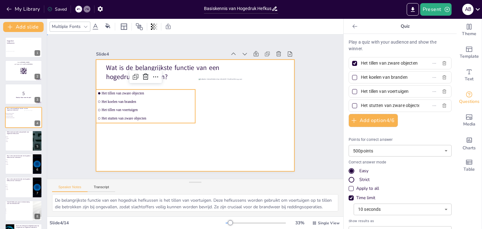
click at [124, 128] on div at bounding box center [190, 113] width 226 height 207
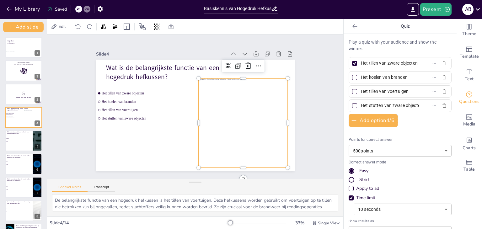
drag, startPoint x: 209, startPoint y: 128, endPoint x: 212, endPoint y: 124, distance: 5.2
click at [210, 103] on div at bounding box center [210, 58] width 89 height 89
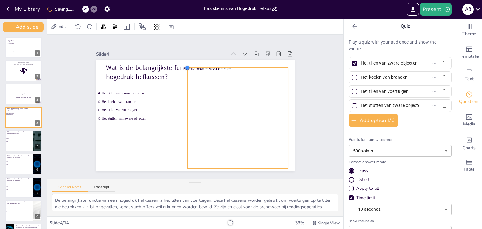
drag, startPoint x: 195, startPoint y: 77, endPoint x: 183, endPoint y: 77, distance: 11.6
click at [183, 77] on div "Wat is de belangrijkste functie van een hogedruk hefkussen? Het tillen van zwar…" at bounding box center [191, 114] width 227 height 183
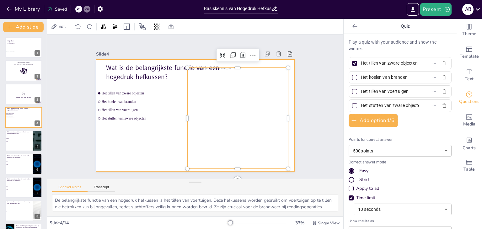
click at [126, 158] on div at bounding box center [200, 114] width 228 height 196
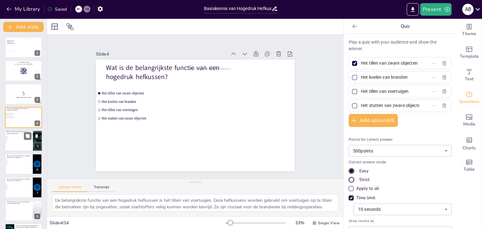
click at [14, 141] on span "Plastic" at bounding box center [15, 141] width 18 height 1
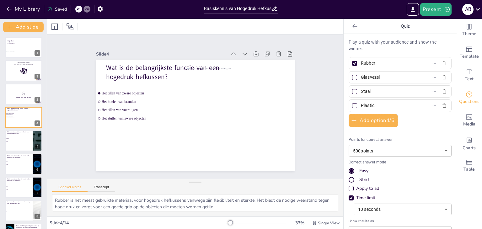
scroll to position [10, 0]
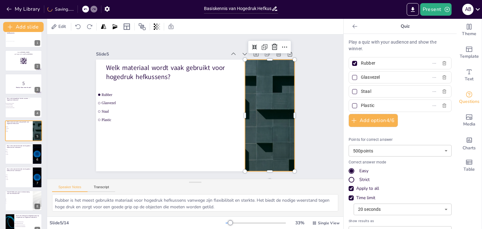
click at [269, 123] on div at bounding box center [244, 163] width 222 height 216
drag, startPoint x: 12, startPoint y: 111, endPoint x: 168, endPoint y: 108, distance: 155.9
click at [13, 111] on div at bounding box center [23, 107] width 37 height 21
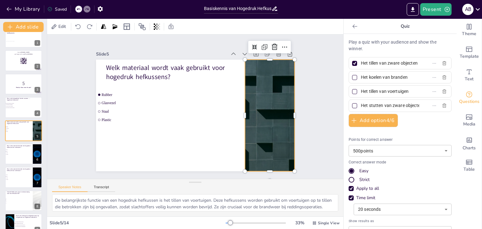
scroll to position [0, 0]
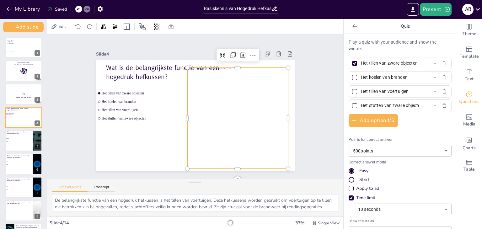
click at [240, 116] on div at bounding box center [226, 138] width 138 height 138
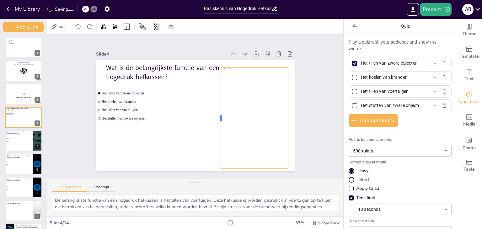
drag, startPoint x: 182, startPoint y: 115, endPoint x: 215, endPoint y: 117, distance: 33.6
click at [215, 117] on div at bounding box center [213, 125] width 36 height 98
click at [235, 119] on div at bounding box center [226, 138] width 138 height 138
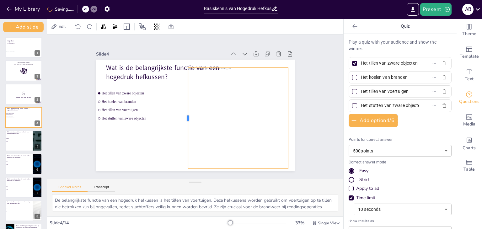
drag, startPoint x: 215, startPoint y: 115, endPoint x: 182, endPoint y: 118, distance: 33.0
click at [182, 118] on div at bounding box center [180, 110] width 63 height 85
click at [215, 116] on div at bounding box center [210, 147] width 141 height 141
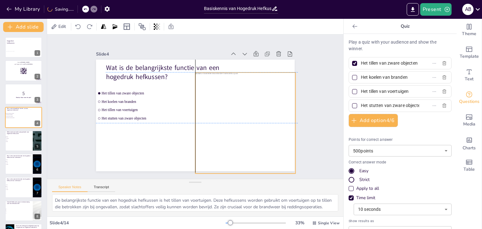
drag, startPoint x: 224, startPoint y: 116, endPoint x: 234, endPoint y: 119, distance: 10.4
click at [234, 119] on div at bounding box center [225, 149] width 141 height 141
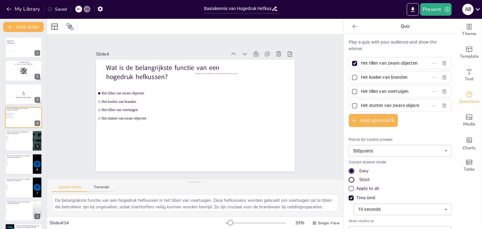
click at [4, 145] on div "Hogedruk hefkussens 1 Go to sendsteps.me and login with code Free36339855 2 5 M…" at bounding box center [23, 199] width 47 height 324
click at [23, 139] on li "Staal" at bounding box center [14, 140] width 19 height 2
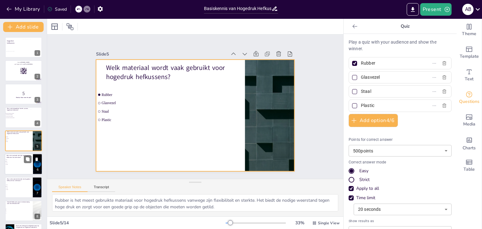
scroll to position [10, 0]
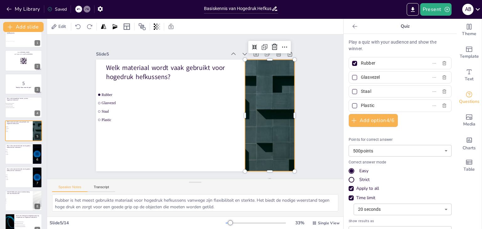
click at [256, 77] on div at bounding box center [262, 137] width 223 height 167
click at [251, 72] on div at bounding box center [196, 31] width 132 height 209
click at [239, 20] on icon at bounding box center [234, 15] width 10 height 10
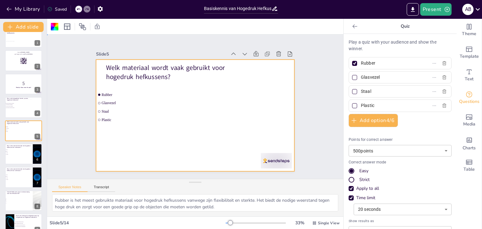
click at [223, 109] on div at bounding box center [186, 109] width 167 height 223
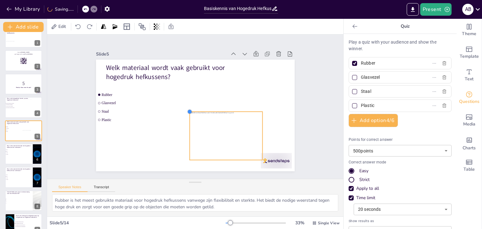
drag, startPoint x: 123, startPoint y: 67, endPoint x: 185, endPoint y: 130, distance: 88.5
click at [185, 130] on div "Welk materiaal wordt vaak gebruikt voor hogedruk hefkussens? Rubber Glasvezel S…" at bounding box center [187, 102] width 196 height 228
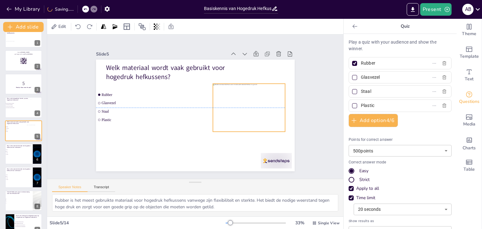
drag, startPoint x: 214, startPoint y: 138, endPoint x: 237, endPoint y: 110, distance: 35.9
click at [237, 110] on div at bounding box center [234, 143] width 86 height 84
click at [209, 133] on div "Welk materiaal wordt vaak gebruikt voor hogedruk hefkussens? Rubber Glasvezel S…" at bounding box center [186, 104] width 150 height 217
click at [242, 139] on div at bounding box center [217, 163] width 65 height 49
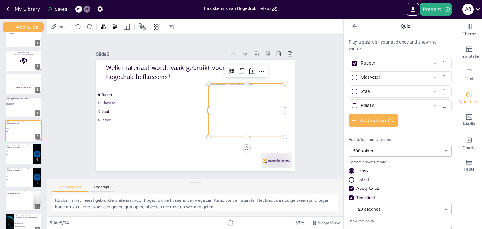
click at [441, 92] on icon "button" at bounding box center [443, 91] width 5 height 5
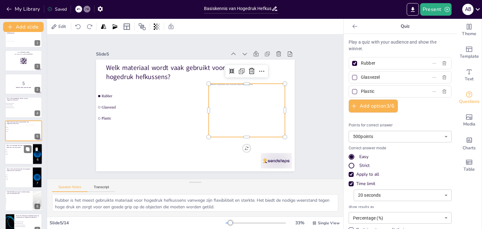
click at [22, 160] on div at bounding box center [24, 153] width 38 height 21
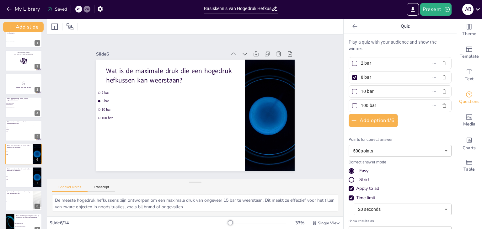
scroll to position [34, 0]
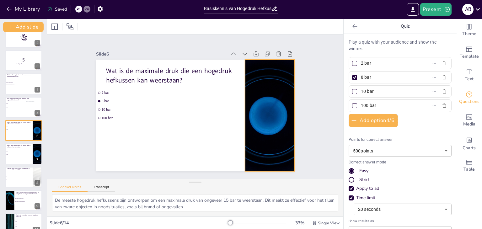
click at [240, 88] on div at bounding box center [126, 136] width 228 height 196
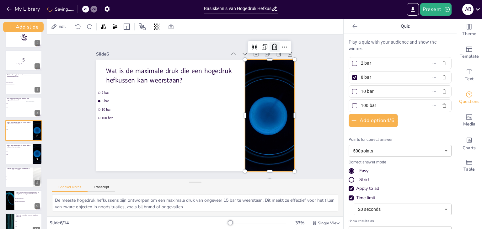
click at [272, 159] on icon at bounding box center [276, 163] width 9 height 9
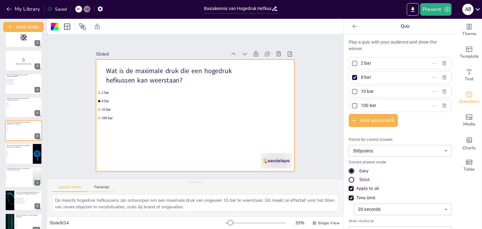
click at [215, 114] on div at bounding box center [197, 97] width 223 height 167
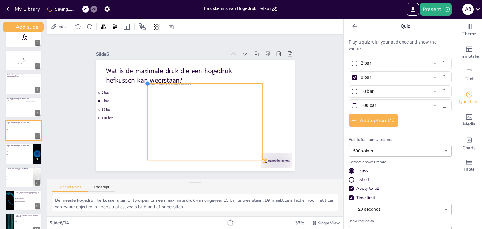
drag, startPoint x: 124, startPoint y: 67, endPoint x: 143, endPoint y: 89, distance: 28.9
click at [143, 89] on div "Wat is de maximale druk die een hogedruk hefkussen kan weerstaan? 2 bar 8 bar 1…" at bounding box center [186, 103] width 167 height 223
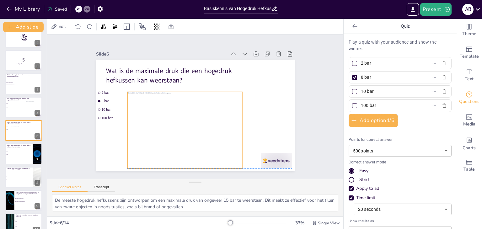
drag, startPoint x: 196, startPoint y: 117, endPoint x: 217, endPoint y: 132, distance: 26.4
click at [164, 118] on div at bounding box center [170, 109] width 124 height 138
click at [214, 187] on div at bounding box center [198, 204] width 31 height 34
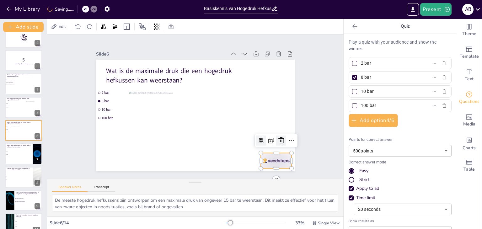
click at [194, 194] on icon at bounding box center [189, 198] width 9 height 9
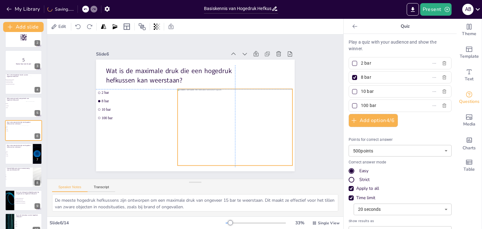
drag, startPoint x: 195, startPoint y: 129, endPoint x: 237, endPoint y: 125, distance: 42.2
click at [237, 125] on div at bounding box center [210, 149] width 137 height 134
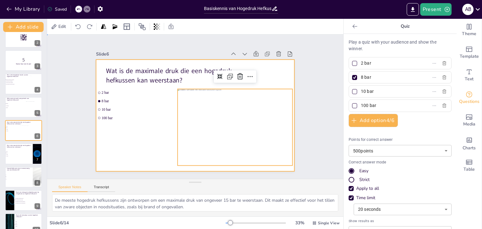
click at [113, 150] on div at bounding box center [189, 113] width 222 height 216
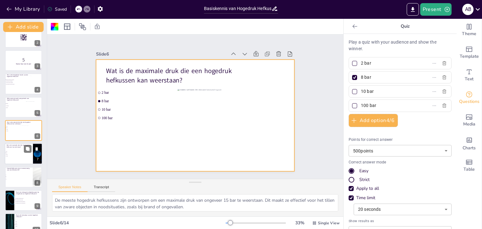
click at [21, 154] on li "10 bar" at bounding box center [14, 155] width 19 height 2
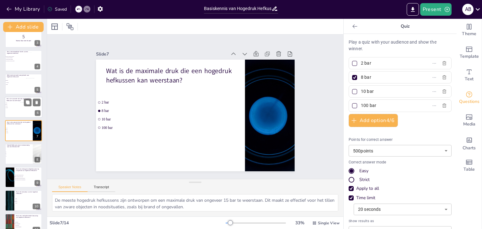
click at [13, 114] on div at bounding box center [24, 107] width 38 height 21
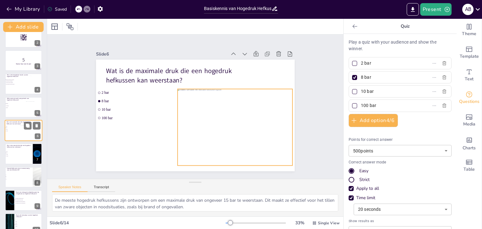
click at [20, 135] on div at bounding box center [31, 132] width 22 height 14
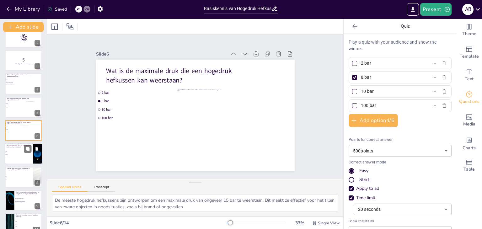
click at [20, 155] on span "10 bar" at bounding box center [15, 154] width 18 height 1
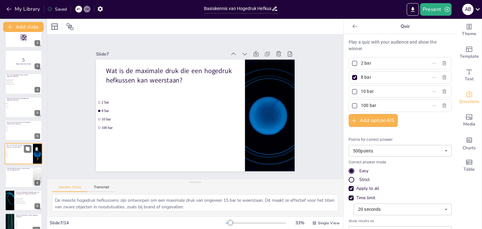
scroll to position [57, 0]
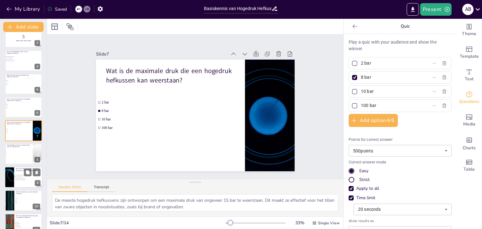
click at [20, 175] on span "Het dragen van handschoenen" at bounding box center [24, 175] width 18 height 1
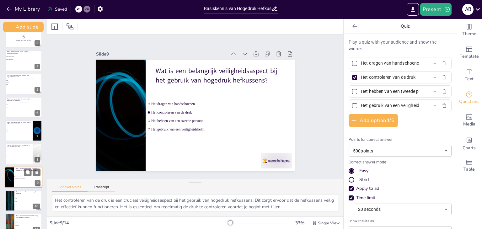
scroll to position [103, 0]
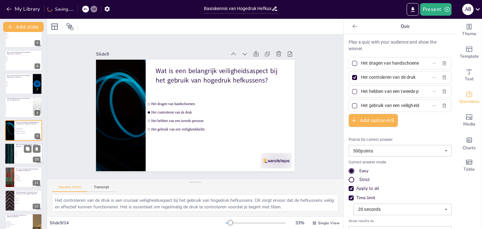
click at [21, 148] on div at bounding box center [24, 153] width 38 height 21
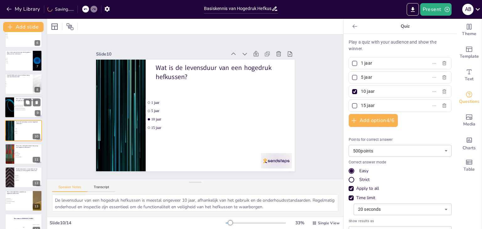
click at [19, 105] on span "Het dragen van handschoenen" at bounding box center [24, 105] width 18 height 1
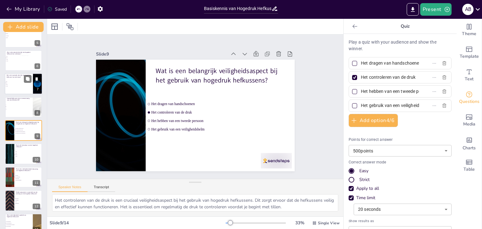
click at [22, 88] on div at bounding box center [24, 83] width 38 height 21
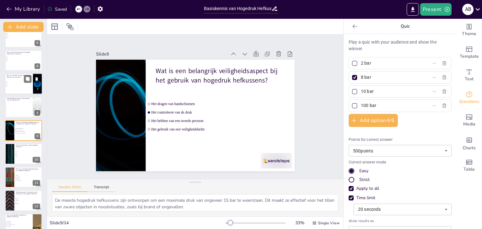
scroll to position [57, 0]
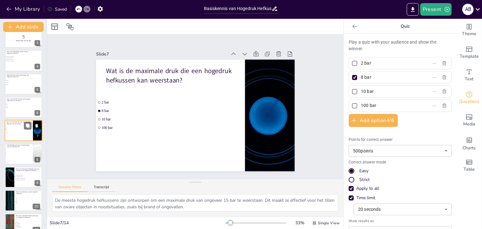
click at [38, 125] on icon at bounding box center [36, 126] width 4 height 4
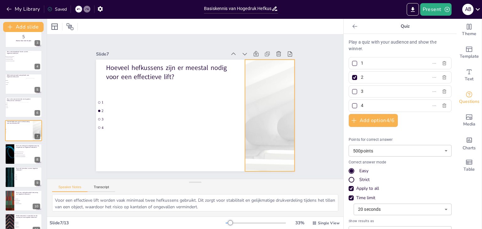
click at [252, 128] on div at bounding box center [250, 157] width 226 height 207
click at [202, 201] on icon at bounding box center [196, 206] width 11 height 11
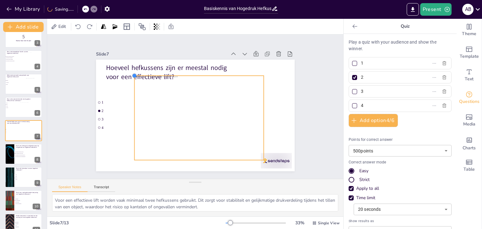
drag, startPoint x: 122, startPoint y: 68, endPoint x: 139, endPoint y: 79, distance: 19.5
click at [134, 80] on div "Hoeveel hefkussens zijn er meestal nodig voor een effectieve lift? 1 2 3 4" at bounding box center [187, 112] width 207 height 226
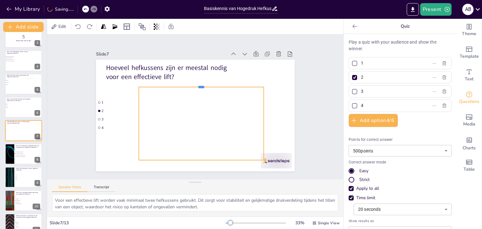
drag, startPoint x: 197, startPoint y: 76, endPoint x: 198, endPoint y: 84, distance: 8.5
click at [198, 84] on div "Hoeveel hefkussens zijn er meestal nodig voor een effectieve lift? 1 2 3 4" at bounding box center [196, 98] width 217 height 150
drag, startPoint x: 189, startPoint y: 111, endPoint x: 207, endPoint y: 125, distance: 22.8
click at [196, 112] on div at bounding box center [194, 124] width 144 height 147
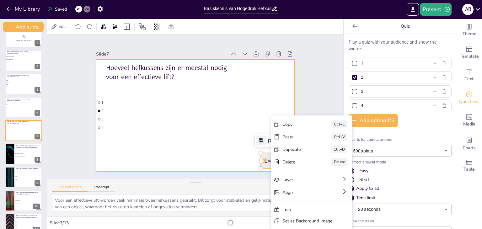
click at [277, 105] on div at bounding box center [202, 112] width 216 height 222
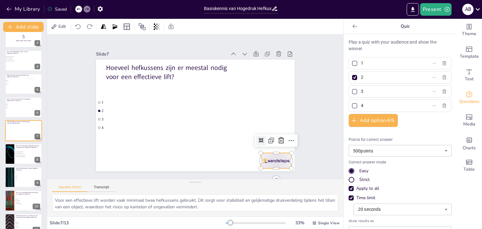
click at [264, 176] on div at bounding box center [247, 189] width 34 height 27
click at [258, 40] on icon at bounding box center [253, 34] width 9 height 9
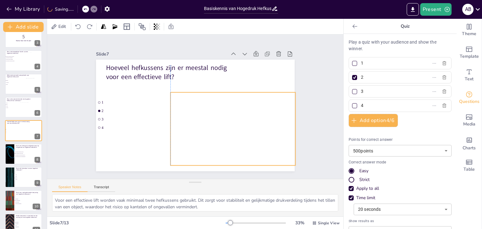
drag, startPoint x: 218, startPoint y: 131, endPoint x: 243, endPoint y: 135, distance: 25.6
click at [243, 135] on div at bounding box center [193, 148] width 125 height 147
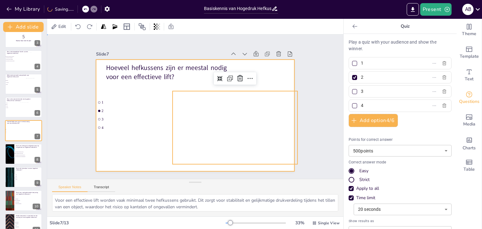
click at [146, 134] on div at bounding box center [186, 108] width 151 height 217
click at [228, 132] on div at bounding box center [230, 131] width 139 height 106
click at [145, 133] on div at bounding box center [193, 115] width 217 height 151
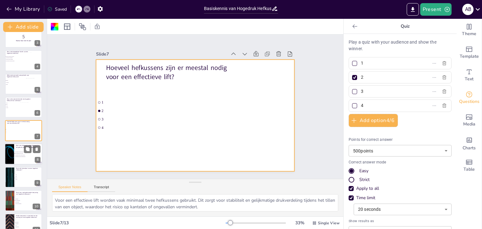
click at [19, 148] on div at bounding box center [24, 153] width 38 height 21
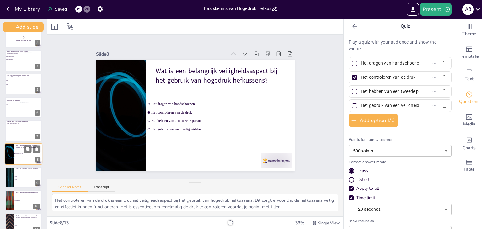
scroll to position [80, 0]
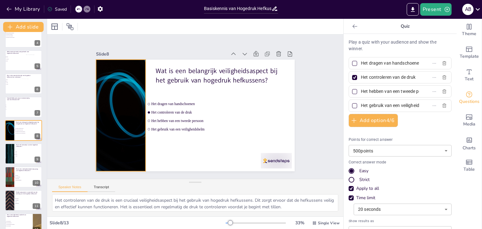
click at [120, 135] on div at bounding box center [139, 57] width 216 height 222
click at [158, 27] on div at bounding box center [165, 20] width 14 height 14
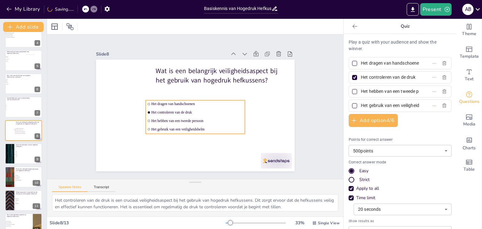
click at [168, 117] on span "Het hebben van een tweede persoon" at bounding box center [188, 119] width 77 height 57
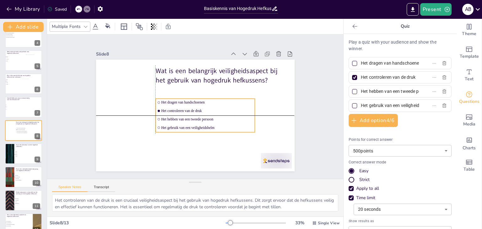
drag, startPoint x: 168, startPoint y: 115, endPoint x: 178, endPoint y: 115, distance: 9.7
click at [178, 115] on li "Het hebben van een tweede persoon" at bounding box center [190, 122] width 65 height 85
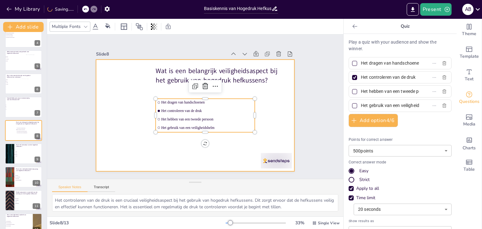
click at [154, 145] on div at bounding box center [186, 107] width 132 height 209
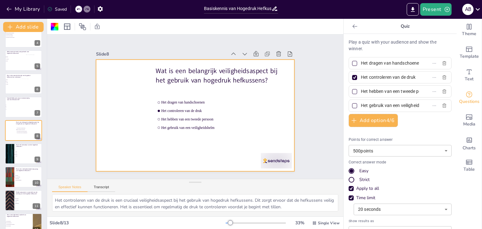
click at [119, 116] on div at bounding box center [192, 114] width 223 height 167
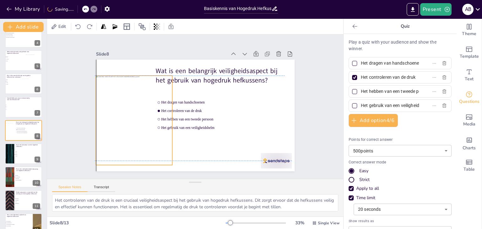
drag, startPoint x: 188, startPoint y: 111, endPoint x: 136, endPoint y: 114, distance: 51.9
click at [126, 114] on div at bounding box center [134, 94] width 106 height 113
drag, startPoint x: 168, startPoint y: 119, endPoint x: 137, endPoint y: 119, distance: 31.0
click at [161, 115] on div at bounding box center [170, 90] width 80 height 49
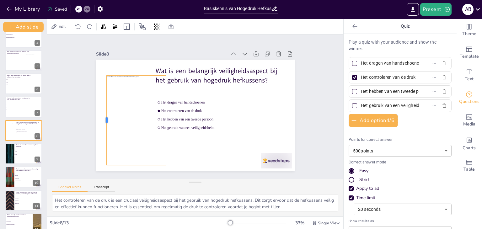
drag, startPoint x: 90, startPoint y: 117, endPoint x: 113, endPoint y: 115, distance: 23.6
click at [100, 69] on div at bounding box center [130, 41] width 75 height 56
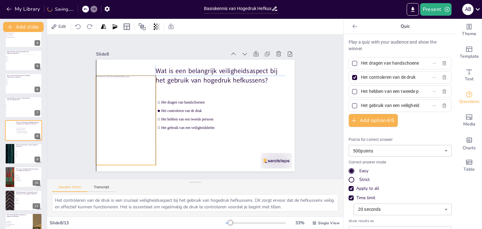
drag, startPoint x: 132, startPoint y: 114, endPoint x: 122, endPoint y: 115, distance: 10.4
click at [122, 115] on div at bounding box center [151, 165] width 117 height 118
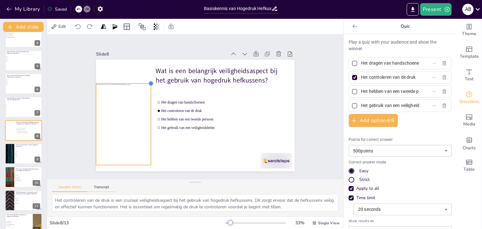
drag, startPoint x: 148, startPoint y: 77, endPoint x: 140, endPoint y: 82, distance: 9.8
click at [140, 82] on div "Wat is een belangrijk veiligheidsaspect bij het gebruik van hogedruk hefkussens…" at bounding box center [186, 104] width 151 height 217
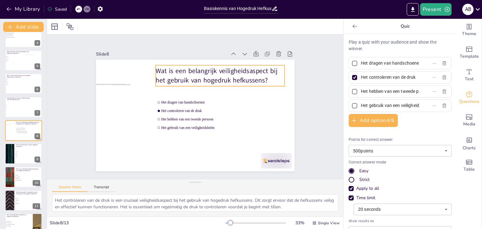
click at [200, 72] on p "Wat is een belangrijk veiligheidsaspect bij het gebruik van hogedruk hefkussens?" at bounding box center [155, 104] width 91 height 115
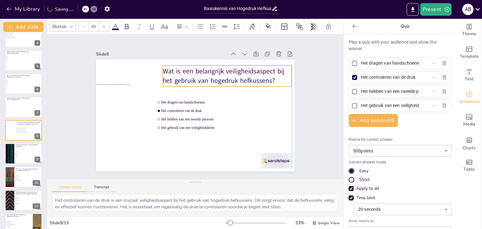
drag, startPoint x: 203, startPoint y: 72, endPoint x: 208, endPoint y: 72, distance: 5.1
click at [208, 79] on p "Wat is een belangrijk veiligheidsaspect bij het gebruik van hogedruk hefkussens?" at bounding box center [218, 144] width 45 height 130
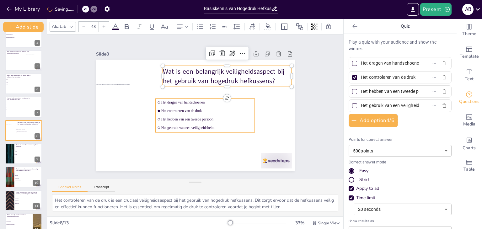
click at [178, 102] on li "Het hebben van een tweede persoon" at bounding box center [186, 93] width 99 height 18
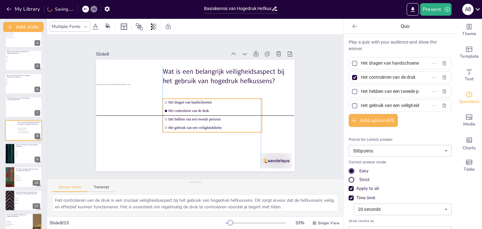
drag, startPoint x: 178, startPoint y: 113, endPoint x: 185, endPoint y: 113, distance: 7.5
click at [186, 113] on ul "Het dragen van handschoenen Het controleren van de druk Het hebben van een twee…" at bounding box center [189, 125] width 53 height 104
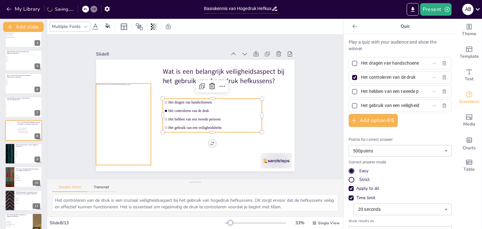
click at [208, 114] on div at bounding box center [261, 142] width 106 height 107
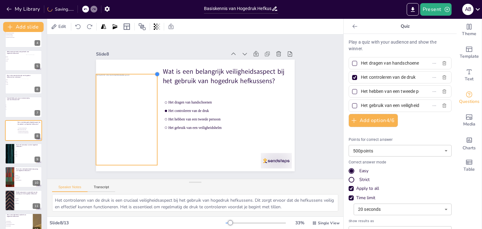
drag, startPoint x: 148, startPoint y: 81, endPoint x: 157, endPoint y: 118, distance: 38.5
click at [152, 78] on div "Wat is een belangrijk veiligheidsaspect bij het gebruik van hogedruk hefkussens…" at bounding box center [192, 114] width 223 height 167
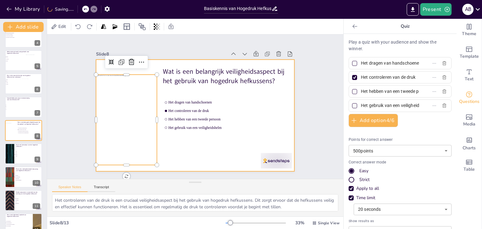
click at [193, 151] on div at bounding box center [191, 99] width 228 height 196
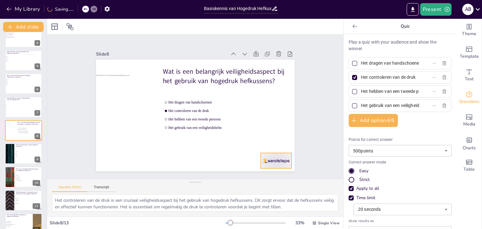
click at [246, 182] on div at bounding box center [229, 197] width 34 height 31
click at [128, 160] on icon at bounding box center [122, 165] width 10 height 10
click at [26, 117] on div "Hogedruk hefkussens 1 Go to sendsteps.me and login with code Free36339855 2 5 M…" at bounding box center [23, 107] width 47 height 301
click at [30, 84] on div at bounding box center [31, 86] width 22 height 14
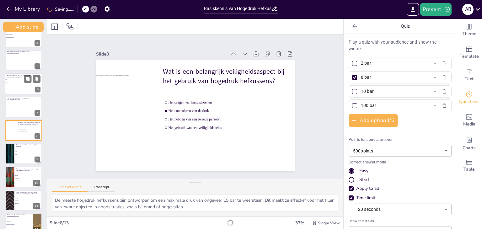
scroll to position [34, 0]
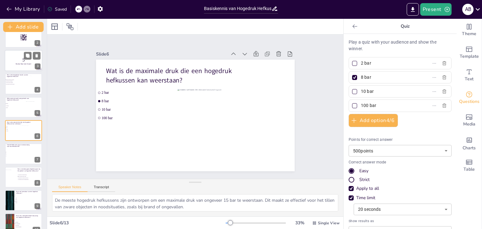
click at [30, 65] on div at bounding box center [24, 60] width 38 height 21
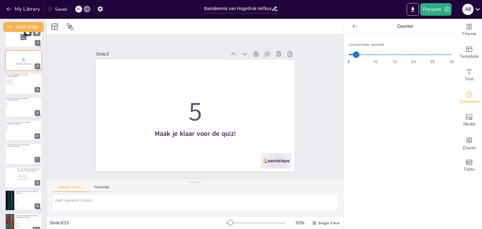
scroll to position [0, 0]
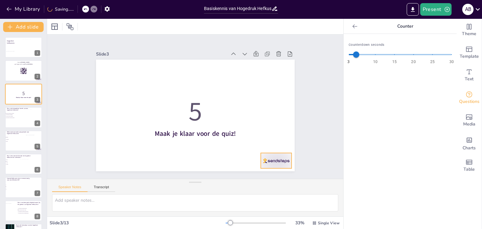
click at [159, 177] on div at bounding box center [149, 193] width 19 height 33
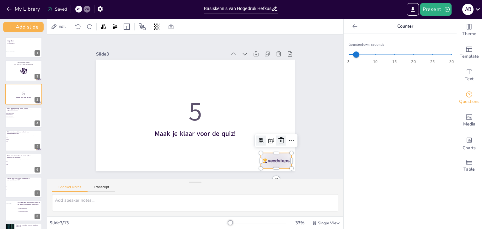
click at [111, 135] on icon at bounding box center [105, 129] width 11 height 11
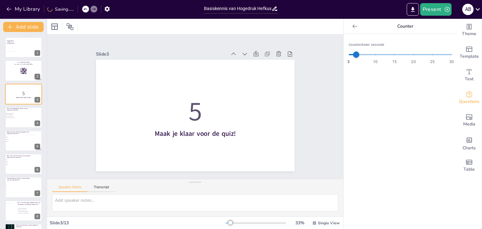
drag, startPoint x: 24, startPoint y: 67, endPoint x: 104, endPoint y: 90, distance: 82.5
click at [25, 68] on button at bounding box center [28, 66] width 8 height 8
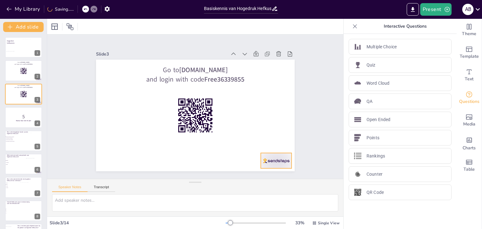
click at [264, 176] on div at bounding box center [247, 189] width 34 height 27
click at [232, 189] on icon at bounding box center [228, 193] width 8 height 8
drag, startPoint x: 16, startPoint y: 53, endPoint x: 30, endPoint y: 60, distance: 15.4
click at [18, 54] on div at bounding box center [14, 53] width 16 height 4
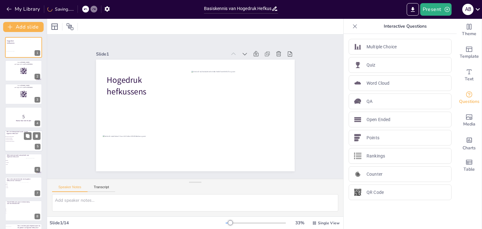
click at [31, 147] on div at bounding box center [33, 142] width 19 height 19
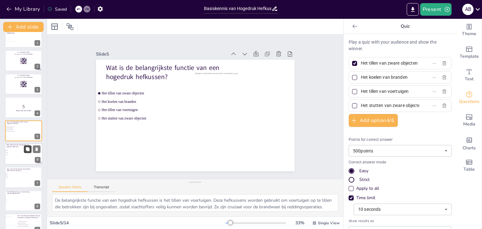
click at [28, 151] on button at bounding box center [28, 149] width 8 height 8
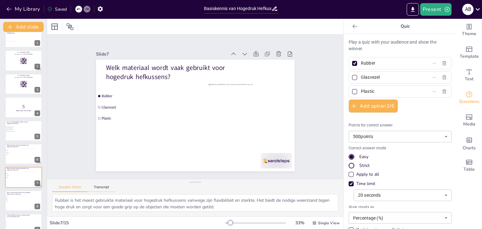
scroll to position [57, 0]
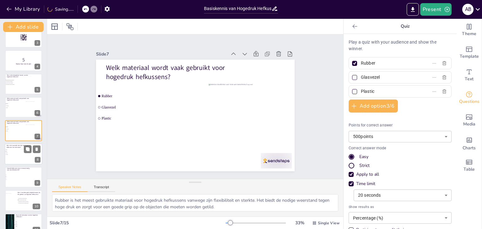
click at [24, 156] on div at bounding box center [31, 156] width 22 height 14
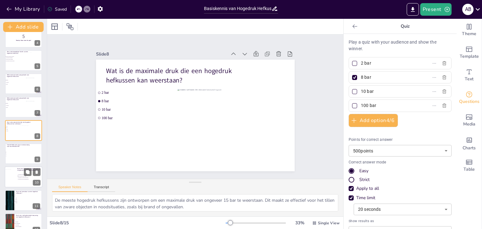
click at [24, 170] on div at bounding box center [32, 172] width 17 height 8
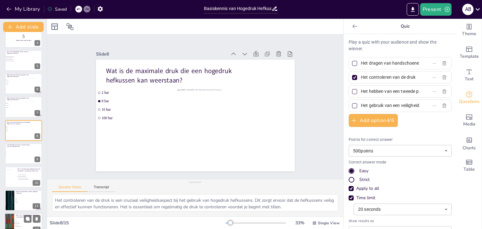
scroll to position [127, 0]
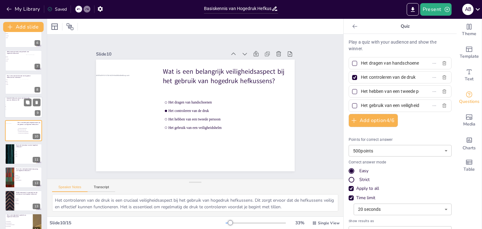
click at [35, 114] on div "9" at bounding box center [38, 113] width 6 height 6
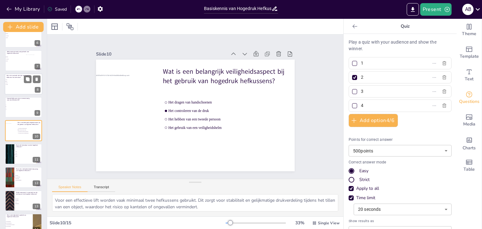
scroll to position [103, 0]
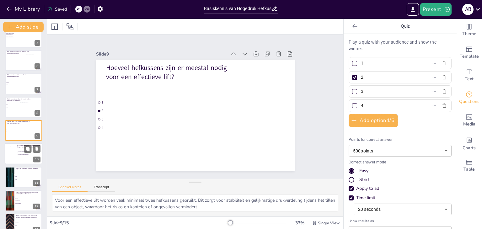
click at [13, 151] on div at bounding box center [10, 154] width 15 height 17
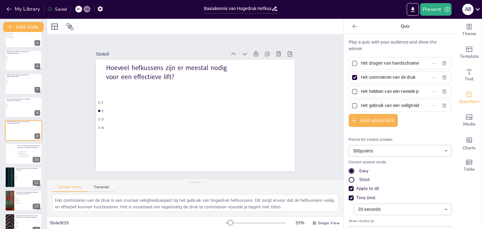
scroll to position [127, 0]
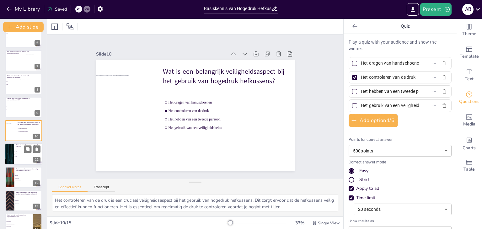
click at [13, 155] on div at bounding box center [10, 153] width 38 height 21
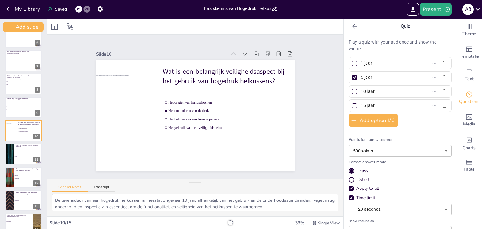
scroll to position [150, 0]
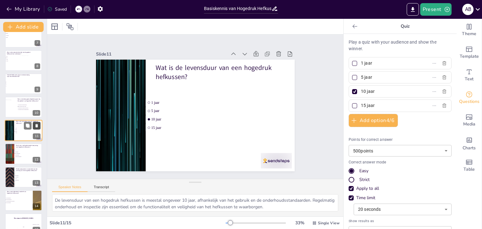
click at [37, 127] on icon at bounding box center [36, 125] width 3 height 3
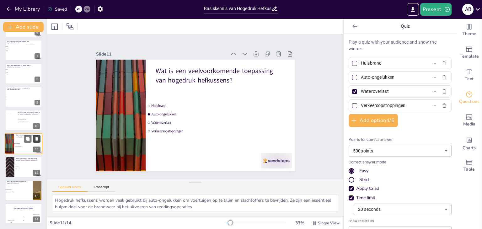
scroll to position [137, 0]
click at [11, 143] on div at bounding box center [10, 143] width 38 height 21
click at [5, 163] on div "Welke component is essentieel voor de werking van een hogedruk hefkussen? Lucht…" at bounding box center [24, 166] width 38 height 21
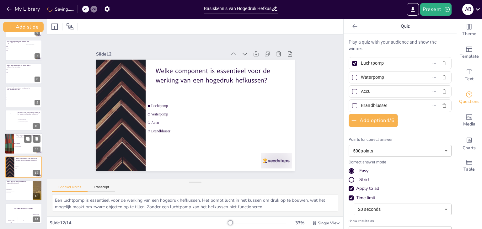
click at [23, 149] on div at bounding box center [24, 143] width 38 height 21
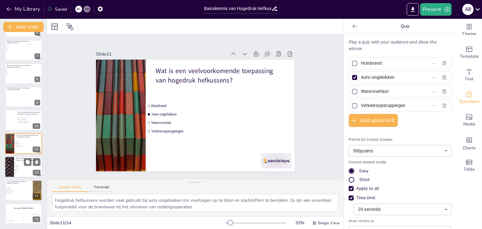
click at [10, 169] on div at bounding box center [10, 166] width 38 height 21
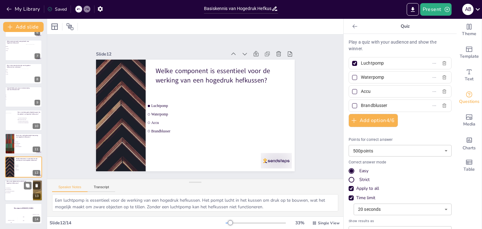
click at [18, 191] on span "Ze zijn eenvoudig te gebruiken" at bounding box center [15, 191] width 18 height 1
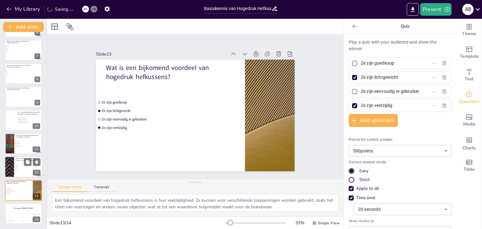
click at [18, 170] on span "Brandblusser" at bounding box center [24, 170] width 18 height 1
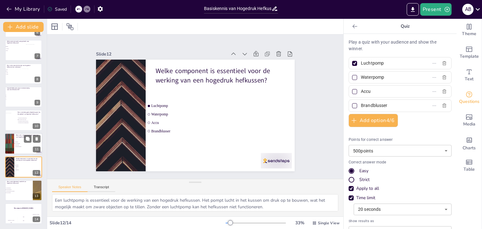
click at [23, 136] on p "Wat is een veelvoorkomende toepassing van hogedruk hefkussens?" at bounding box center [28, 135] width 24 height 3
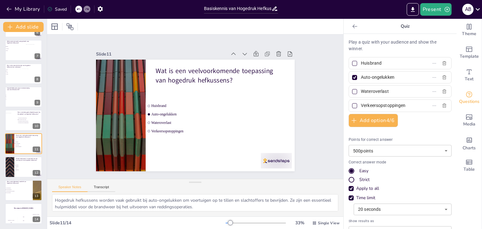
drag, startPoint x: 380, startPoint y: 62, endPoint x: 354, endPoint y: 64, distance: 25.8
click at [358, 64] on span "Huisbrand" at bounding box center [387, 63] width 58 height 9
click at [361, 64] on input "Huisbrand" at bounding box center [390, 63] width 58 height 9
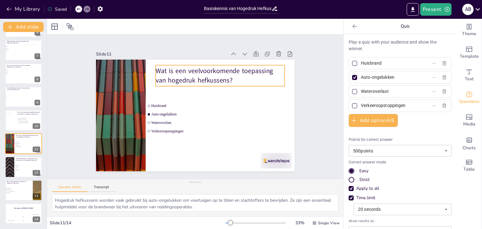
drag, startPoint x: 213, startPoint y: 79, endPoint x: 221, endPoint y: 78, distance: 7.9
click at [214, 79] on p "Wat is een veelvoorkomende toepassing van hogedruk hefkussens?" at bounding box center [229, 128] width 32 height 130
click at [230, 77] on p "Wat is een veelvoorkomende toepassing van hogedruk hefkussens?" at bounding box center [232, 92] width 121 height 81
click at [204, 77] on p "Wat is een veelvoorkomende toepassing van hogedruk hefkussens?" at bounding box center [154, 108] width 100 height 108
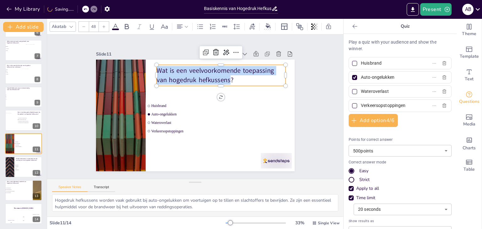
drag, startPoint x: 224, startPoint y: 77, endPoint x: 154, endPoint y: 69, distance: 71.1
click at [181, 69] on p "Wat is een veelvoorkomende toepassing van hogedruk hefkussens?" at bounding box center [235, 100] width 108 height 100
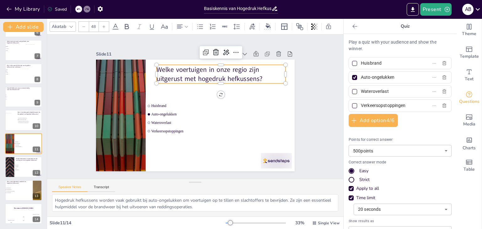
click at [380, 64] on input "Huisbrand" at bounding box center [390, 63] width 58 height 9
drag, startPoint x: 370, startPoint y: 64, endPoint x: 363, endPoint y: 66, distance: 7.7
click at [358, 65] on span "Huisbrand" at bounding box center [387, 63] width 58 height 9
click at [361, 65] on input "Huisbrand" at bounding box center [390, 63] width 58 height 9
drag, startPoint x: 396, startPoint y: 76, endPoint x: 354, endPoint y: 80, distance: 41.9
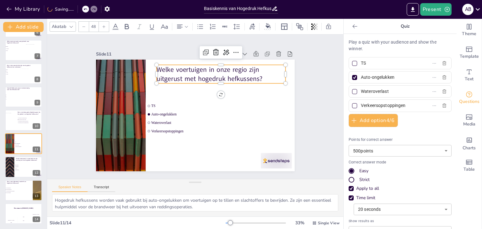
click at [358, 80] on span "Auto-ongelukken" at bounding box center [387, 77] width 58 height 9
click at [361, 80] on input "Auto-ongelukken" at bounding box center [390, 77] width 58 height 9
click at [371, 63] on input "TS" at bounding box center [390, 63] width 58 height 9
click at [363, 76] on input "HV" at bounding box center [390, 77] width 58 height 9
click at [387, 89] on input "Wateroverlast" at bounding box center [390, 91] width 58 height 9
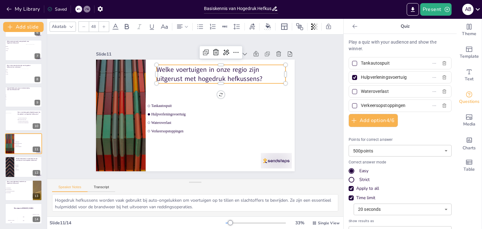
drag, startPoint x: 390, startPoint y: 89, endPoint x: 349, endPoint y: 94, distance: 40.7
click at [351, 94] on label "Wateroverlast" at bounding box center [390, 91] width 78 height 9
click at [361, 94] on input "Wateroverlast" at bounding box center [390, 91] width 58 height 9
drag, startPoint x: 411, startPoint y: 105, endPoint x: 406, endPoint y: 106, distance: 5.5
click at [410, 105] on label "Verkeersopstoppingen" at bounding box center [390, 105] width 78 height 9
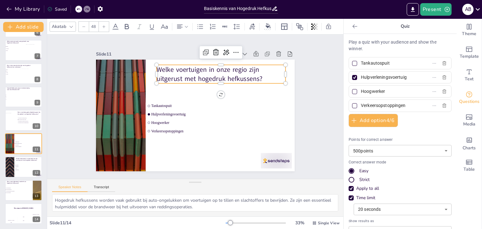
click at [410, 105] on input "Verkeersopstoppingen" at bounding box center [390, 105] width 58 height 9
drag, startPoint x: 404, startPoint y: 105, endPoint x: 355, endPoint y: 109, distance: 48.8
click at [358, 108] on span "Verkeersopstoppingen" at bounding box center [387, 105] width 58 height 9
click at [361, 108] on input "Verkeersopstoppingen" at bounding box center [390, 105] width 58 height 9
click at [157, 117] on li "Hoogwerker" at bounding box center [180, 113] width 47 height 94
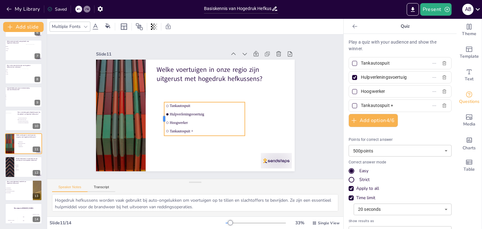
drag, startPoint x: 139, startPoint y: 116, endPoint x: 171, endPoint y: 87, distance: 42.6
click at [162, 79] on div at bounding box center [179, 74] width 34 height 8
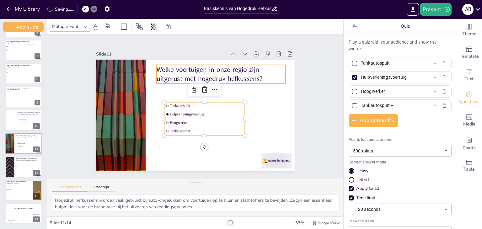
click at [177, 85] on p "Welke voertuigen in onze regio zijn uitgerust met hogedruk hefkussens?" at bounding box center [210, 145] width 81 height 121
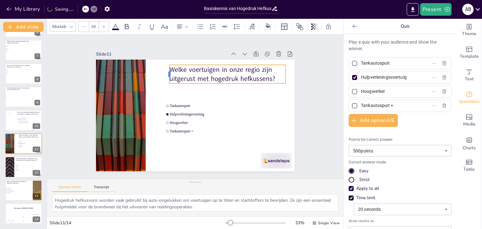
drag, startPoint x: 151, startPoint y: 72, endPoint x: 163, endPoint y: 71, distance: 12.9
click at [227, 119] on div at bounding box center [232, 128] width 10 height 19
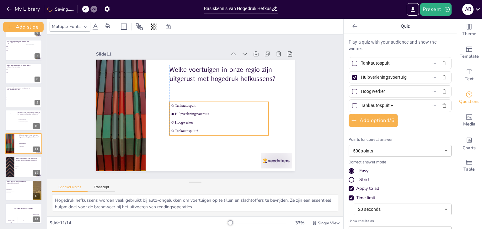
drag, startPoint x: 176, startPoint y: 113, endPoint x: 168, endPoint y: 117, distance: 8.7
click at [182, 113] on span "Hulpverleningsvoertuig" at bounding box center [204, 131] width 57 height 77
click at [135, 121] on div at bounding box center [144, 52] width 207 height 226
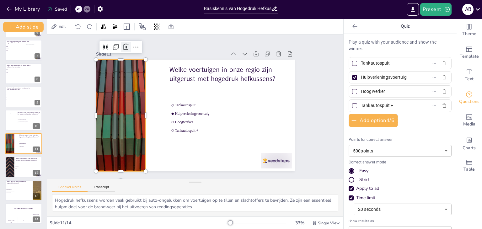
click at [169, 23] on icon at bounding box center [174, 17] width 11 height 11
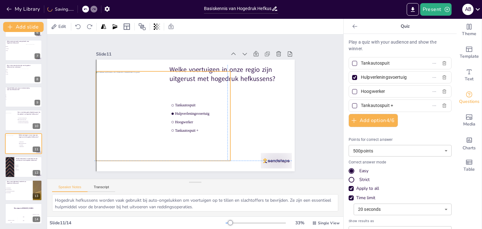
drag, startPoint x: 256, startPoint y: 113, endPoint x: 225, endPoint y: 112, distance: 32.0
click at [223, 113] on div at bounding box center [196, 73] width 126 height 155
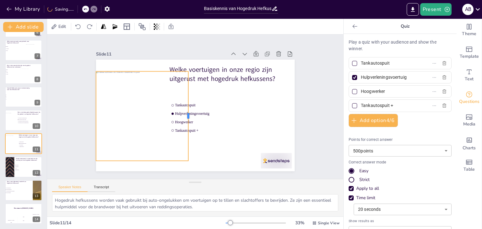
drag, startPoint x: 216, startPoint y: 113, endPoint x: 183, endPoint y: 114, distance: 32.6
click at [193, 114] on div at bounding box center [200, 97] width 14 height 89
drag, startPoint x: 90, startPoint y: 114, endPoint x: 115, endPoint y: 112, distance: 25.1
click at [204, 75] on div at bounding box center [239, 44] width 70 height 64
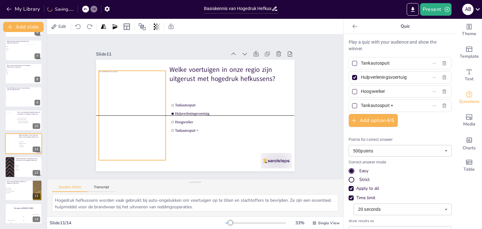
drag, startPoint x: 128, startPoint y: 112, endPoint x: 118, endPoint y: 110, distance: 10.2
click at [118, 110] on div at bounding box center [156, 67] width 151 height 161
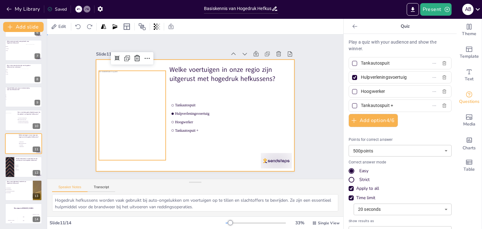
click at [209, 141] on div at bounding box center [186, 108] width 151 height 217
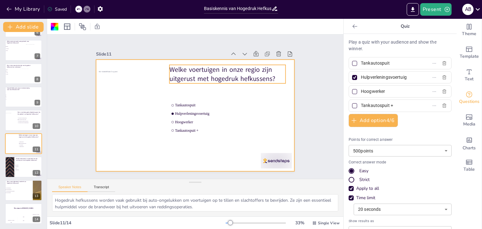
click at [206, 70] on p "Welke voertuigen in onze regio zijn uitgerust met hogedruk hefkussens?" at bounding box center [238, 123] width 64 height 114
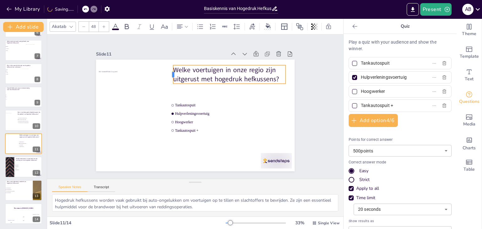
click at [198, 73] on div at bounding box center [207, 67] width 18 height 15
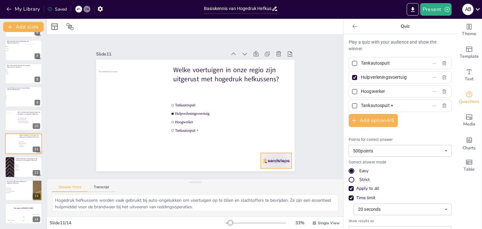
click at [275, 127] on div at bounding box center [292, 112] width 34 height 29
click at [250, 179] on icon at bounding box center [245, 184] width 11 height 11
click at [27, 172] on div at bounding box center [24, 166] width 38 height 21
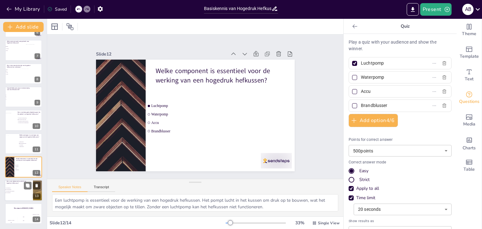
click at [16, 192] on span "Ze zijn veelzijdig" at bounding box center [15, 192] width 18 height 1
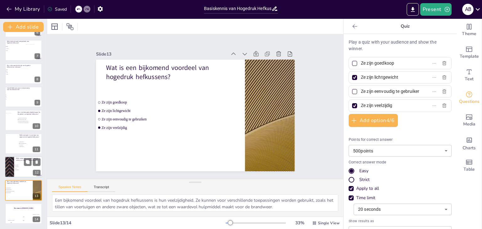
click at [26, 167] on li "Accu" at bounding box center [23, 168] width 19 height 2
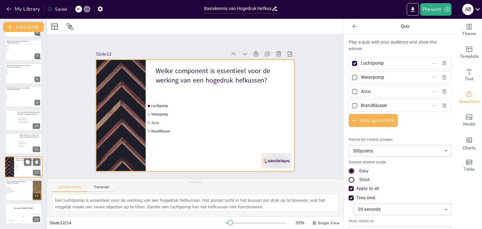
click at [21, 163] on div at bounding box center [24, 166] width 38 height 21
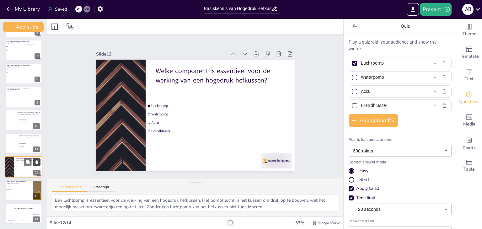
click at [39, 163] on icon at bounding box center [36, 162] width 4 height 4
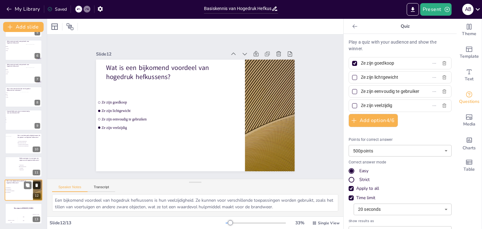
scroll to position [114, 0]
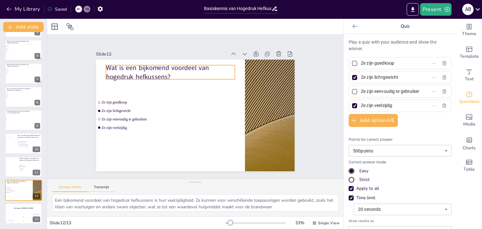
click at [133, 61] on div "Wat is een bijkomend voordeel van hogedruk hefkussens? Ze zijn goedkoop Ze zijn…" at bounding box center [187, 112] width 207 height 226
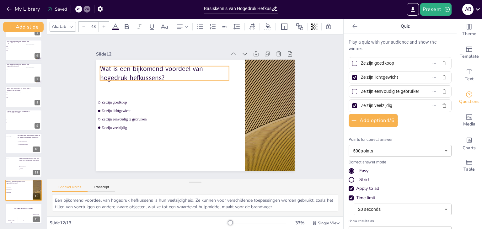
drag, startPoint x: 148, startPoint y: 68, endPoint x: 142, endPoint y: 69, distance: 6.0
click at [142, 69] on p "Wat is een bijkomend voordeel van hogedruk hefkussens?" at bounding box center [194, 61] width 108 height 100
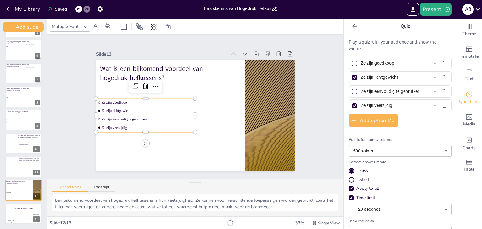
click at [189, 97] on span "Ze zijn eenvoudig te gebruiken" at bounding box center [230, 72] width 82 height 50
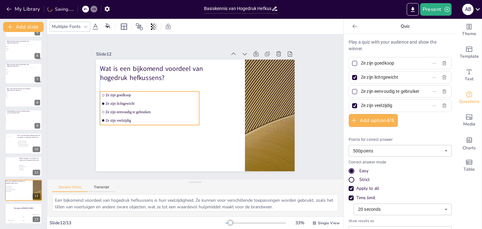
drag, startPoint x: 118, startPoint y: 113, endPoint x: 119, endPoint y: 107, distance: 6.3
click at [124, 107] on li "Ze zijn eenvoudig te gebruiken" at bounding box center [160, 76] width 72 height 79
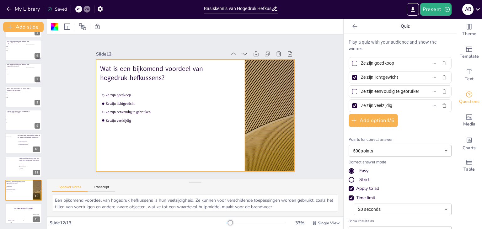
click at [268, 112] on div at bounding box center [238, 168] width 216 height 222
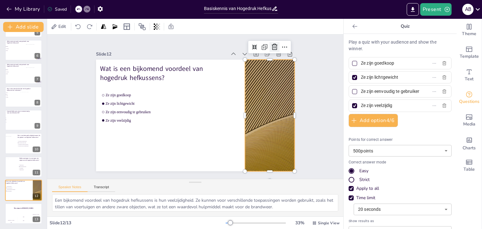
click at [287, 80] on icon at bounding box center [292, 85] width 10 height 10
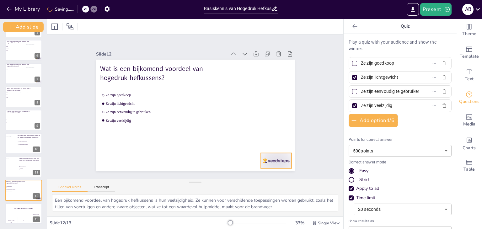
click at [272, 171] on div at bounding box center [255, 183] width 34 height 24
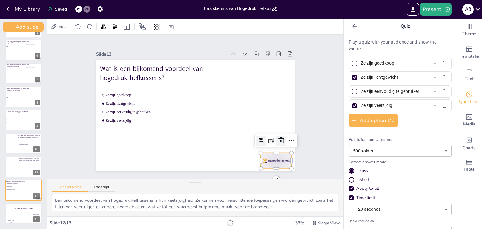
click at [265, 167] on icon at bounding box center [260, 172] width 10 height 10
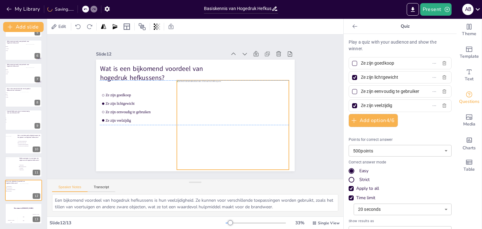
drag, startPoint x: 202, startPoint y: 112, endPoint x: 240, endPoint y: 119, distance: 38.4
click at [240, 119] on div at bounding box center [202, 147] width 138 height 143
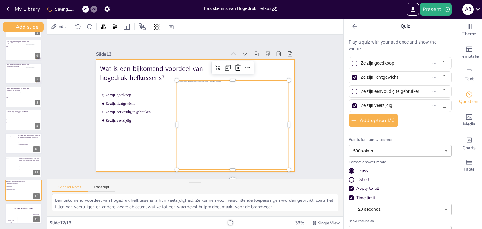
click at [148, 136] on div at bounding box center [193, 98] width 217 height 151
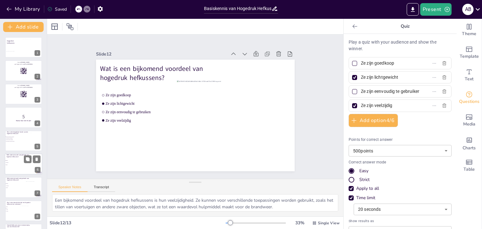
scroll to position [0, 0]
click at [20, 50] on div at bounding box center [24, 47] width 38 height 21
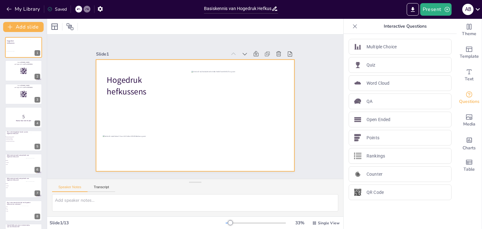
click at [126, 112] on div at bounding box center [187, 110] width 183 height 227
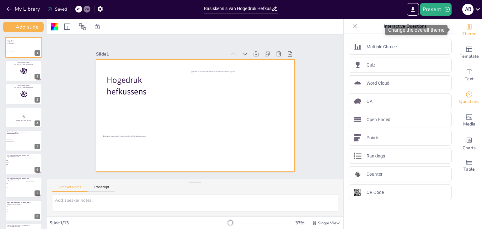
click at [467, 38] on div "Theme" at bounding box center [468, 30] width 25 height 23
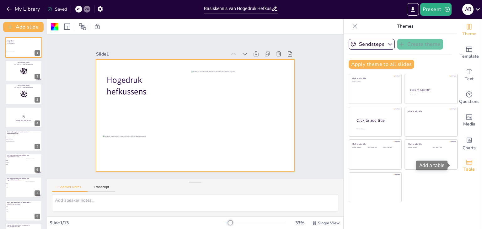
click at [463, 169] on span "Table" at bounding box center [468, 169] width 11 height 7
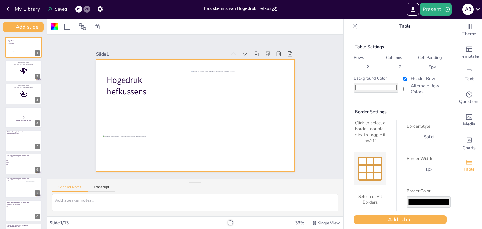
click at [361, 88] on input "#ffffff" at bounding box center [375, 87] width 45 height 10
click at [432, 179] on div "Border Style solid Border Width 1 px Border Color #000000" at bounding box center [423, 166] width 54 height 92
click at [232, 165] on div at bounding box center [187, 112] width 207 height 226
click at [403, 88] on input "Alternate Row Colors" at bounding box center [405, 89] width 4 height 4
click at [403, 89] on input "Alternate Row Colors" at bounding box center [405, 89] width 4 height 4
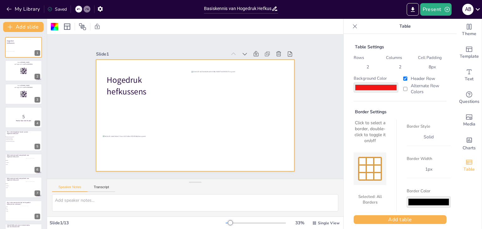
click at [373, 172] on div at bounding box center [377, 169] width 8 height 8
click at [412, 137] on div "solid" at bounding box center [428, 137] width 44 height 10
click at [412, 138] on div "solid" at bounding box center [428, 137] width 44 height 10
click at [413, 125] on label "Border Style" at bounding box center [428, 127] width 44 height 6
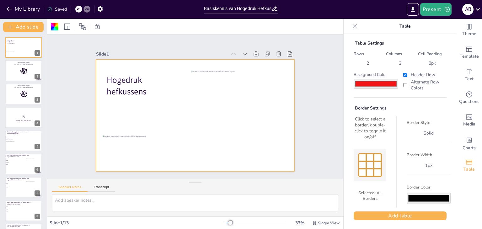
scroll to position [5, 0]
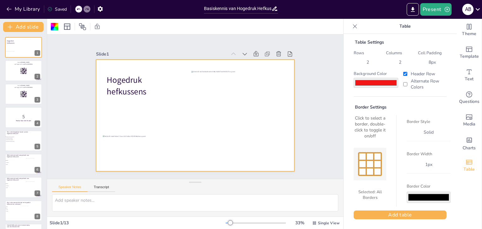
click at [415, 198] on input "#000000" at bounding box center [428, 197] width 44 height 11
click at [396, 177] on div "Border Style solid Border Width 1 px Border Color #0f0f0f" at bounding box center [423, 161] width 54 height 92
click at [367, 171] on div at bounding box center [370, 172] width 8 height 8
click at [362, 196] on div "Selected: All Borders" at bounding box center [369, 195] width 33 height 16
click at [395, 216] on button "Add table" at bounding box center [399, 214] width 93 height 9
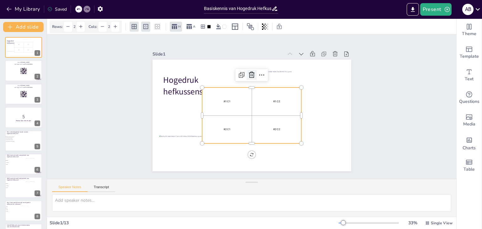
click at [228, 114] on icon at bounding box center [223, 119] width 10 height 10
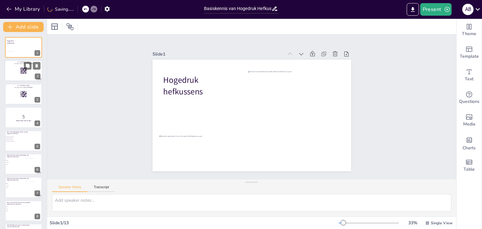
click at [14, 75] on div at bounding box center [24, 70] width 38 height 21
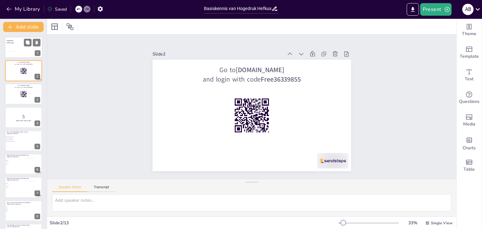
click at [20, 50] on div at bounding box center [24, 47] width 38 height 21
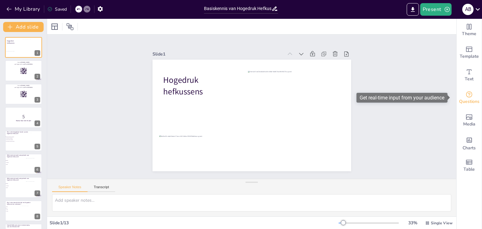
click at [466, 101] on span "Questions" at bounding box center [469, 101] width 20 height 7
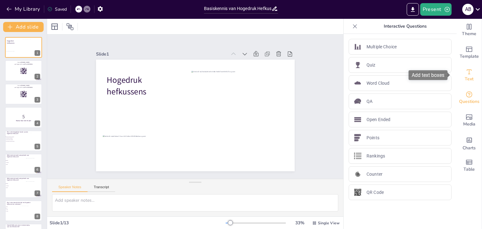
click at [465, 73] on icon "Add text boxes" at bounding box center [469, 72] width 8 height 8
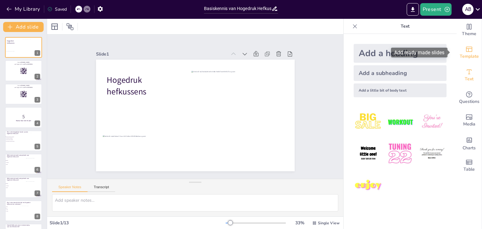
click at [466, 57] on span "Template" at bounding box center [468, 56] width 19 height 7
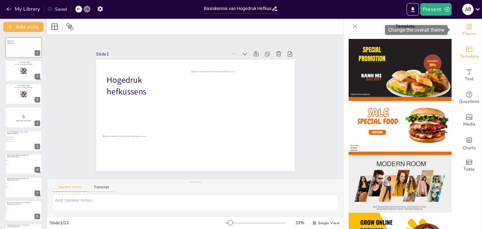
click at [467, 39] on div "Theme" at bounding box center [468, 30] width 25 height 23
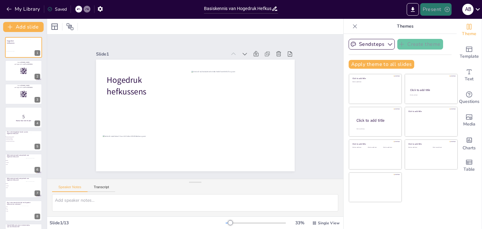
click at [432, 9] on button "Present" at bounding box center [435, 9] width 31 height 13
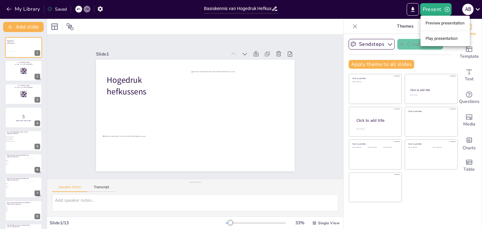
click at [434, 27] on li "Preview presentation" at bounding box center [444, 23] width 49 height 10
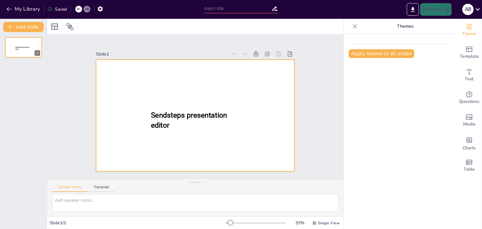
type input "Basiskennis van Hogedruk Hefkussens voor Brandweer Aspiranten"
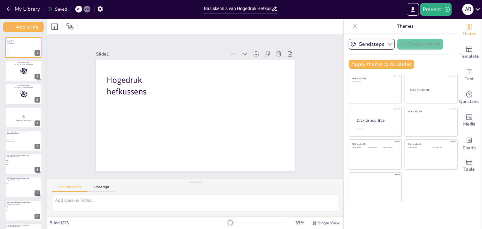
checkbox input "true"
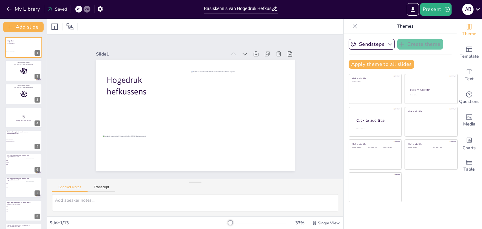
checkbox input "true"
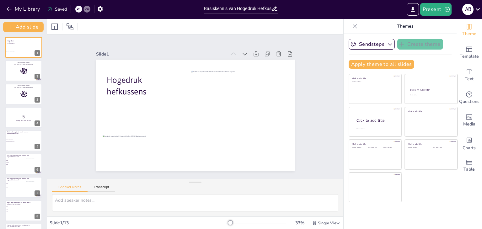
checkbox input "true"
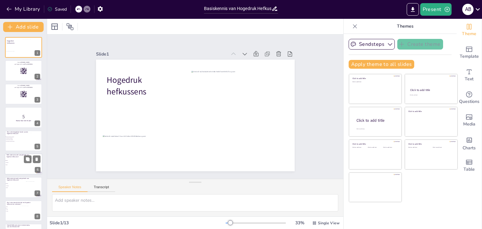
checkbox input "true"
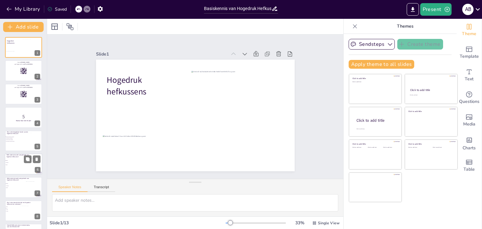
checkbox input "true"
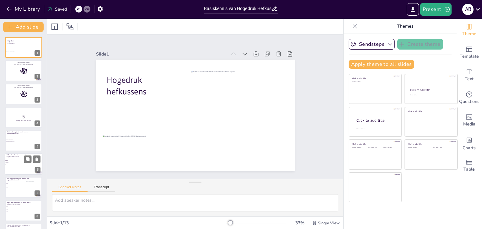
checkbox input "true"
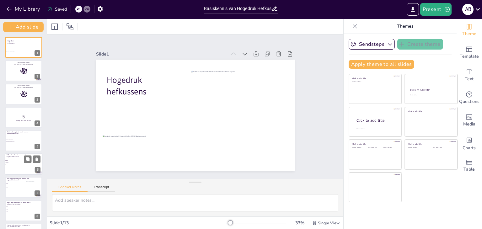
checkbox input "true"
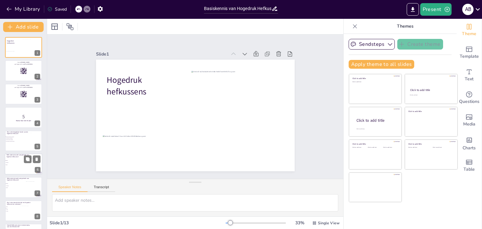
checkbox input "true"
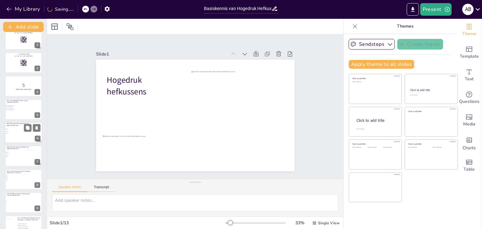
checkbox input "true"
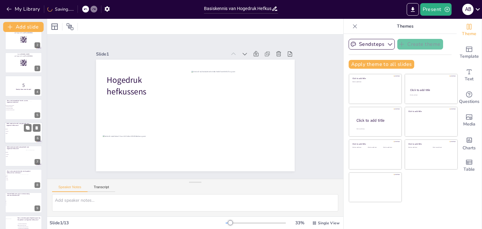
checkbox input "true"
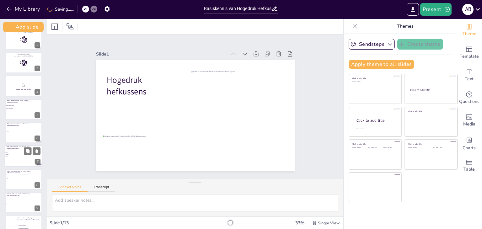
checkbox input "true"
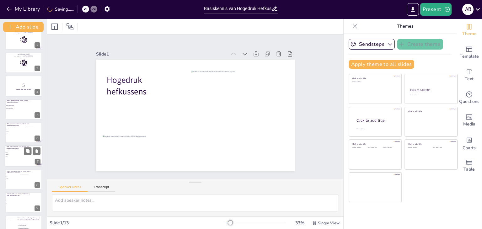
checkbox input "true"
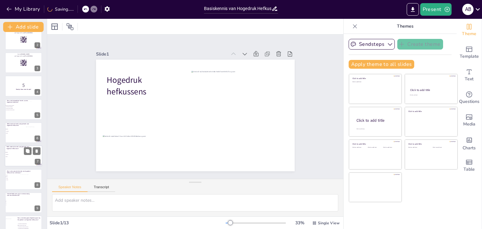
checkbox input "true"
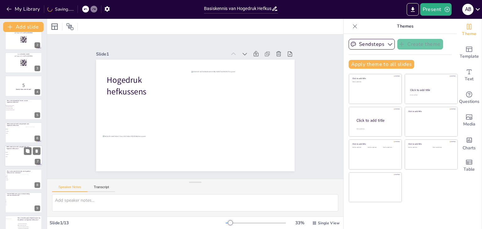
checkbox input "true"
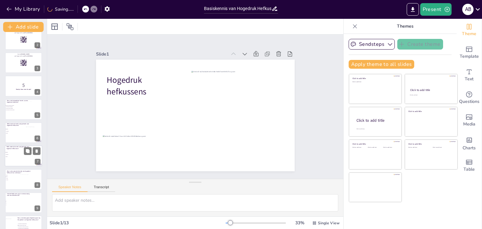
checkbox input "true"
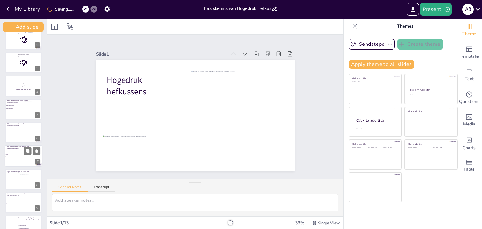
checkbox input "true"
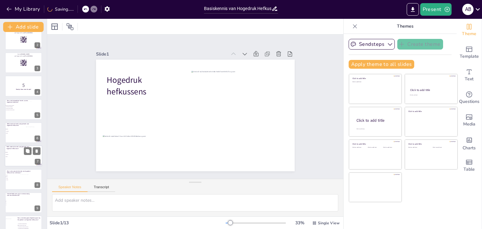
checkbox input "true"
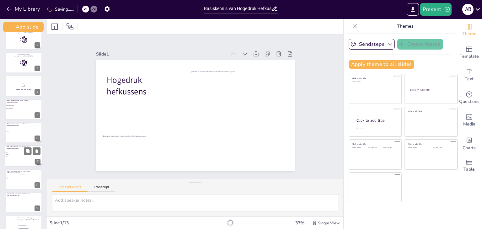
checkbox input "true"
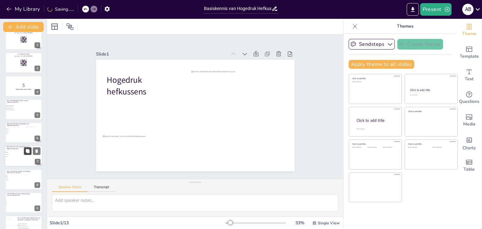
checkbox input "true"
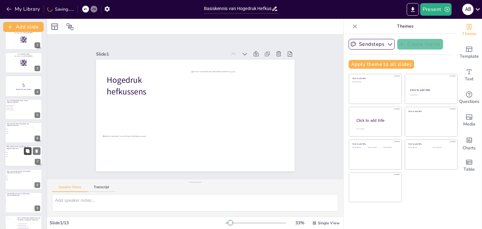
checkbox input "true"
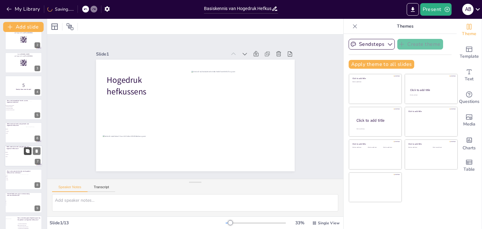
checkbox input "true"
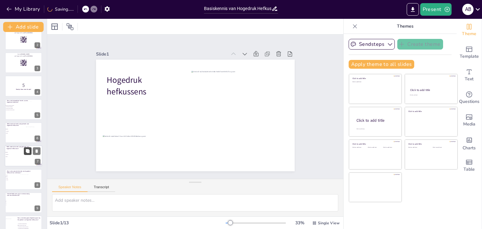
checkbox input "true"
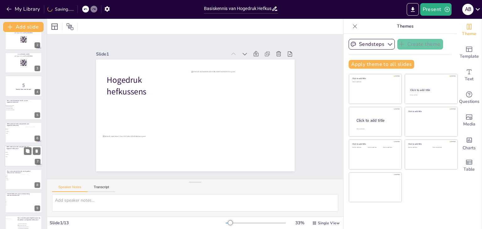
checkbox input "true"
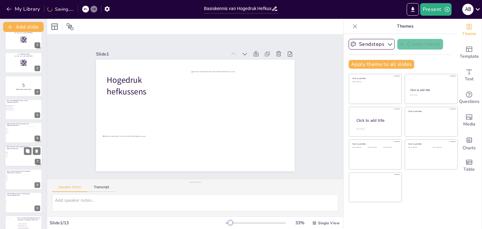
checkbox input "true"
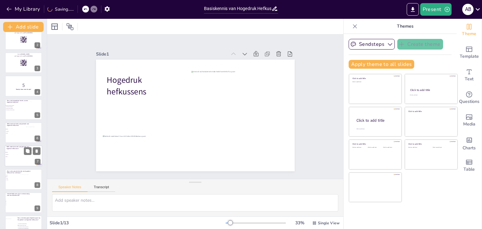
checkbox input "true"
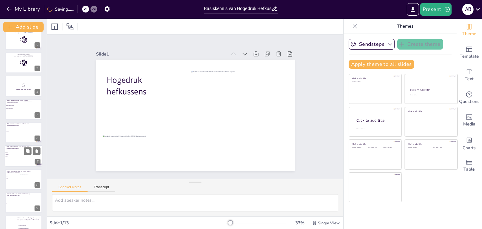
checkbox input "true"
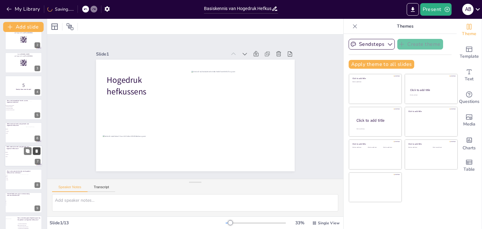
checkbox input "true"
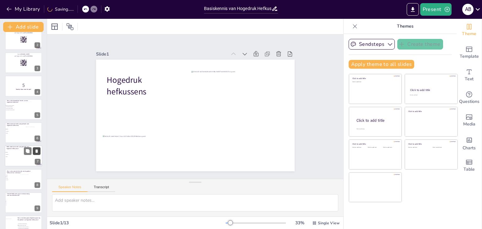
checkbox input "true"
click at [37, 153] on icon at bounding box center [36, 151] width 4 height 4
checkbox input "true"
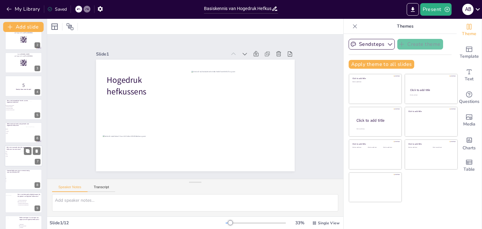
checkbox input "true"
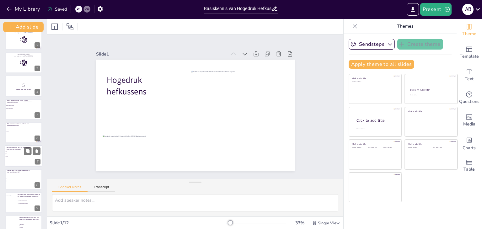
checkbox input "true"
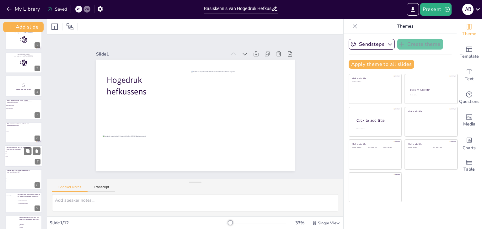
checkbox input "true"
click at [23, 159] on div at bounding box center [31, 158] width 22 height 14
type textarea "De meeste hogedruk hefkussens zijn ontworpen om een maximale druk van ongeveer …"
checkbox input "true"
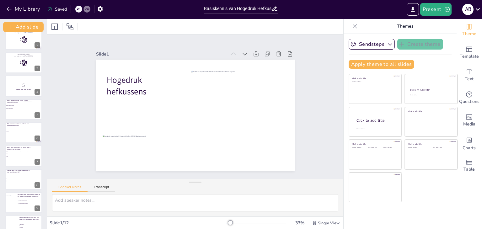
checkbox input "true"
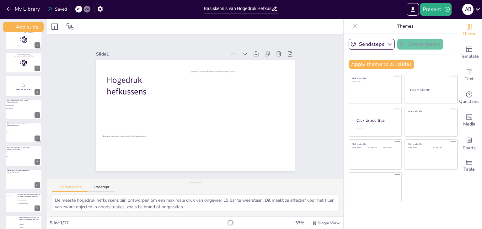
checkbox input "true"
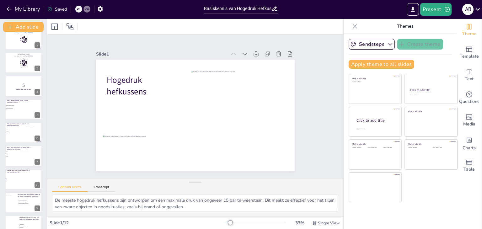
scroll to position [57, 0]
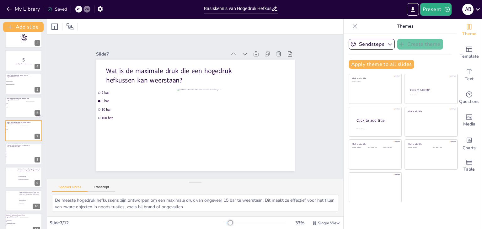
checkbox input "true"
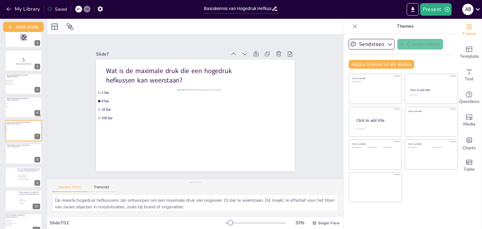
checkbox input "true"
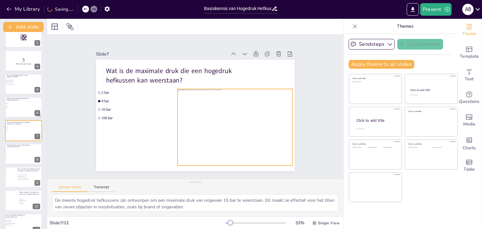
checkbox input "true"
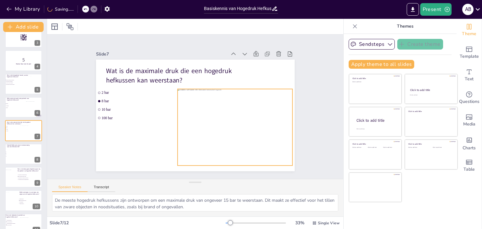
click at [239, 101] on div at bounding box center [234, 127] width 115 height 77
checkbox input "true"
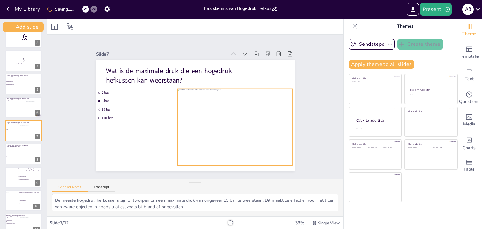
checkbox input "true"
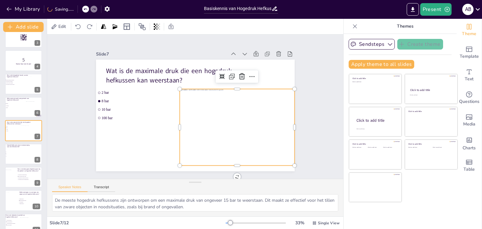
checkbox input "true"
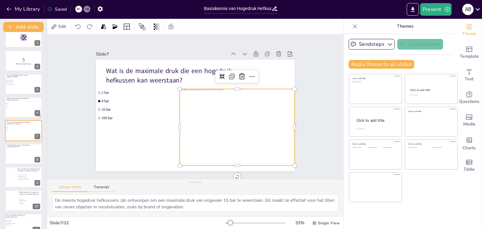
checkbox input "true"
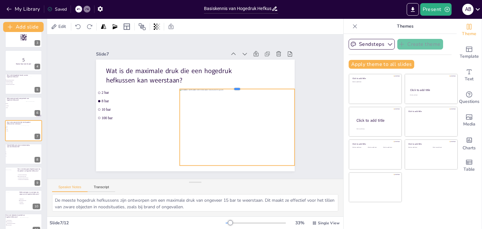
checkbox input "true"
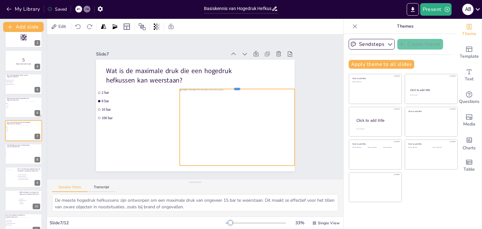
checkbox input "true"
click at [232, 86] on div at bounding box center [236, 87] width 115 height 5
checkbox input "true"
click at [21, 155] on div at bounding box center [31, 155] width 24 height 15
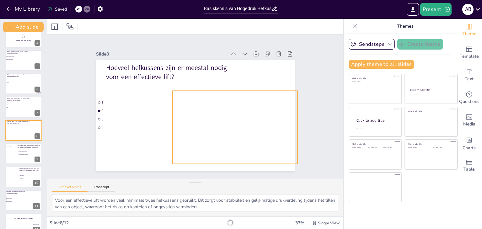
click at [228, 91] on div at bounding box center [234, 123] width 125 height 82
click at [228, 89] on div "Hoeveel hefkussens zijn er meestal nodig voor een effectieve lift? 1 2 3 4" at bounding box center [195, 116] width 198 height 112
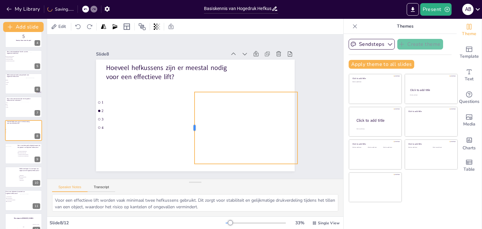
drag, startPoint x: 167, startPoint y: 124, endPoint x: 190, endPoint y: 124, distance: 23.5
click at [189, 124] on div at bounding box center [191, 128] width 5 height 72
drag, startPoint x: 292, startPoint y: 126, endPoint x: 278, endPoint y: 125, distance: 14.4
click at [283, 125] on div at bounding box center [285, 128] width 5 height 72
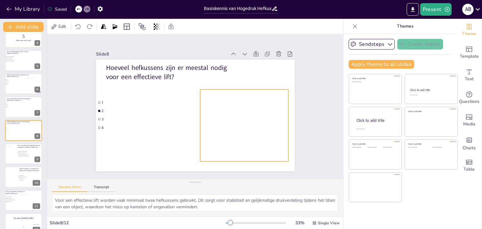
drag, startPoint x: 233, startPoint y: 129, endPoint x: 238, endPoint y: 127, distance: 5.9
click at [238, 127] on div at bounding box center [240, 121] width 125 height 82
click at [433, 9] on button "Present" at bounding box center [435, 9] width 31 height 13
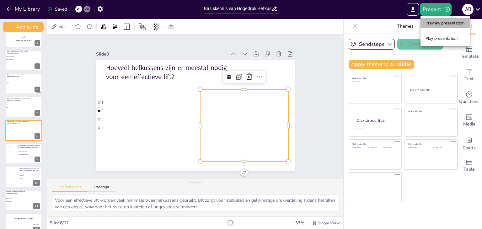
click at [433, 23] on li "Preview presentation" at bounding box center [444, 23] width 49 height 10
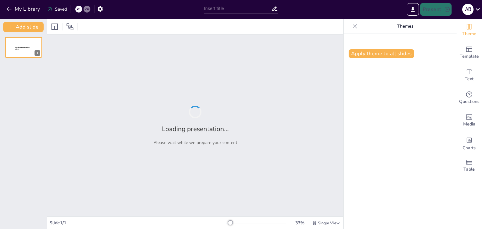
type input "Basiskennis van Hogedruk Hefkussens voor Brandweer Aspiranten"
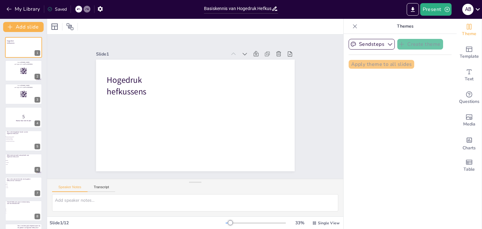
checkbox input "true"
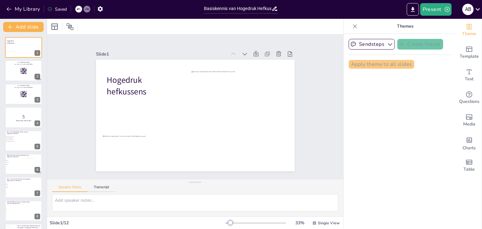
checkbox input "true"
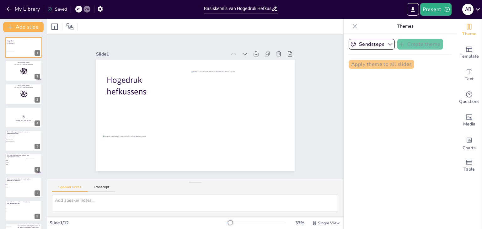
checkbox input "true"
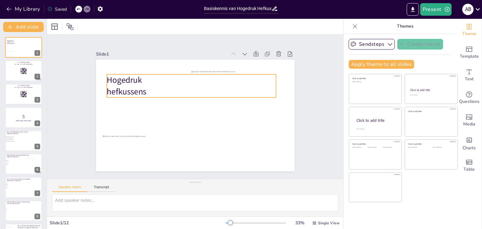
checkbox input "true"
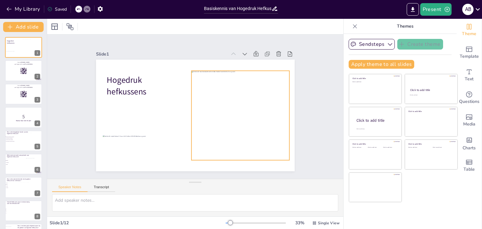
checkbox input "true"
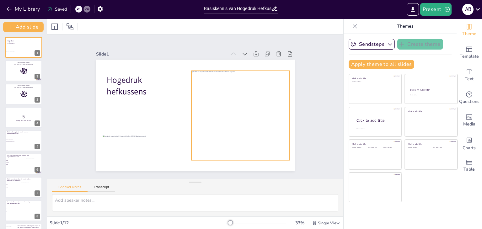
checkbox input "true"
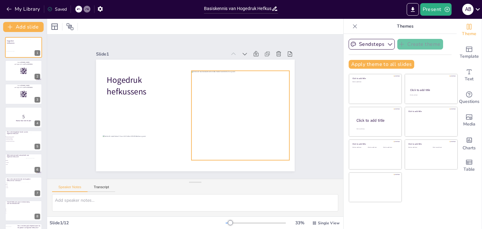
checkbox input "true"
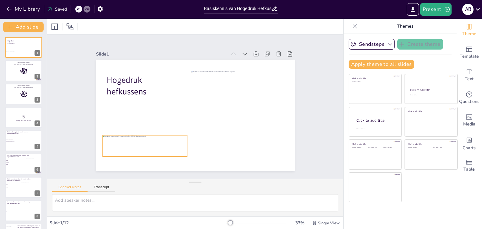
checkbox input "true"
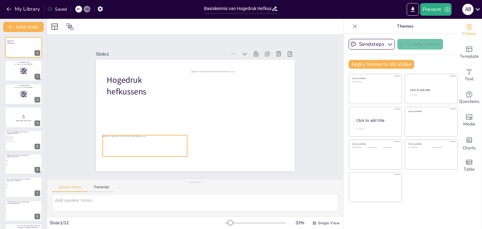
checkbox input "true"
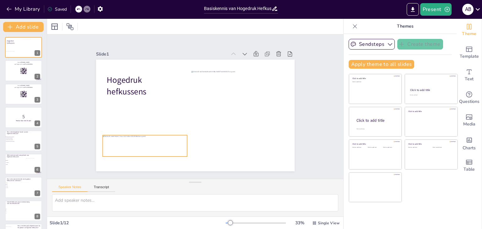
checkbox input "true"
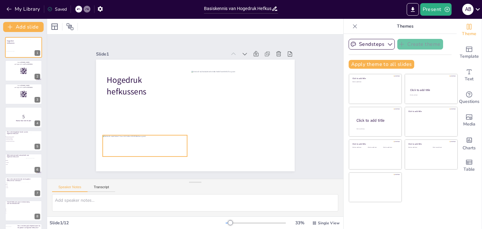
checkbox input "true"
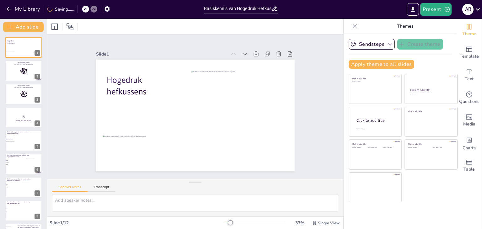
checkbox input "true"
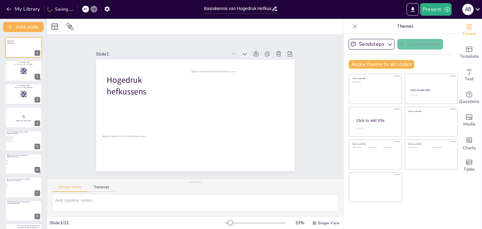
checkbox input "true"
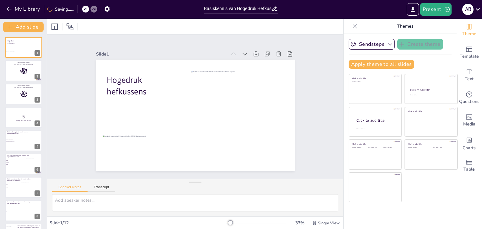
checkbox input "true"
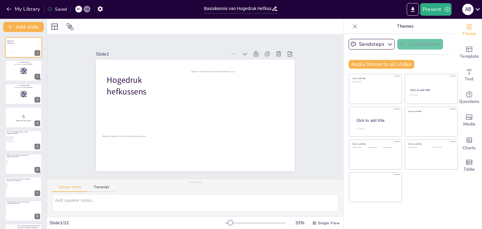
checkbox input "true"
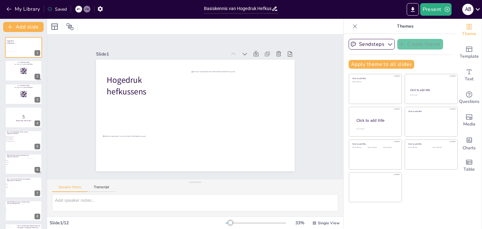
checkbox input "true"
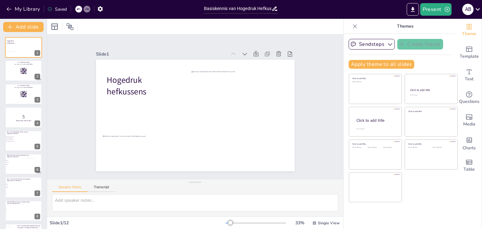
checkbox input "true"
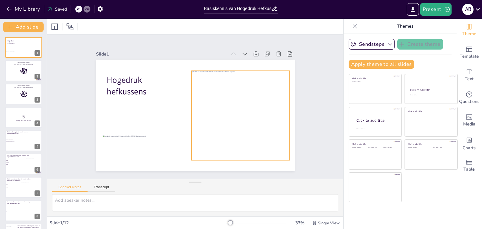
checkbox input "true"
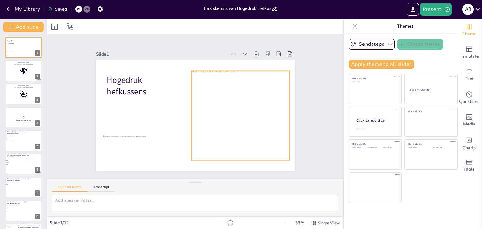
checkbox input "true"
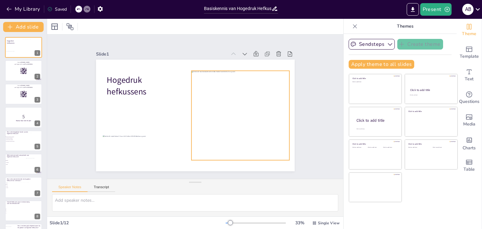
checkbox input "true"
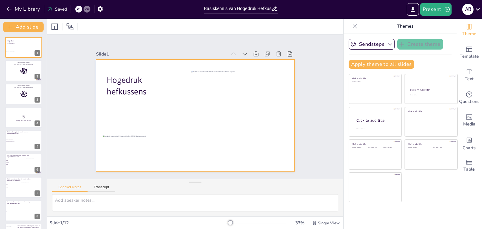
checkbox input "true"
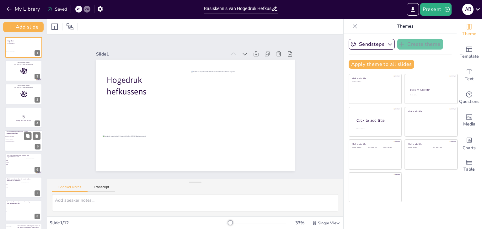
checkbox input "true"
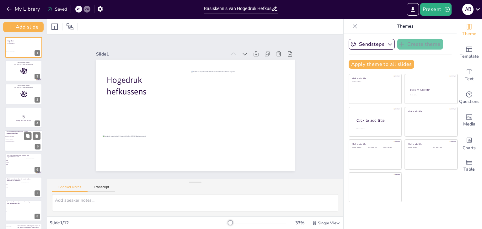
checkbox input "true"
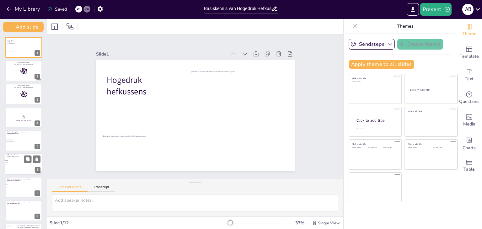
checkbox input "true"
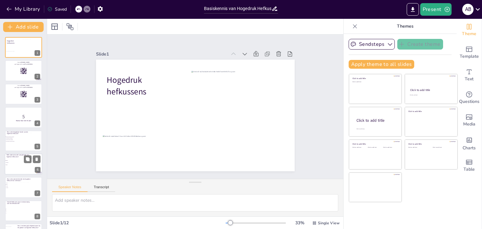
checkbox input "true"
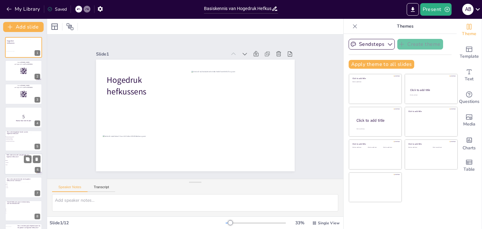
checkbox input "true"
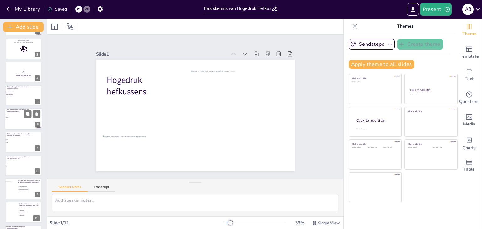
checkbox input "true"
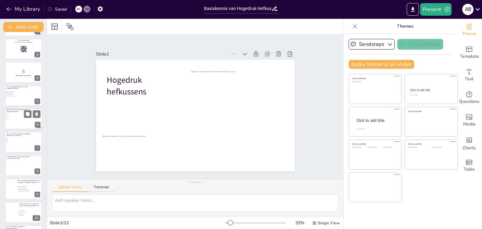
checkbox input "true"
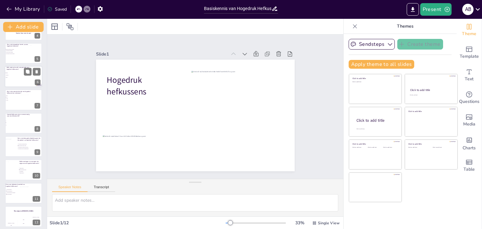
checkbox input "true"
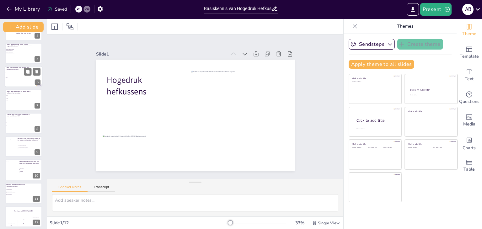
scroll to position [90, 0]
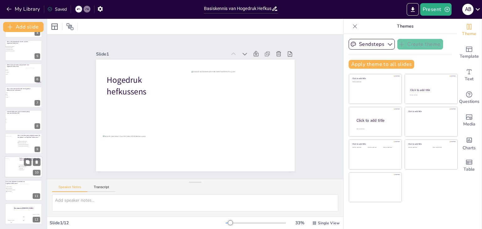
checkbox input "true"
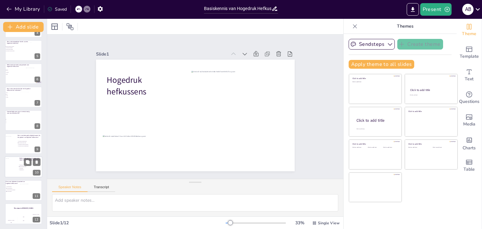
checkbox input "true"
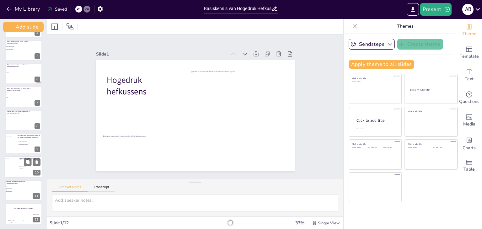
checkbox input "true"
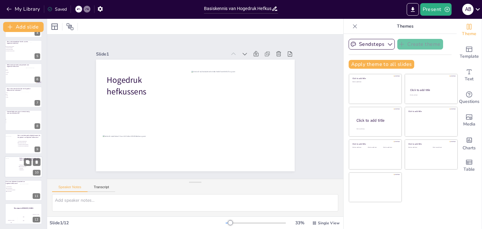
checkbox input "true"
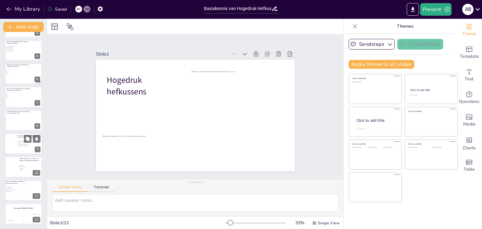
checkbox input "true"
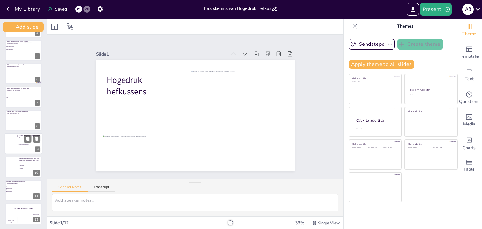
checkbox input "true"
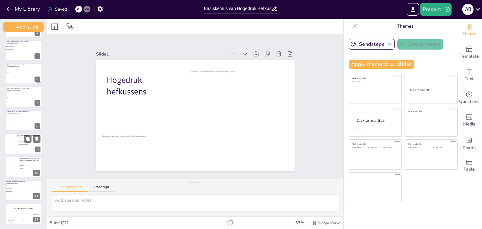
checkbox input "true"
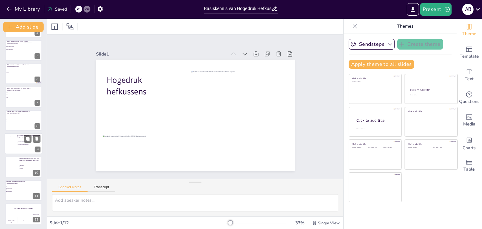
checkbox input "true"
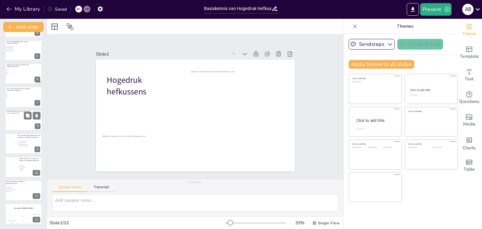
checkbox input "true"
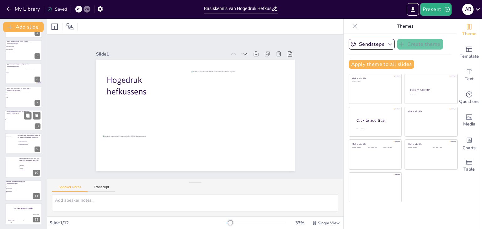
checkbox input "true"
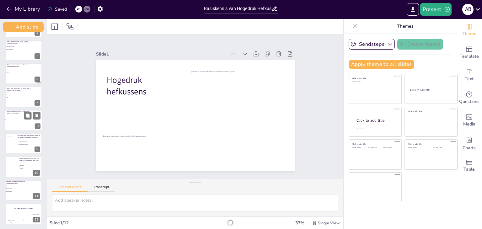
checkbox input "true"
click at [33, 119] on div at bounding box center [32, 121] width 24 height 15
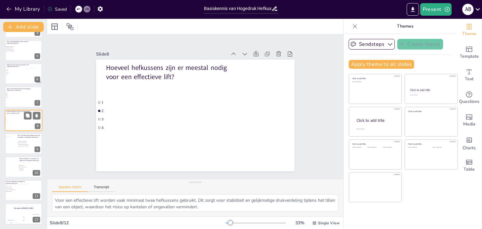
scroll to position [80, 0]
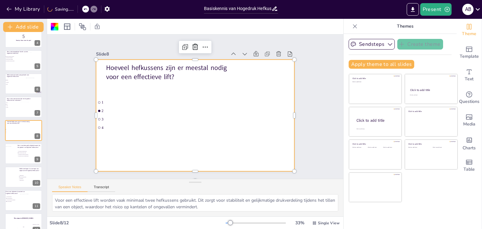
click at [213, 135] on div at bounding box center [233, 134] width 144 height 116
click at [221, 119] on div at bounding box center [235, 130] width 139 height 106
click at [226, 111] on div at bounding box center [235, 130] width 139 height 106
click at [226, 111] on div at bounding box center [233, 134] width 144 height 116
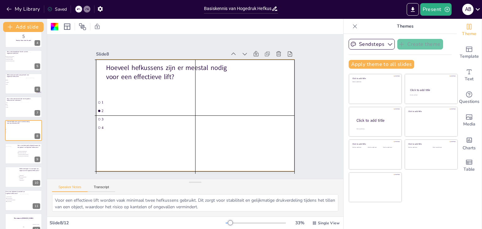
drag, startPoint x: 190, startPoint y: 126, endPoint x: 145, endPoint y: 130, distance: 44.4
click at [145, 131] on div at bounding box center [194, 116] width 209 height 132
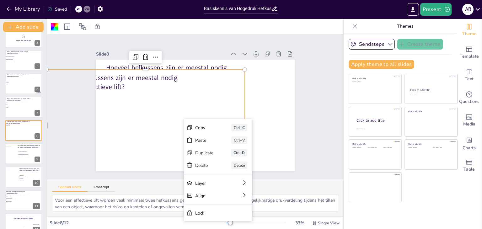
click at [198, 97] on div at bounding box center [185, 129] width 139 height 106
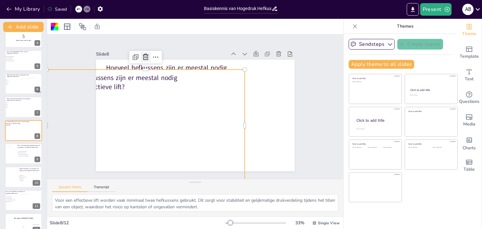
click at [147, 56] on icon at bounding box center [151, 52] width 8 height 8
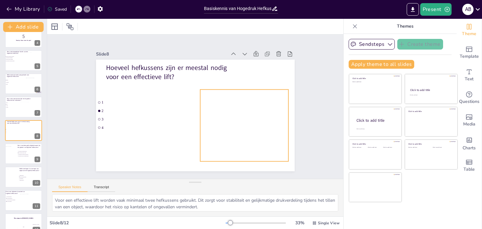
click at [239, 103] on div at bounding box center [227, 141] width 149 height 133
click at [251, 90] on icon at bounding box center [255, 94] width 9 height 9
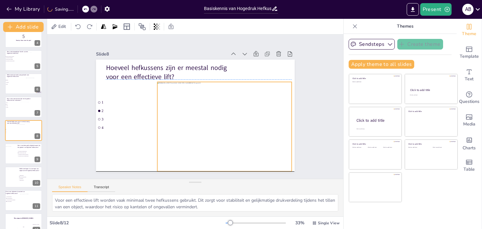
drag, startPoint x: 193, startPoint y: 107, endPoint x: 211, endPoint y: 112, distance: 18.3
click at [222, 114] on div at bounding box center [216, 134] width 155 height 126
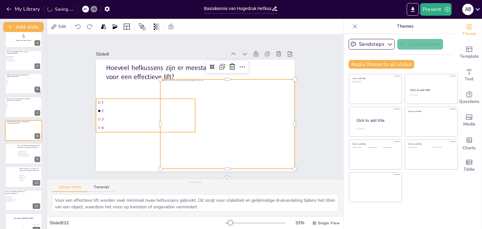
click at [104, 119] on li "3" at bounding box center [144, 109] width 99 height 28
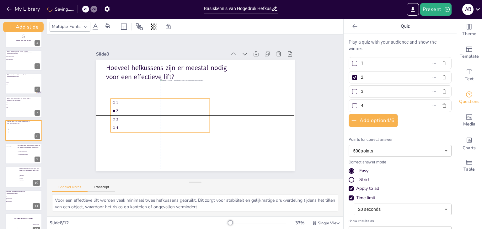
drag, startPoint x: 128, startPoint y: 111, endPoint x: 140, endPoint y: 112, distance: 12.6
click at [140, 112] on ul "1 2 3 4" at bounding box center [159, 107] width 104 height 53
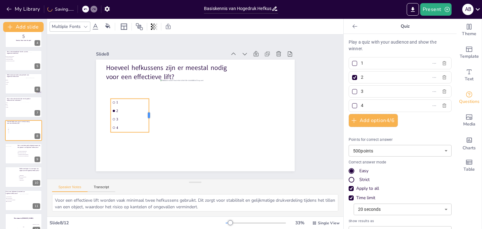
drag, startPoint x: 206, startPoint y: 112, endPoint x: 145, endPoint y: 114, distance: 60.9
click at [146, 114] on div at bounding box center [150, 111] width 8 height 34
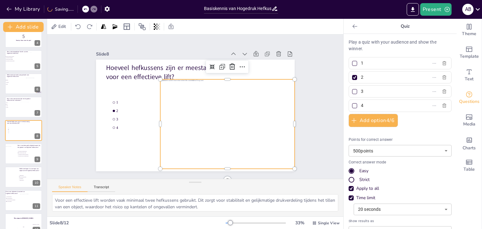
click at [201, 122] on div at bounding box center [220, 133] width 155 height 126
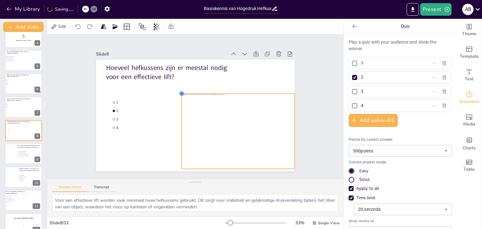
drag, startPoint x: 163, startPoint y: 84, endPoint x: 185, endPoint y: 108, distance: 32.4
click at [178, 102] on div "Hoeveel hefkussens zijn er meestal nodig voor een effectieve lift? 1 2 3 4" at bounding box center [193, 115] width 217 height 151
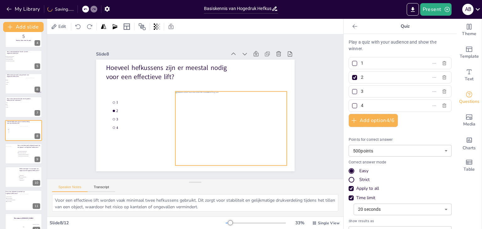
drag, startPoint x: 219, startPoint y: 126, endPoint x: 212, endPoint y: 123, distance: 8.4
click at [212, 123] on div at bounding box center [222, 138] width 129 height 105
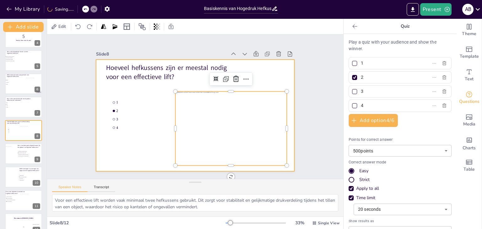
drag, startPoint x: 129, startPoint y: 129, endPoint x: 124, endPoint y: 122, distance: 8.2
click at [128, 111] on ul "1 2 3 4" at bounding box center [131, 88] width 49 height 46
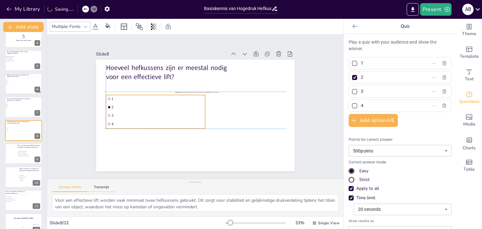
drag, startPoint x: 119, startPoint y: 114, endPoint x: 114, endPoint y: 109, distance: 7.3
click at [114, 109] on ul "1 2 3 4" at bounding box center [155, 99] width 105 height 62
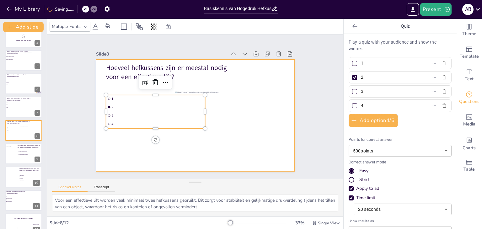
drag, startPoint x: 122, startPoint y: 155, endPoint x: 141, endPoint y: 169, distance: 23.9
click at [124, 156] on div at bounding box center [193, 115] width 217 height 151
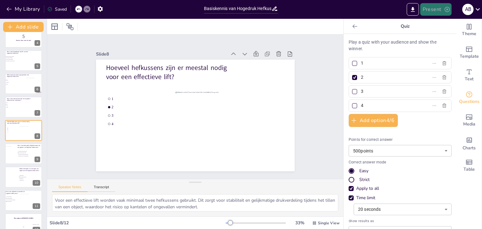
click at [436, 6] on button "Present" at bounding box center [435, 9] width 31 height 13
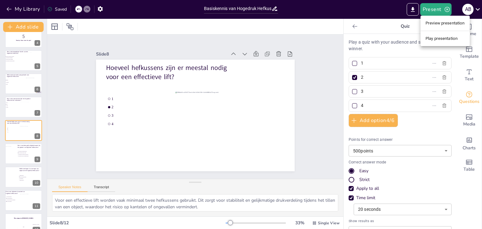
click at [444, 25] on li "Preview presentation" at bounding box center [444, 23] width 49 height 10
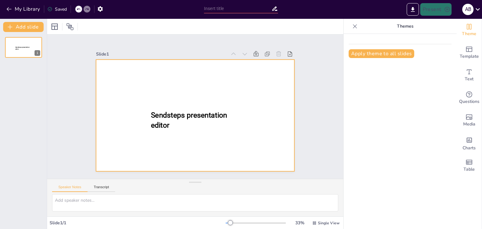
type input "Basiskennis van Hogedruk Hefkussens voor Brandweer Aspiranten"
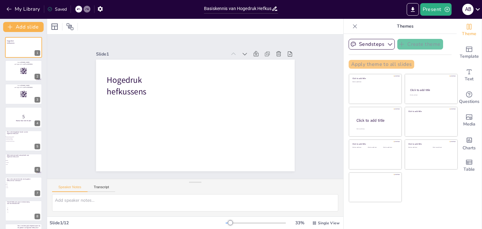
checkbox input "true"
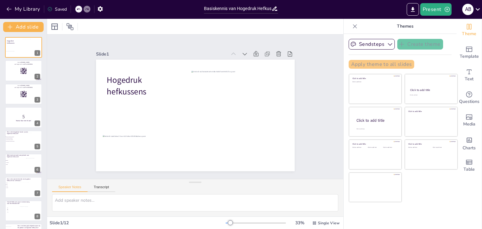
checkbox input "true"
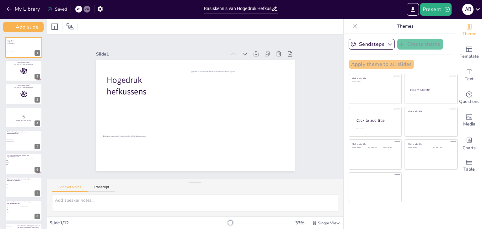
checkbox input "true"
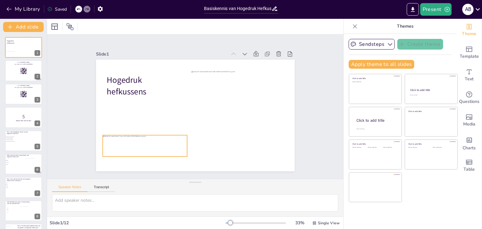
checkbox input "true"
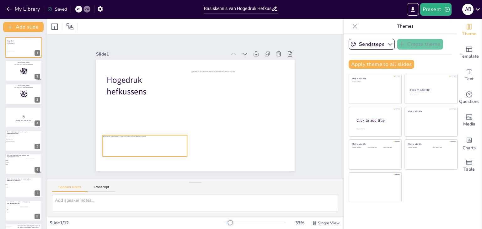
checkbox input "true"
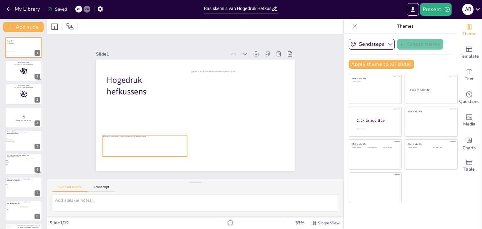
checkbox input "true"
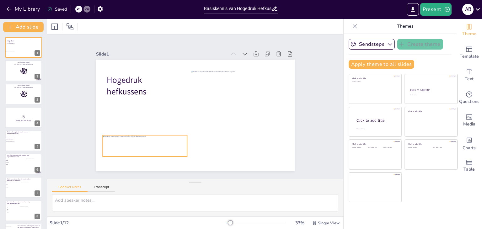
checkbox input "true"
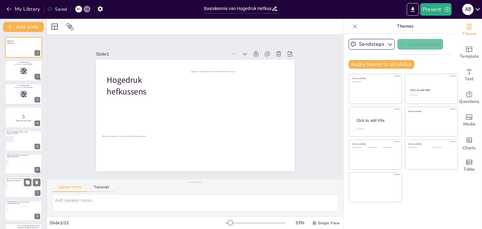
checkbox input "true"
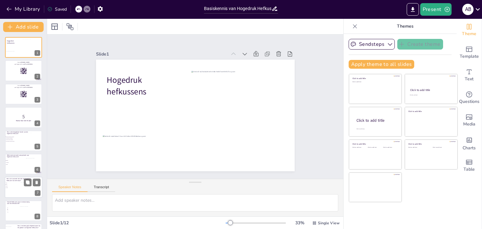
checkbox input "true"
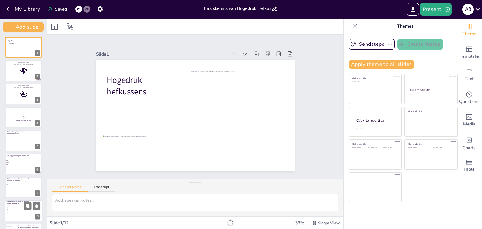
checkbox input "true"
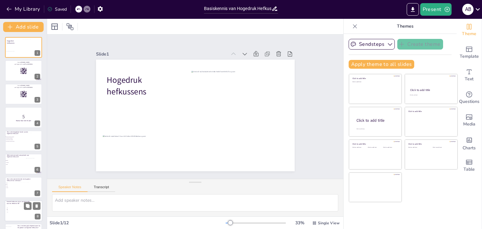
checkbox input "true"
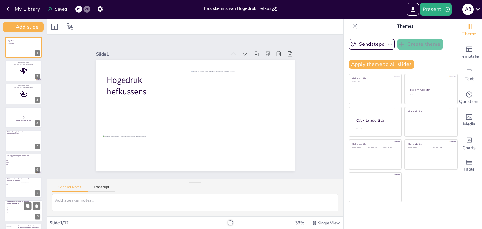
checkbox input "true"
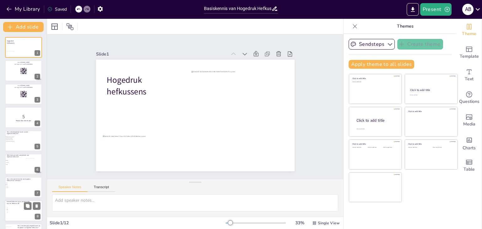
checkbox input "true"
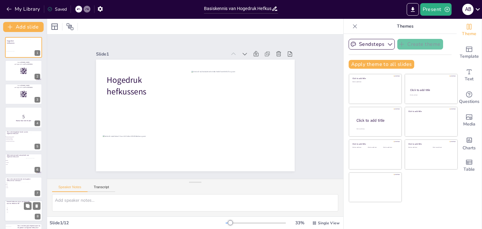
checkbox input "true"
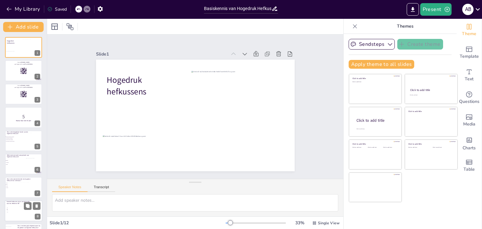
checkbox input "true"
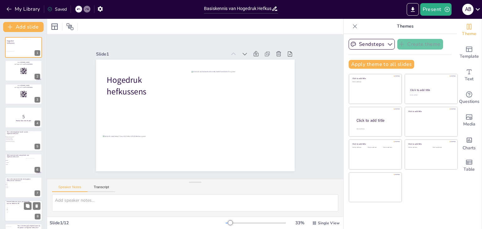
checkbox input "true"
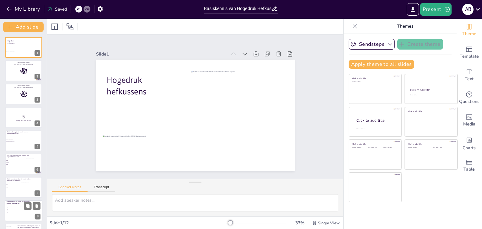
checkbox input "true"
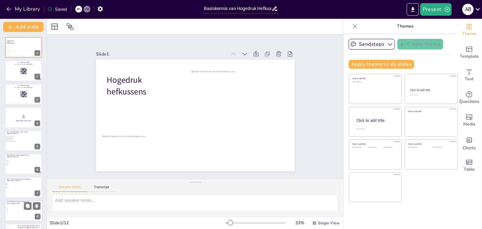
checkbox input "true"
click at [13, 210] on span "3" at bounding box center [16, 210] width 17 height 1
checkbox input "true"
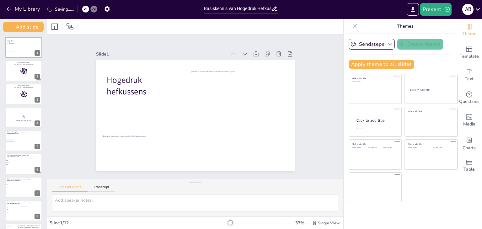
checkbox input "true"
type textarea "Voor een effectieve lift worden vaak minimaal twee hefkussens gebruikt. Dit zor…"
checkbox input "true"
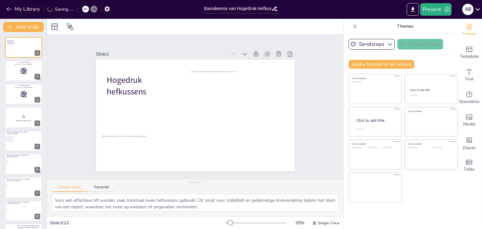
checkbox input "true"
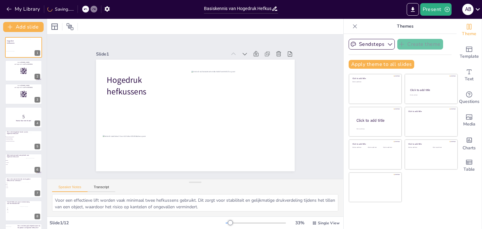
checkbox input "true"
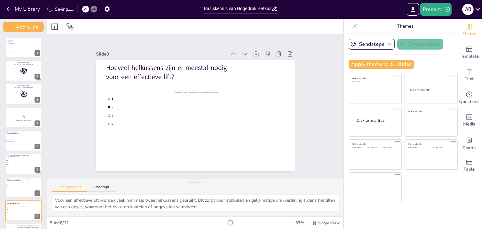
scroll to position [80, 0]
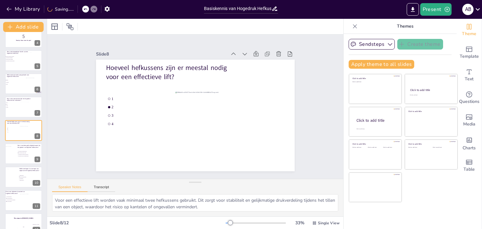
checkbox input "true"
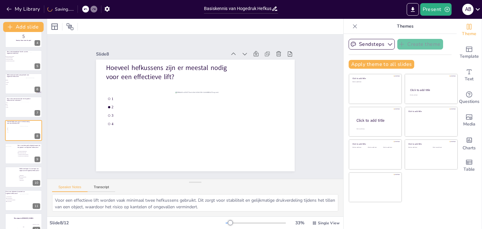
checkbox input "true"
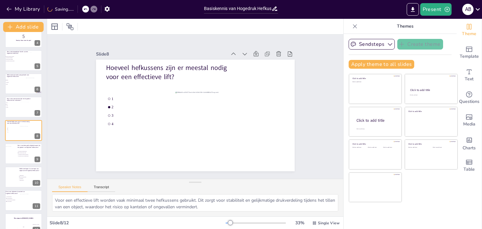
checkbox input "true"
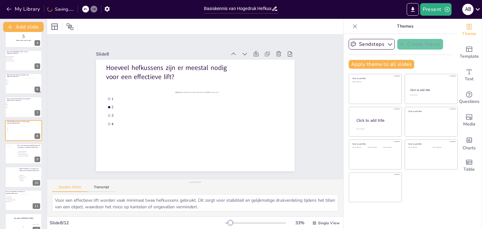
checkbox input "true"
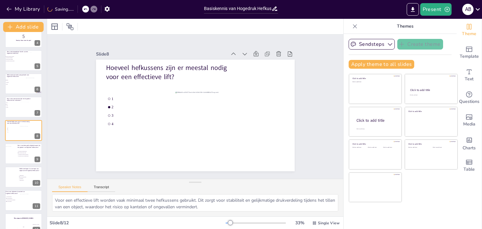
checkbox input "true"
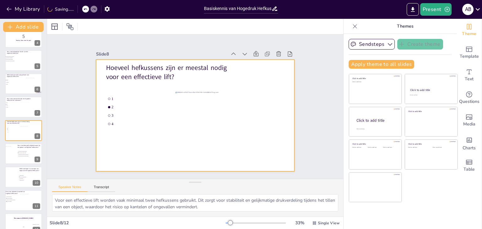
checkbox input "true"
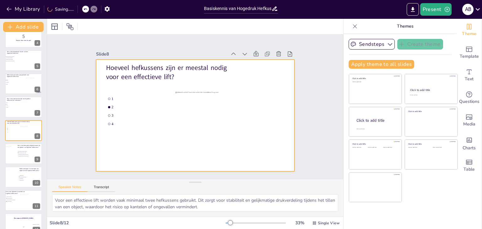
checkbox input "true"
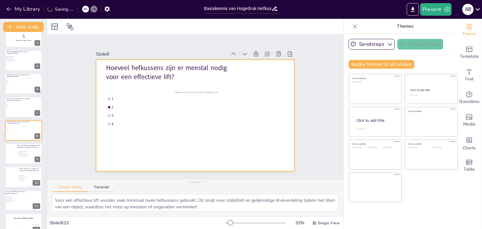
checkbox input "true"
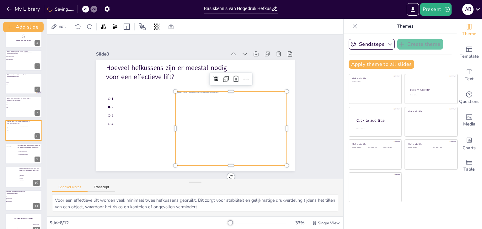
click at [238, 105] on div at bounding box center [230, 129] width 111 height 74
checkbox input "true"
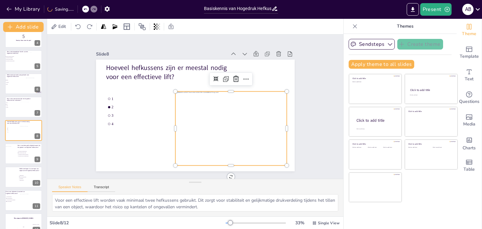
checkbox input "true"
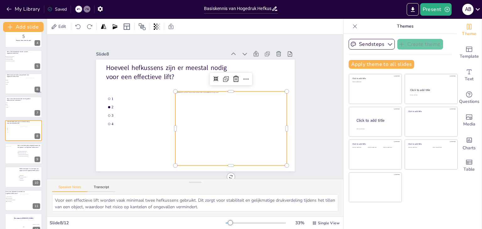
checkbox input "true"
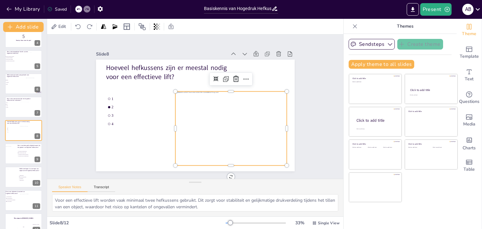
checkbox input "true"
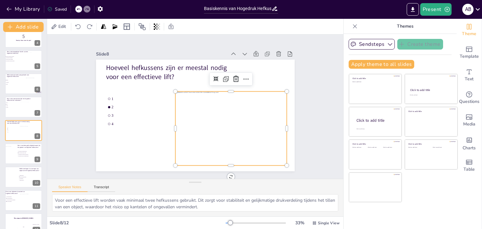
checkbox input "true"
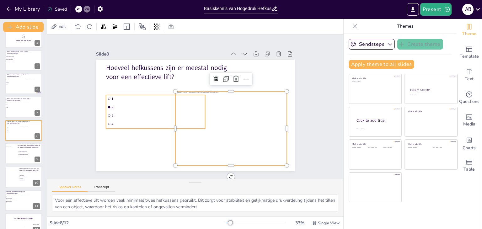
checkbox input "true"
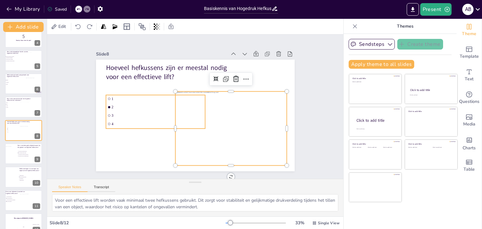
checkbox input "true"
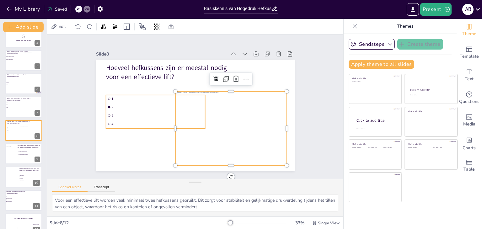
checkbox input "true"
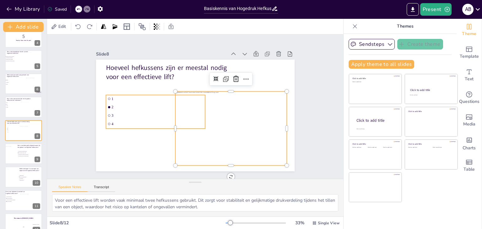
checkbox input "true"
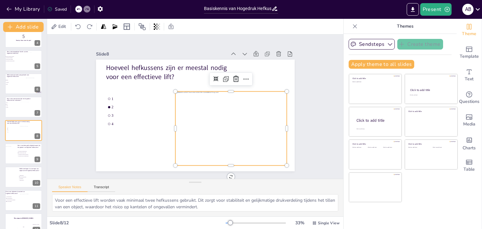
checkbox input "true"
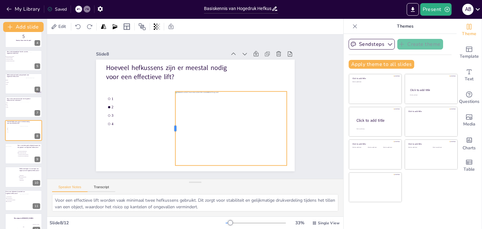
checkbox input "true"
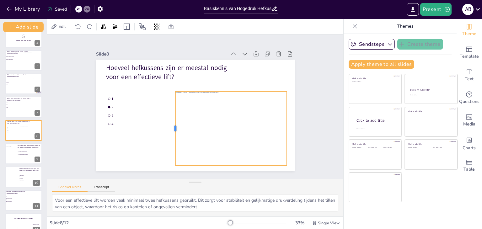
checkbox input "true"
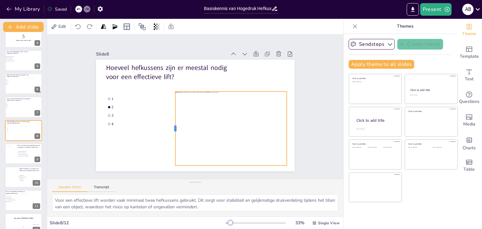
checkbox input "true"
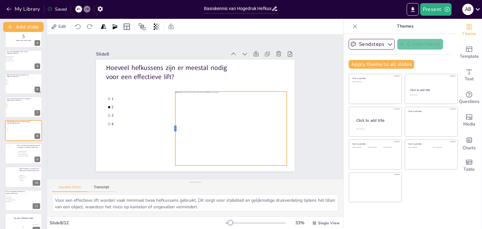
checkbox input "true"
drag, startPoint x: 169, startPoint y: 127, endPoint x: 187, endPoint y: 124, distance: 17.5
click at [188, 125] on div at bounding box center [190, 129] width 5 height 74
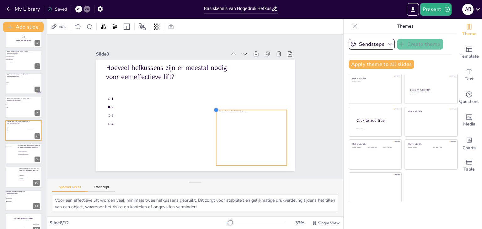
drag, startPoint x: 188, startPoint y: 87, endPoint x: 222, endPoint y: 106, distance: 39.4
click at [222, 106] on div "Hoeveel hefkussens zijn er meestal nodig voor een effectieve lift? 1 2 3 4" at bounding box center [195, 116] width 198 height 112
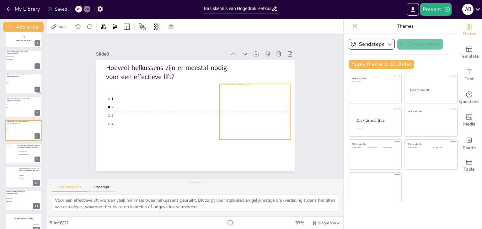
drag, startPoint x: 236, startPoint y: 126, endPoint x: 227, endPoint y: 107, distance: 20.8
click at [240, 98] on div at bounding box center [247, 111] width 83 height 55
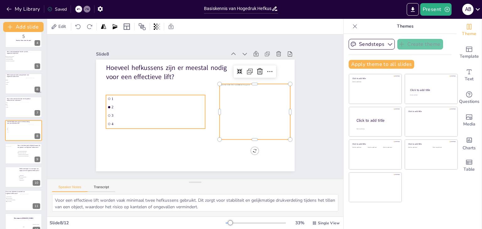
click at [171, 124] on li "4" at bounding box center [155, 124] width 99 height 8
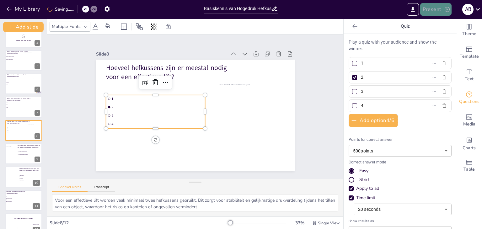
click at [425, 12] on button "Present" at bounding box center [435, 9] width 31 height 13
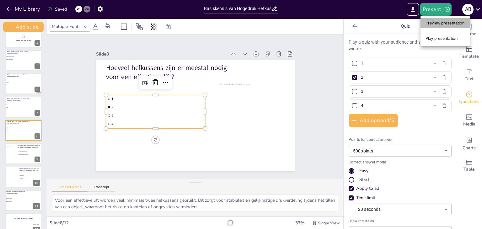
click at [431, 24] on li "Preview presentation" at bounding box center [444, 23] width 49 height 10
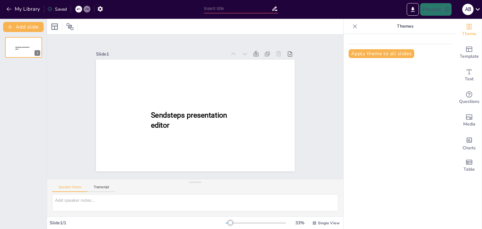
type input "Basiskennis van Hogedruk Hefkussens voor Brandweer Aspiranten"
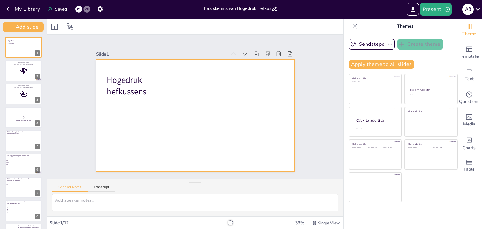
checkbox input "true"
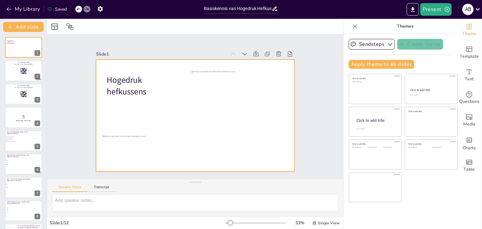
checkbox input "true"
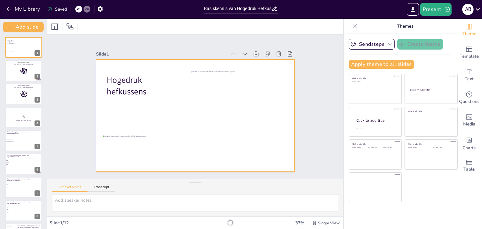
checkbox input "true"
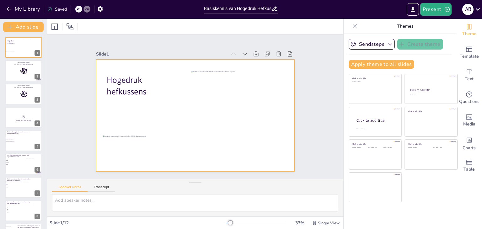
checkbox input "true"
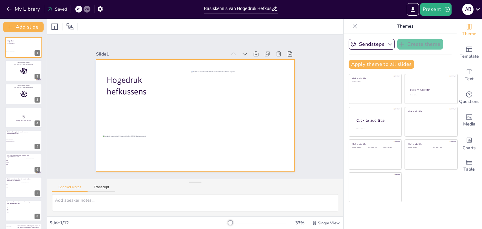
checkbox input "true"
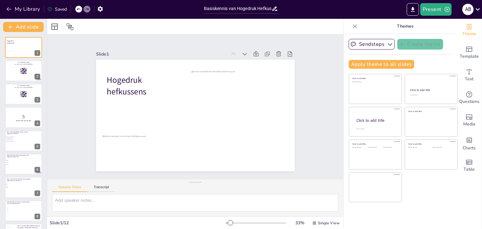
checkbox input "true"
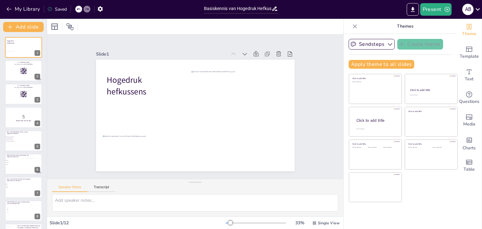
checkbox input "true"
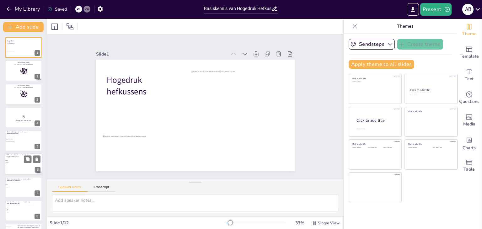
checkbox input "true"
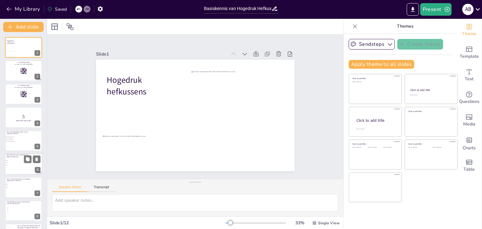
checkbox input "true"
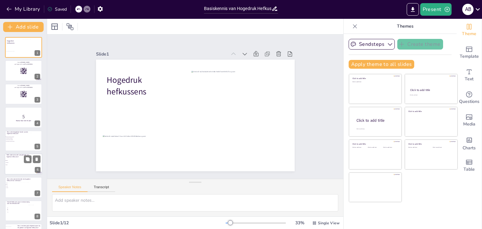
checkbox input "true"
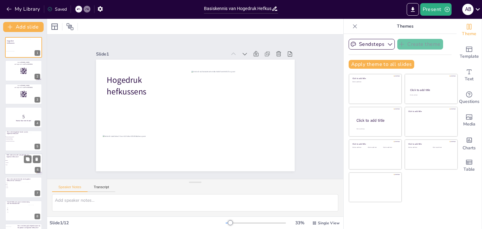
checkbox input "true"
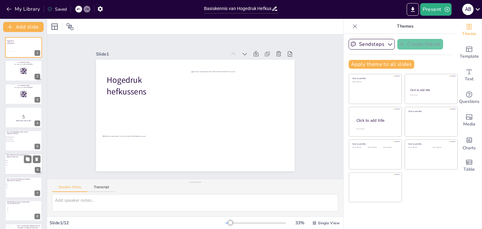
checkbox input "true"
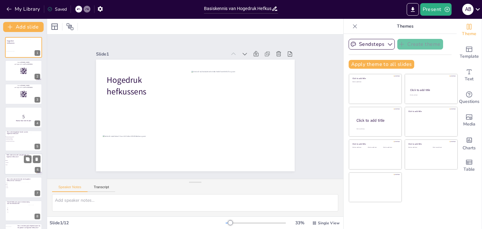
click at [16, 171] on div at bounding box center [24, 163] width 38 height 21
checkbox input "true"
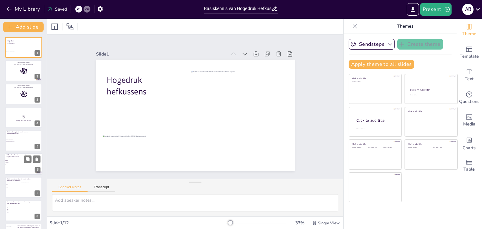
checkbox input "true"
type textarea "Rubber is het meest gebruikte materiaal voor hogedruk hefkussens vanwege zijn f…"
checkbox input "true"
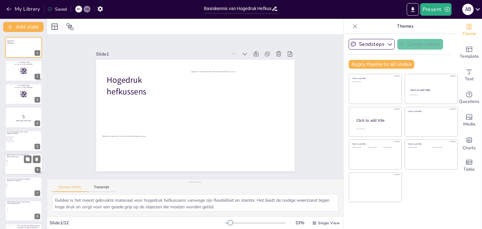
checkbox input "true"
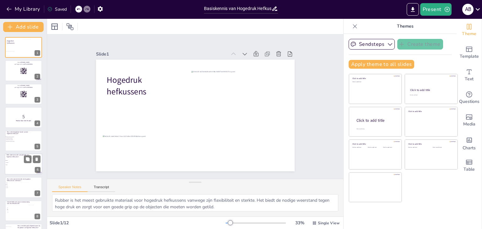
checkbox input "true"
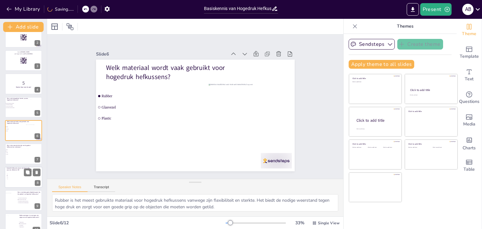
checkbox input "true"
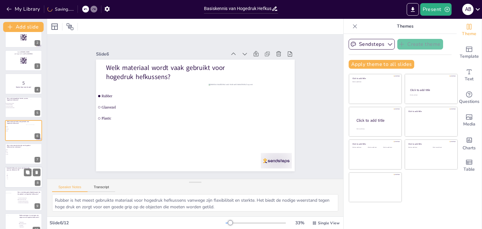
checkbox input "true"
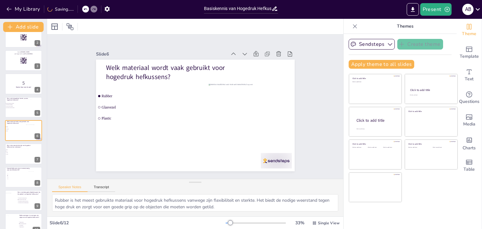
checkbox input "true"
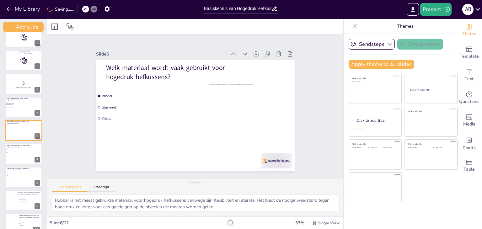
checkbox input "true"
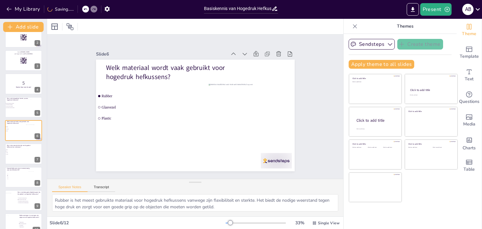
checkbox input "true"
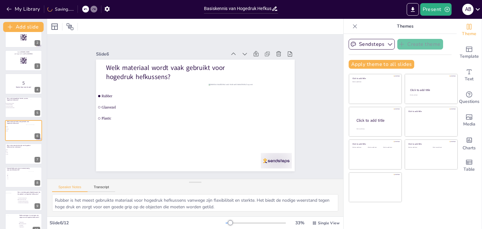
checkbox input "true"
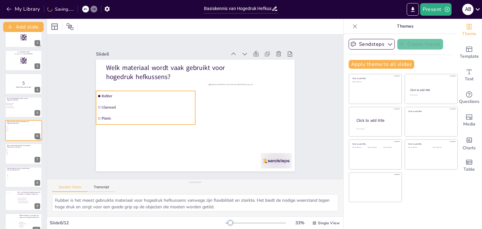
checkbox input "true"
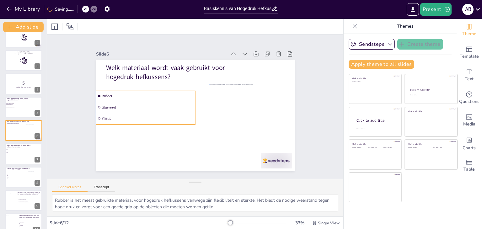
checkbox input "true"
click at [112, 105] on span "Glasvezel" at bounding box center [147, 107] width 92 height 4
checkbox input "true"
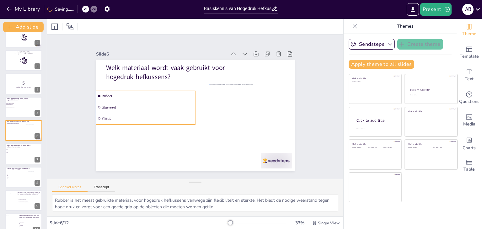
checkbox input "true"
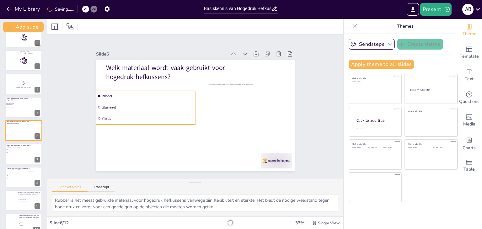
checkbox input "true"
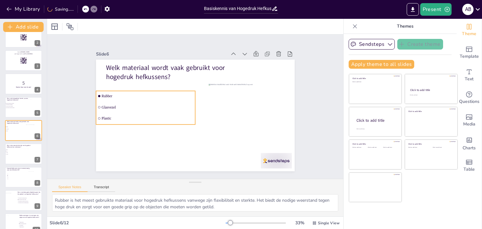
checkbox input "true"
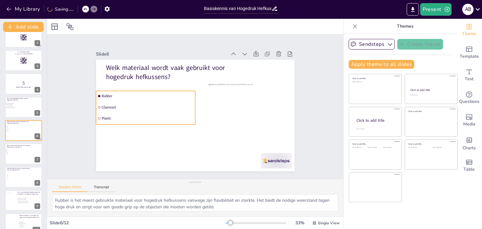
checkbox input "true"
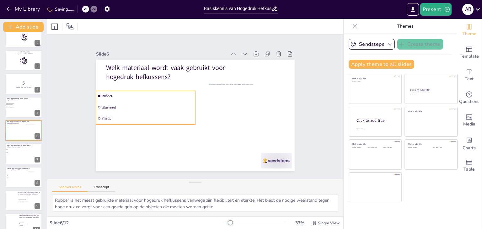
checkbox input "true"
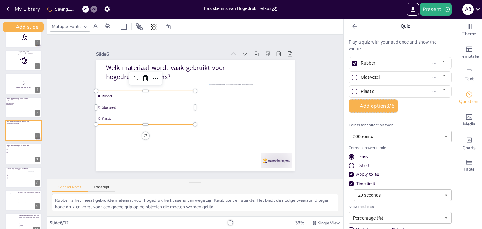
checkbox input "true"
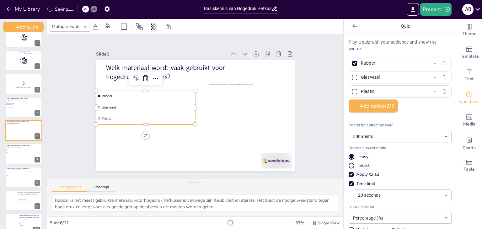
checkbox input "true"
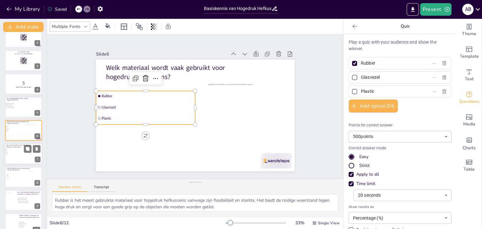
checkbox input "true"
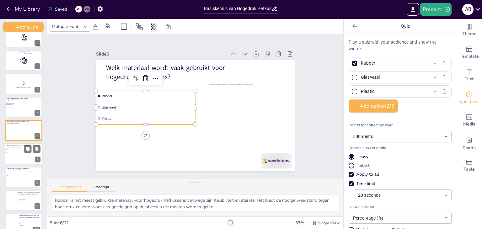
checkbox input "true"
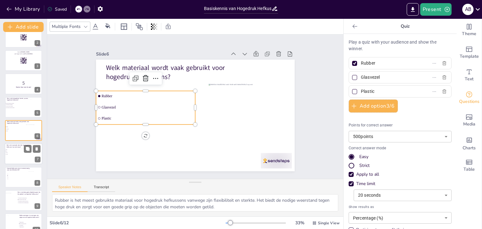
checkbox input "true"
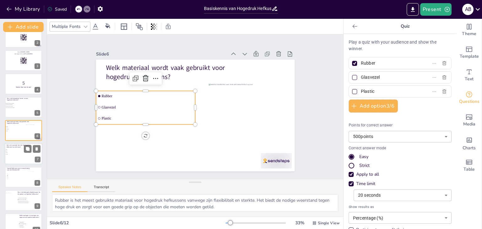
checkbox input "true"
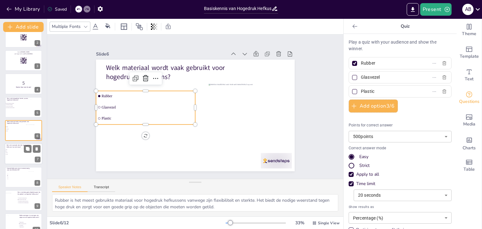
checkbox input "true"
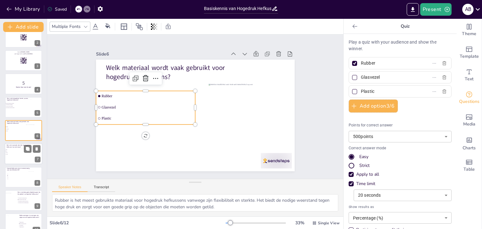
checkbox input "true"
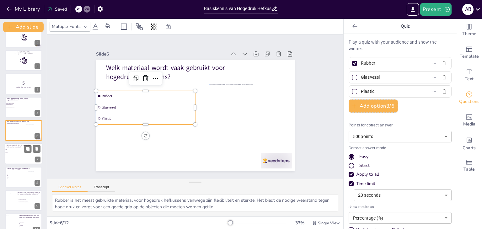
checkbox input "true"
click at [31, 159] on div at bounding box center [32, 156] width 22 height 14
checkbox input "true"
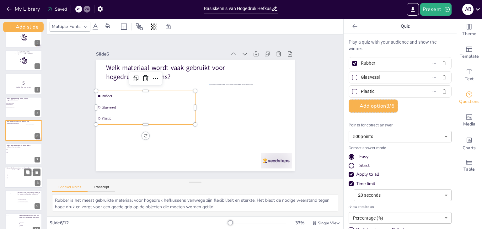
checkbox input "true"
type textarea "De meeste hogedruk hefkussens zijn ontworpen om een maximale druk van ongeveer …"
type input "2 bar"
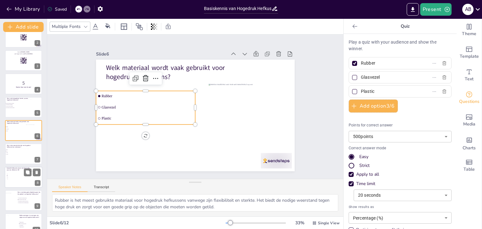
type input "8 bar"
type input "10 bar"
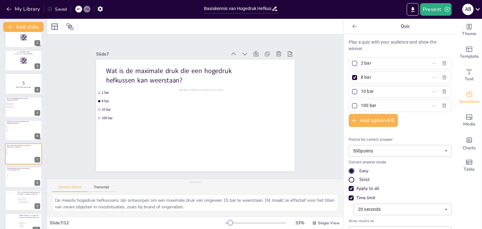
checkbox input "true"
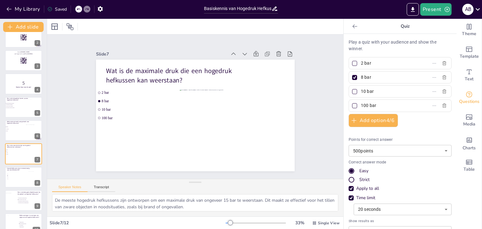
scroll to position [57, 0]
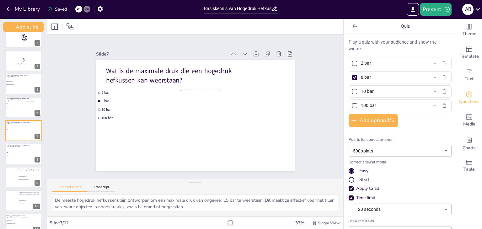
checkbox input "true"
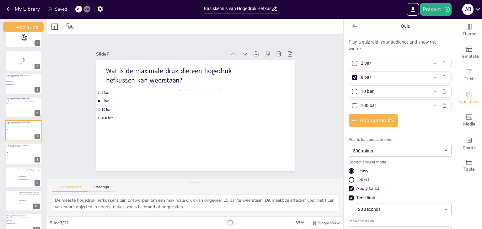
checkbox input "true"
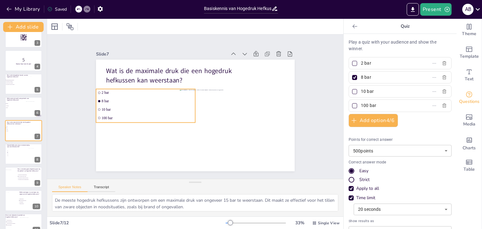
click at [149, 103] on ul "2 bar 8 bar 10 bar 100 bar" at bounding box center [145, 106] width 99 height 34
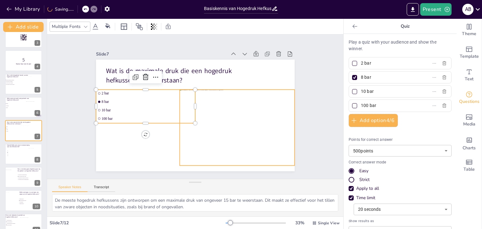
click at [198, 118] on div at bounding box center [236, 127] width 115 height 77
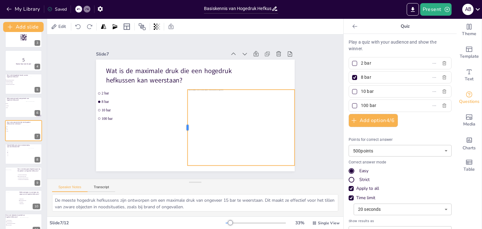
drag, startPoint x: 174, startPoint y: 124, endPoint x: 185, endPoint y: 124, distance: 10.7
click at [182, 124] on div at bounding box center [184, 128] width 5 height 76
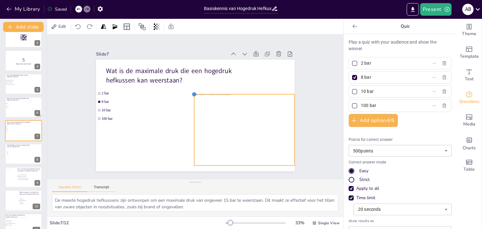
drag, startPoint x: 184, startPoint y: 88, endPoint x: 195, endPoint y: 93, distance: 11.8
click at [203, 92] on div "Wat is de maximale druk die een hogedruk hefkussen kan weerstaan? 2 bar 8 bar 1…" at bounding box center [195, 116] width 198 height 112
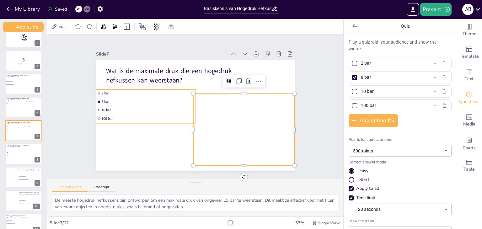
drag, startPoint x: 175, startPoint y: 120, endPoint x: 170, endPoint y: 122, distance: 5.8
click at [174, 120] on div "Wat is de maximale druk die een hogedruk hefkussen kan weerstaan? 2 bar 8 bar 1…" at bounding box center [195, 116] width 198 height 112
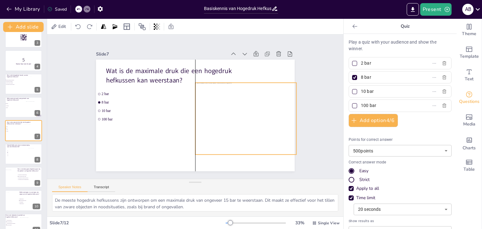
drag, startPoint x: 219, startPoint y: 122, endPoint x: 223, endPoint y: 111, distance: 11.9
click at [223, 111] on div at bounding box center [242, 118] width 109 height 72
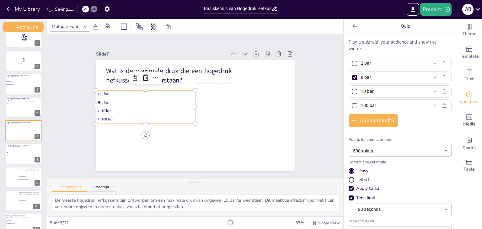
click at [141, 115] on li "100 bar" at bounding box center [145, 119] width 99 height 8
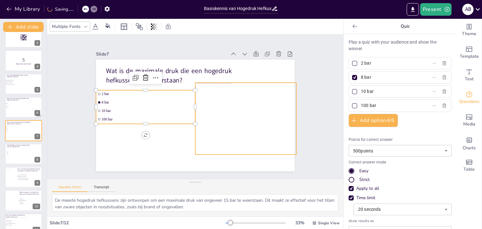
click at [235, 110] on div at bounding box center [242, 118] width 109 height 72
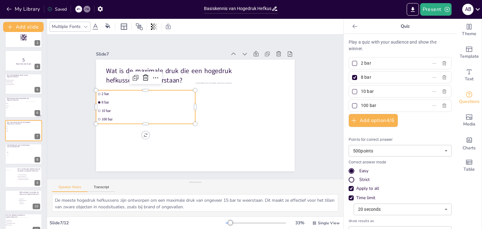
click at [146, 110] on li "10 bar" at bounding box center [145, 111] width 99 height 8
click at [29, 157] on div at bounding box center [34, 153] width 16 height 11
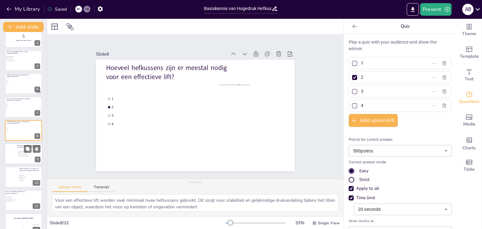
click at [31, 154] on span "Het hebben van een tweede persoon" at bounding box center [27, 154] width 18 height 1
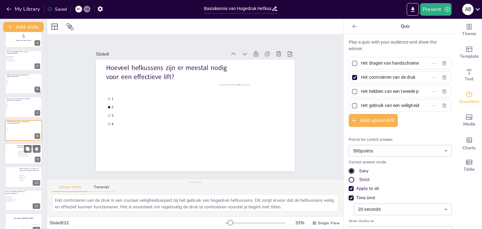
scroll to position [90, 0]
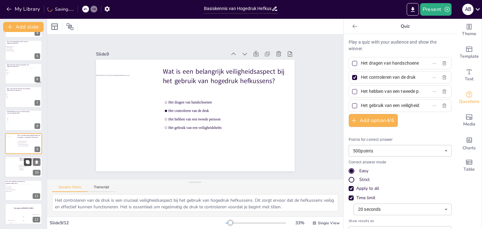
click at [24, 165] on button at bounding box center [28, 162] width 8 height 8
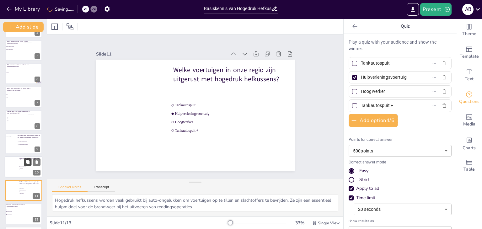
scroll to position [114, 0]
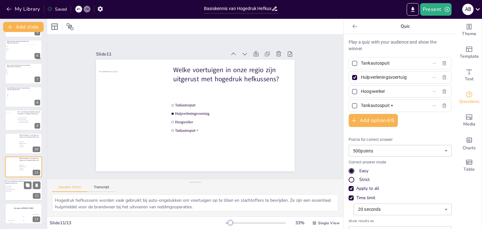
click at [20, 186] on div at bounding box center [30, 191] width 21 height 17
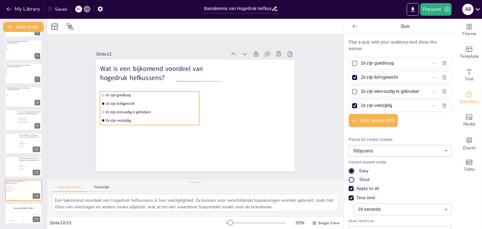
click at [151, 117] on li "Ze zijn veelzijdig" at bounding box center [149, 121] width 99 height 8
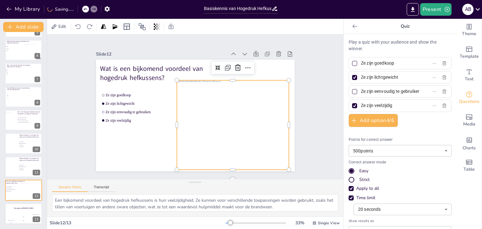
click at [177, 131] on div at bounding box center [233, 124] width 112 height 89
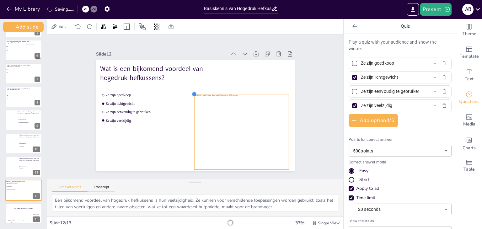
drag, startPoint x: 173, startPoint y: 78, endPoint x: 218, endPoint y: 94, distance: 47.8
click at [215, 92] on div "Wat is een bijkomend voordeel van hogedruk hefkussens? Ze zijn goedkoop Ze zijn…" at bounding box center [195, 116] width 198 height 112
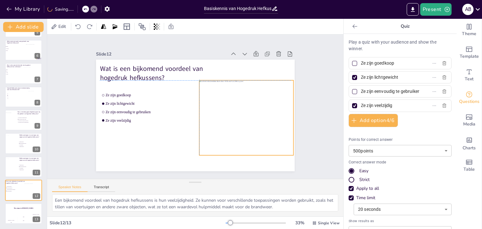
drag, startPoint x: 233, startPoint y: 113, endPoint x: 235, endPoint y: 98, distance: 15.1
click at [235, 98] on div at bounding box center [246, 117] width 94 height 75
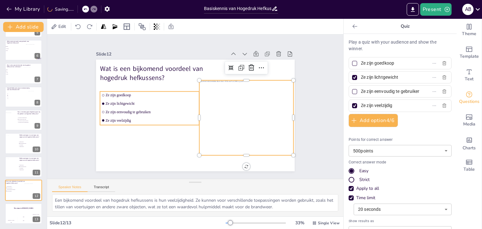
click at [157, 118] on span "Ze zijn veelzijdig" at bounding box center [151, 120] width 92 height 4
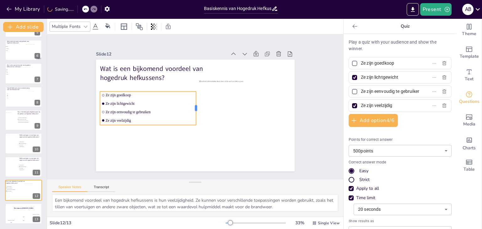
drag, startPoint x: 194, startPoint y: 105, endPoint x: 191, endPoint y: 103, distance: 3.5
click at [196, 103] on div at bounding box center [198, 109] width 5 height 34
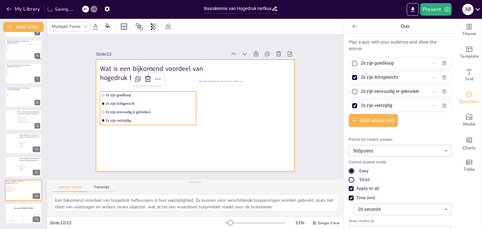
click at [181, 136] on div at bounding box center [195, 116] width 198 height 112
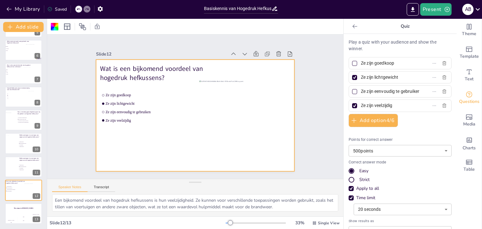
scroll to position [0, 0]
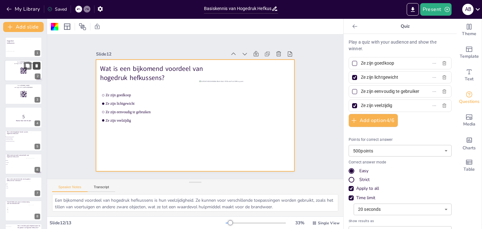
click at [36, 65] on icon at bounding box center [36, 65] width 3 height 3
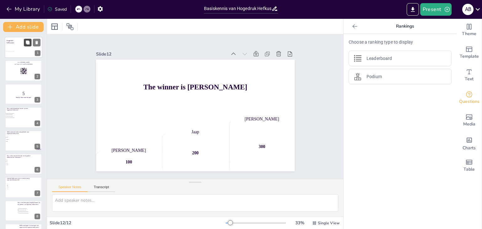
click at [26, 45] on button at bounding box center [28, 43] width 8 height 8
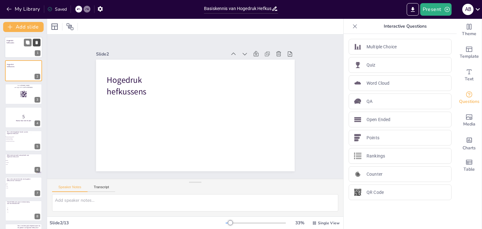
click at [37, 43] on icon at bounding box center [36, 42] width 3 height 3
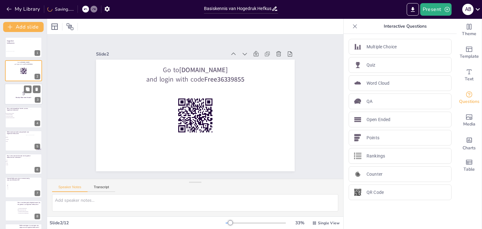
click at [12, 98] on p "Maak je klaar voor de quiz!" at bounding box center [24, 98] width 34 height 2
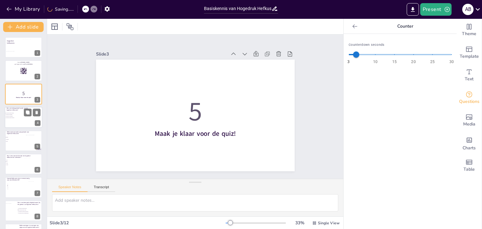
click at [18, 112] on div at bounding box center [24, 117] width 38 height 21
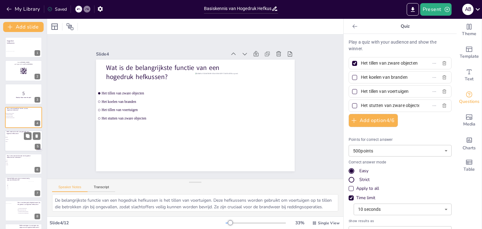
click at [21, 148] on div at bounding box center [24, 140] width 38 height 21
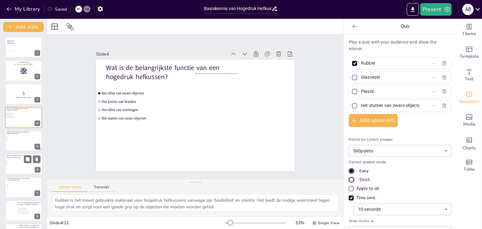
scroll to position [10, 0]
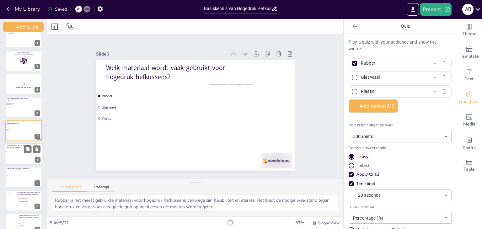
click at [18, 160] on div at bounding box center [24, 153] width 38 height 21
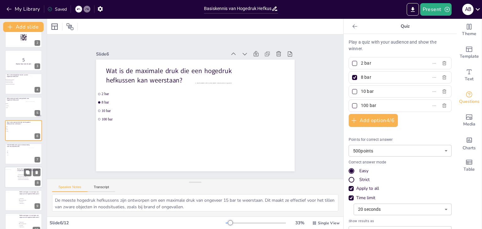
click at [16, 176] on div at bounding box center [10, 177] width 15 height 17
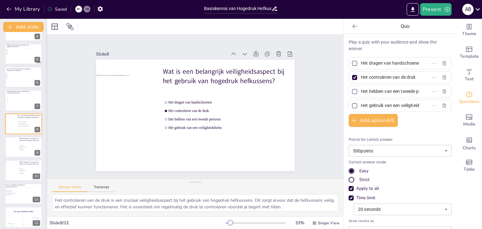
scroll to position [90, 0]
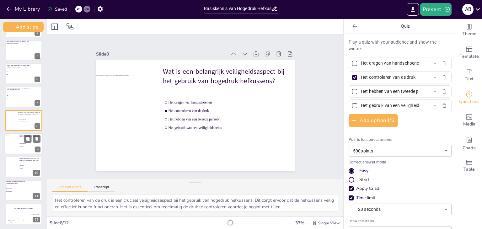
click at [12, 148] on div at bounding box center [12, 143] width 25 height 17
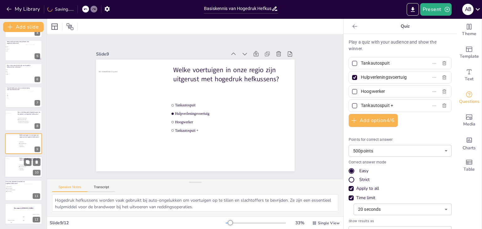
click at [20, 172] on div at bounding box center [24, 166] width 38 height 21
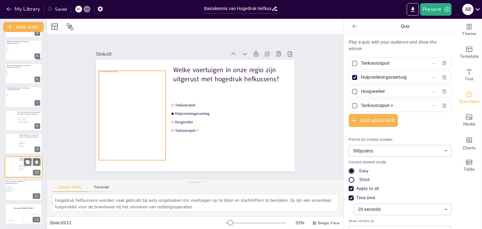
click at [15, 166] on div at bounding box center [12, 166] width 25 height 17
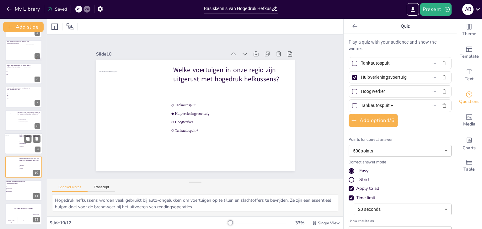
drag, startPoint x: 15, startPoint y: 149, endPoint x: 18, endPoint y: 148, distance: 3.5
click at [15, 149] on div at bounding box center [12, 143] width 25 height 17
click at [39, 138] on icon at bounding box center [36, 139] width 4 height 4
click at [12, 189] on span "Ze zijn eenvoudig te gebruiken" at bounding box center [15, 189] width 17 height 1
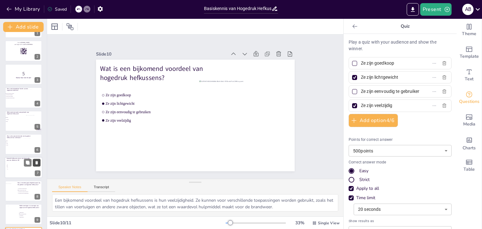
scroll to position [0, 0]
